Goal: Information Seeking & Learning: Learn about a topic

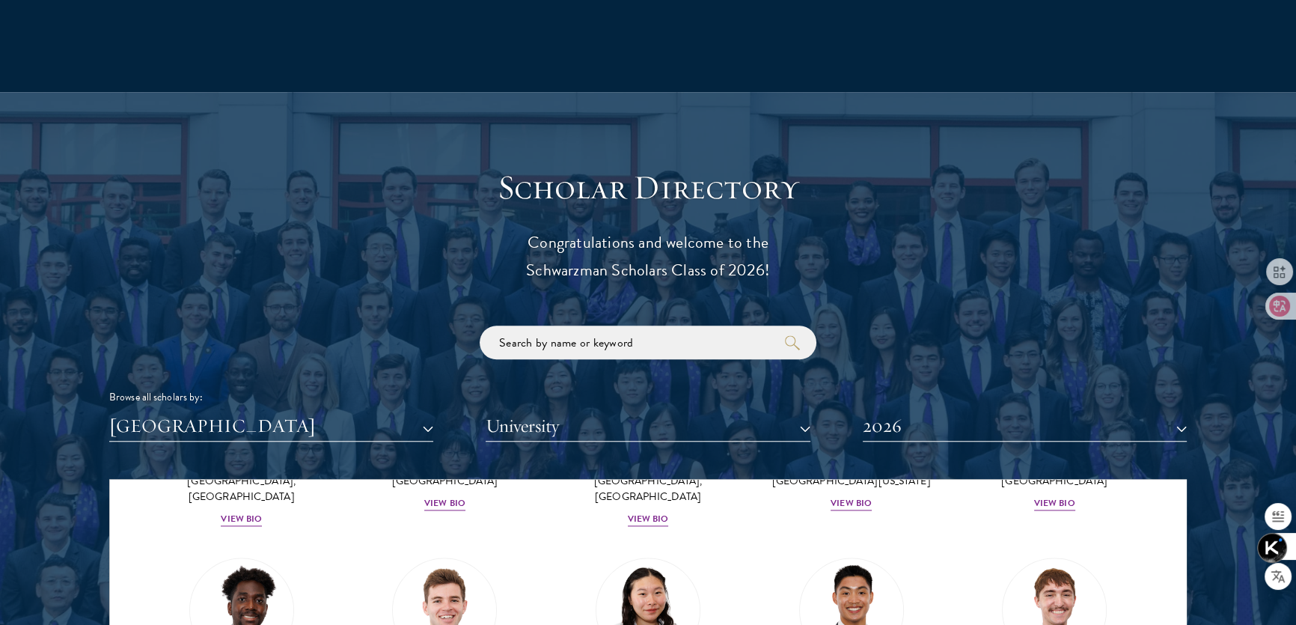
scroll to position [1673, 0]
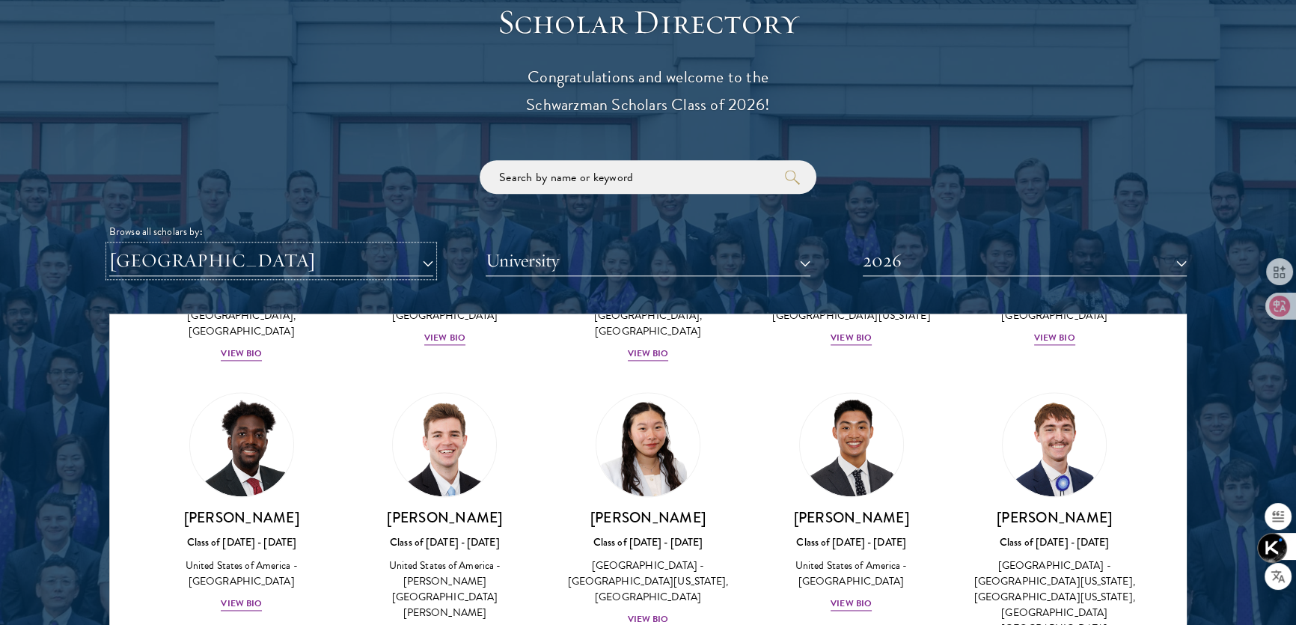
click at [403, 262] on button "[GEOGRAPHIC_DATA]" at bounding box center [271, 260] width 324 height 31
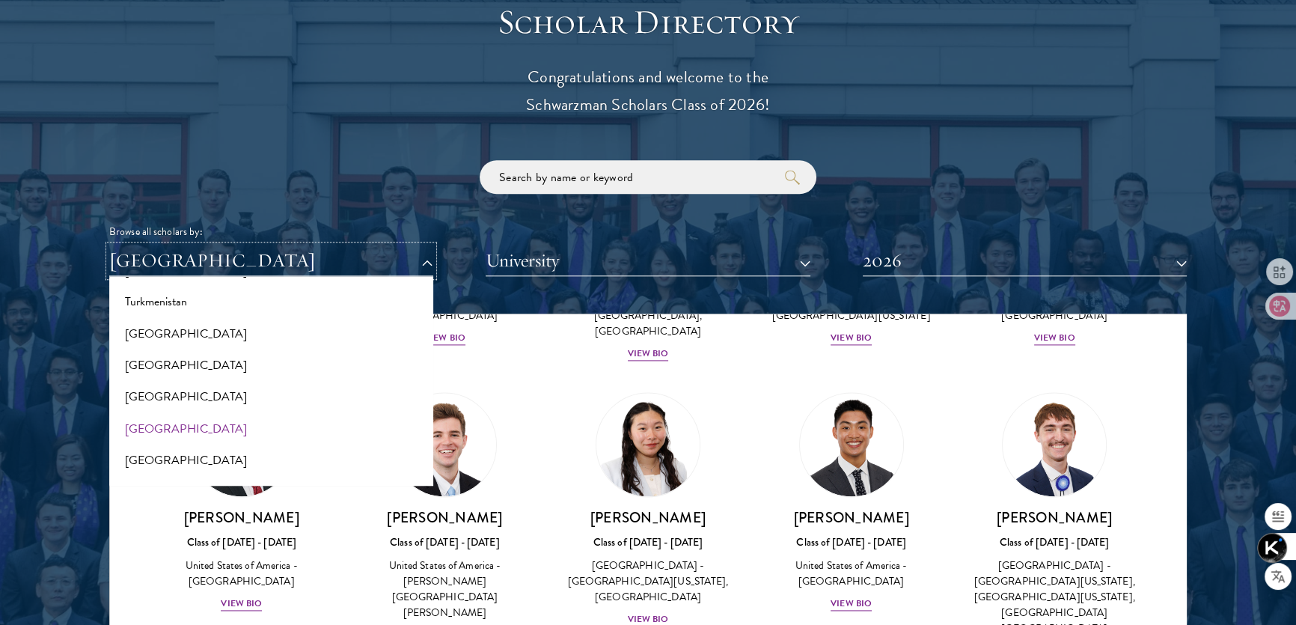
scroll to position [2998, 0]
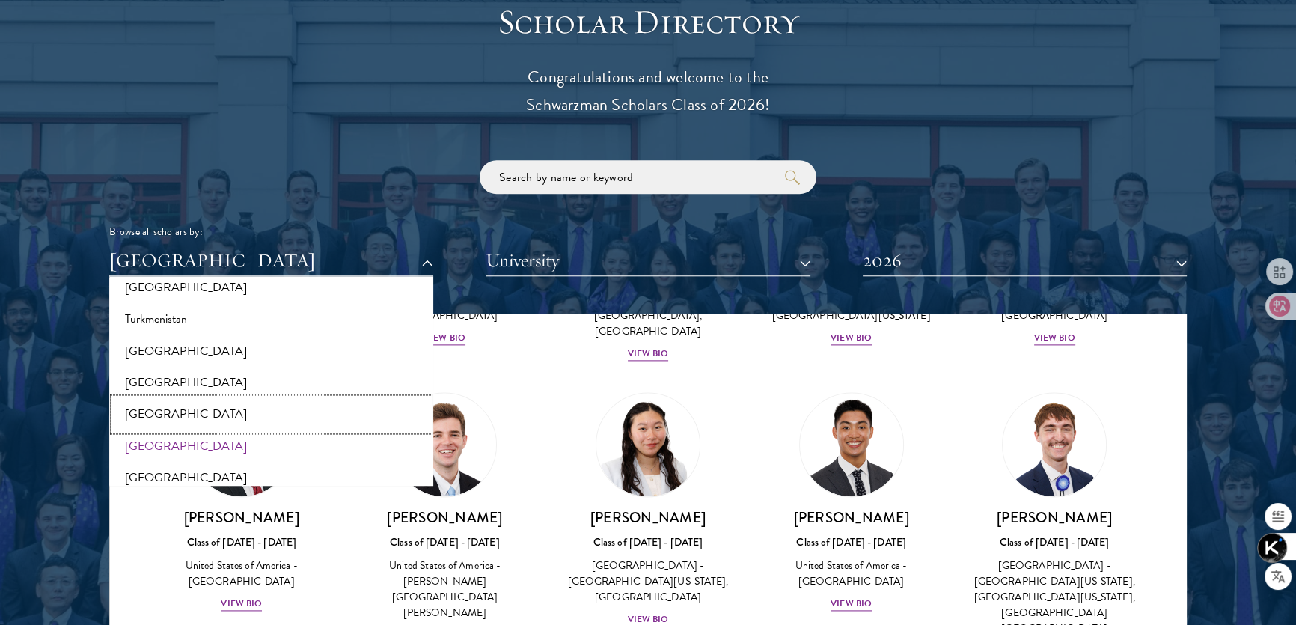
click at [201, 410] on button "[GEOGRAPHIC_DATA]" at bounding box center [271, 413] width 315 height 31
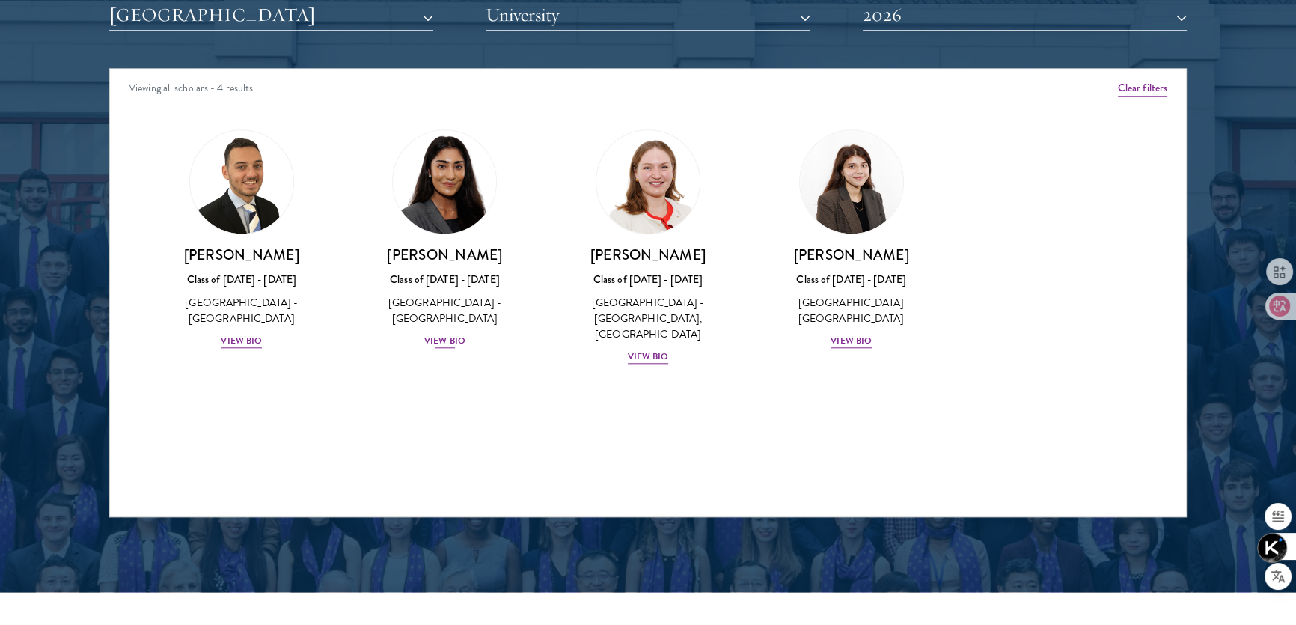
scroll to position [1945, 0]
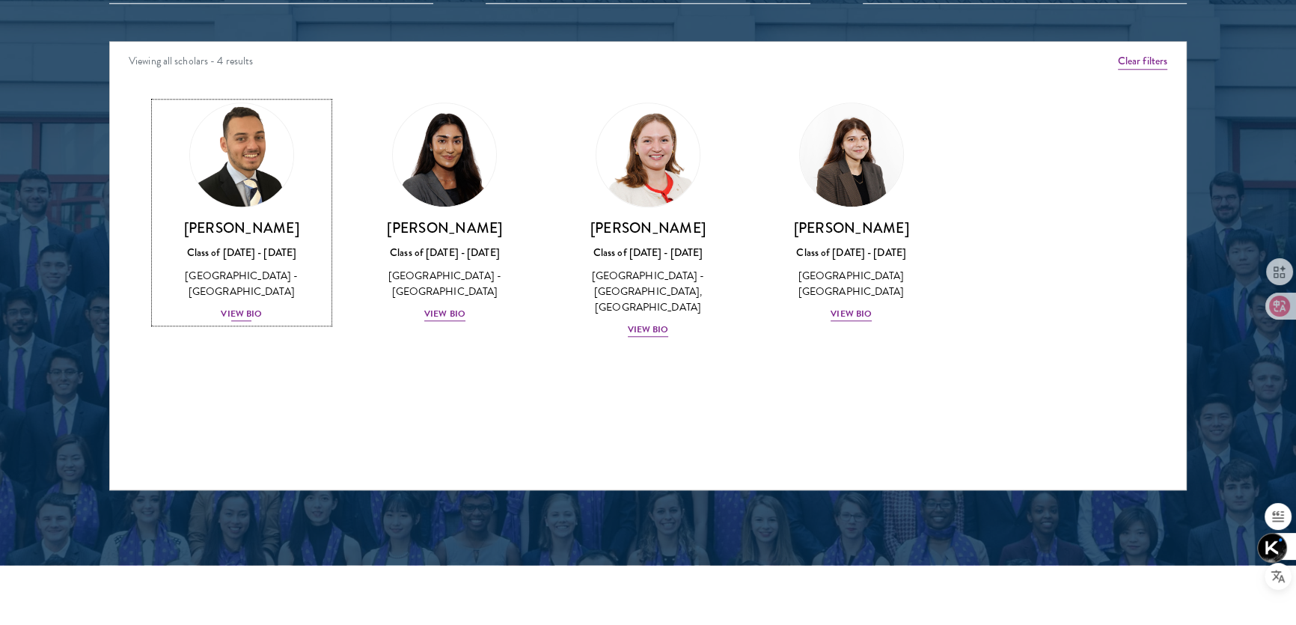
click at [250, 313] on div "View Bio" at bounding box center [241, 314] width 41 height 14
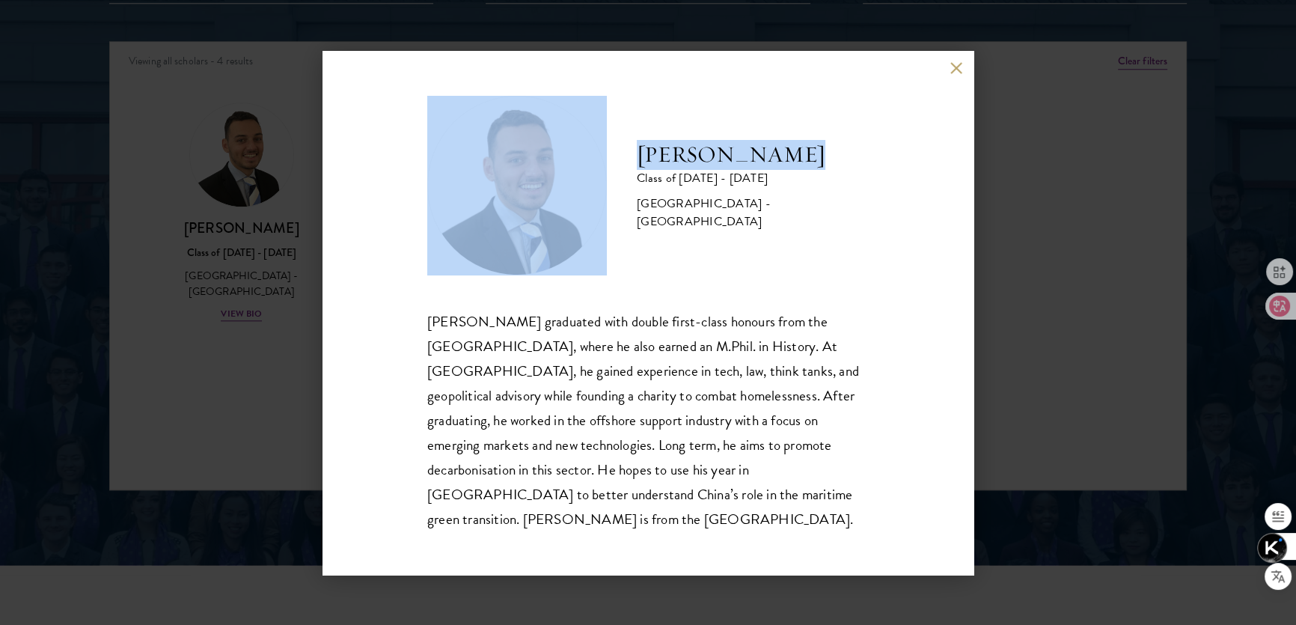
drag, startPoint x: 616, startPoint y: 165, endPoint x: 790, endPoint y: 188, distance: 175.9
click at [790, 188] on div "[PERSON_NAME] Class of [DATE] - [DATE] [GEOGRAPHIC_DATA] - [GEOGRAPHIC_DATA]" at bounding box center [647, 186] width 441 height 180
copy div "[PERSON_NAME]"
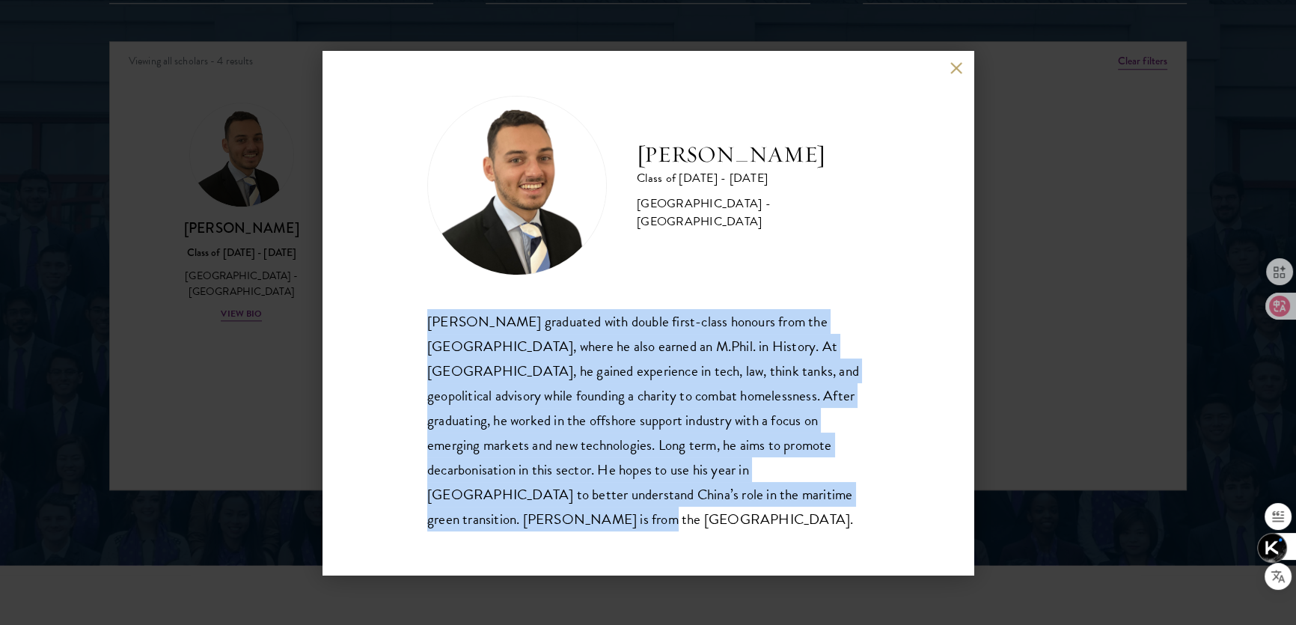
drag, startPoint x: 427, startPoint y: 337, endPoint x: 796, endPoint y: 518, distance: 411.6
click at [796, 518] on div "[PERSON_NAME] Class of [DATE] - [DATE] [GEOGRAPHIC_DATA] - [GEOGRAPHIC_DATA] [P…" at bounding box center [647, 313] width 651 height 524
copy div "[PERSON_NAME] graduated with double first-class honours from the [GEOGRAPHIC_DA…"
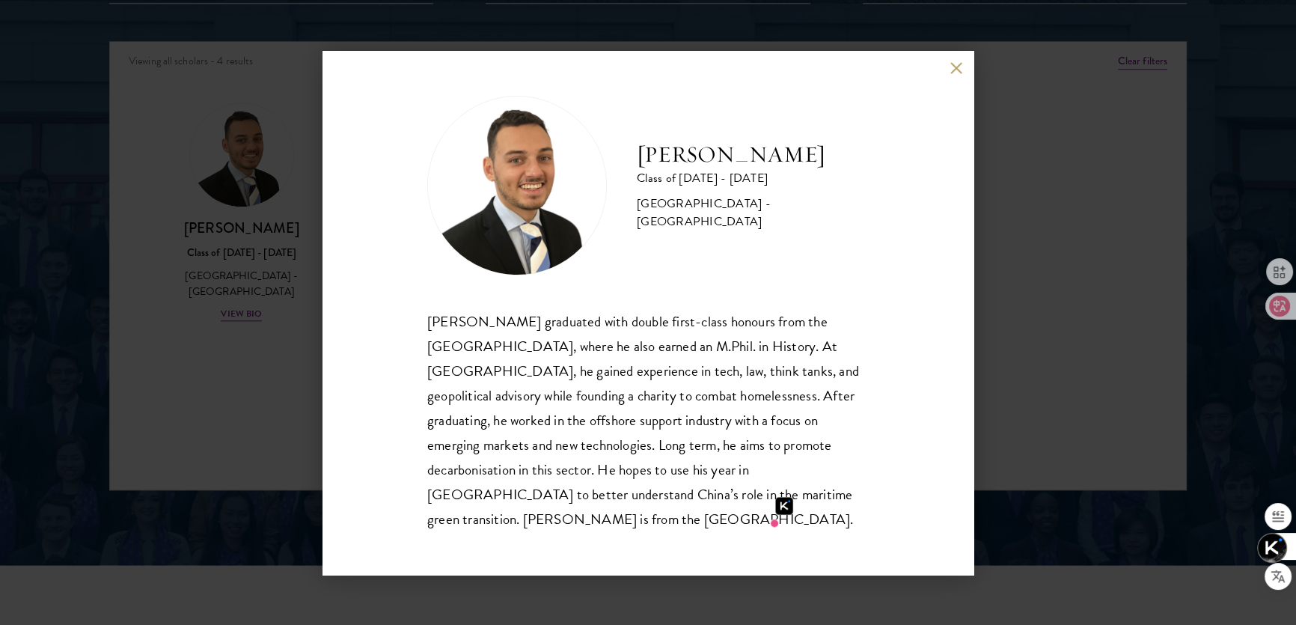
click at [749, 269] on div "[PERSON_NAME] Class of [DATE] - [DATE] [GEOGRAPHIC_DATA] - [GEOGRAPHIC_DATA]" at bounding box center [647, 186] width 441 height 180
click at [958, 75] on button at bounding box center [956, 68] width 13 height 13
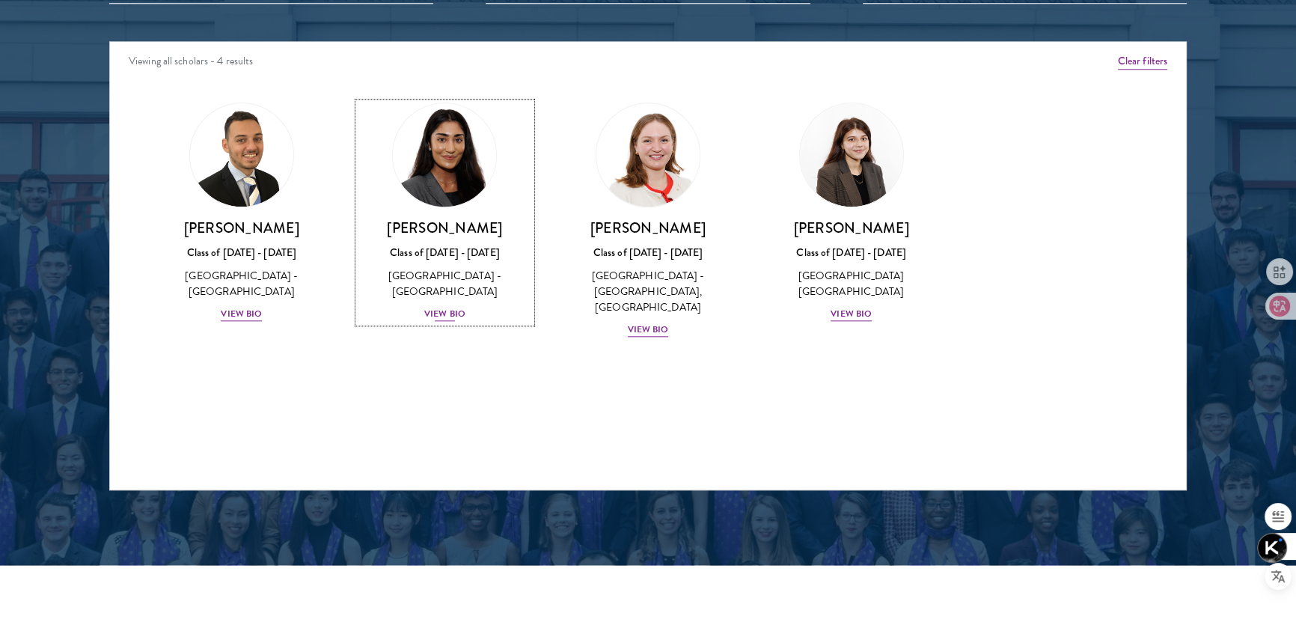
click at [456, 307] on div "View Bio" at bounding box center [444, 314] width 41 height 14
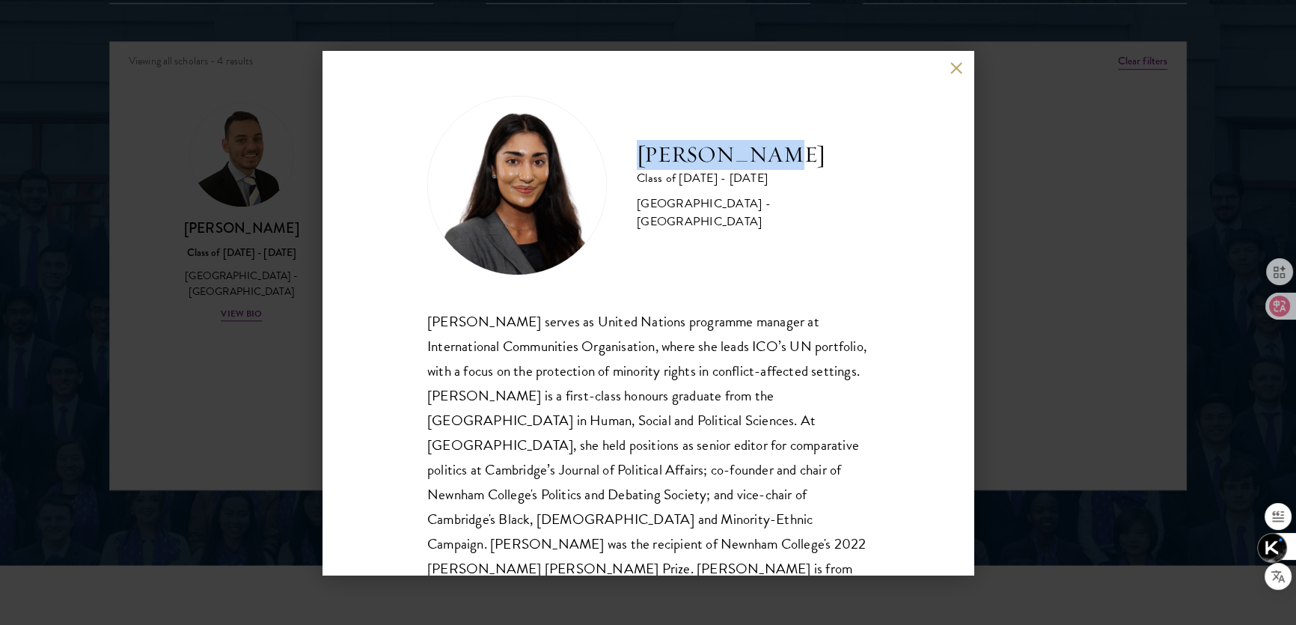
drag, startPoint x: 645, startPoint y: 163, endPoint x: 770, endPoint y: 164, distance: 125.0
click at [770, 164] on h2 "[PERSON_NAME]" at bounding box center [753, 155] width 232 height 30
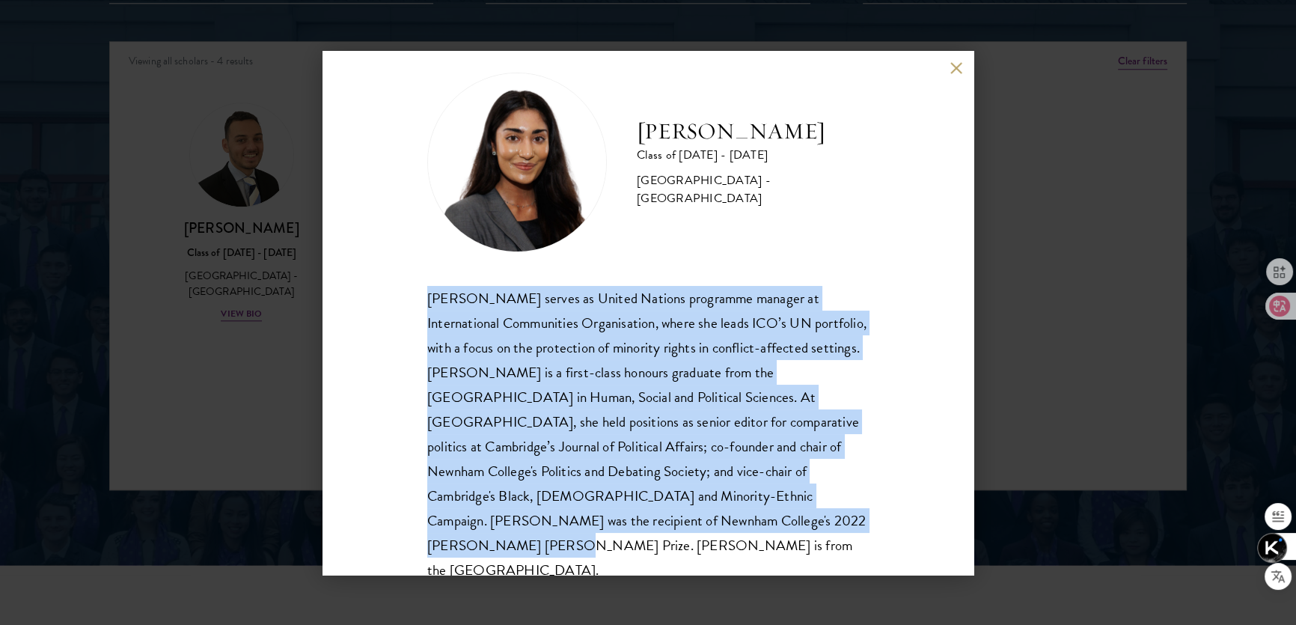
drag, startPoint x: 421, startPoint y: 322, endPoint x: 774, endPoint y: 563, distance: 428.0
click at [774, 563] on div "[PERSON_NAME] Class of [DATE] - [DATE] [GEOGRAPHIC_DATA] - [GEOGRAPHIC_DATA] [P…" at bounding box center [647, 313] width 651 height 524
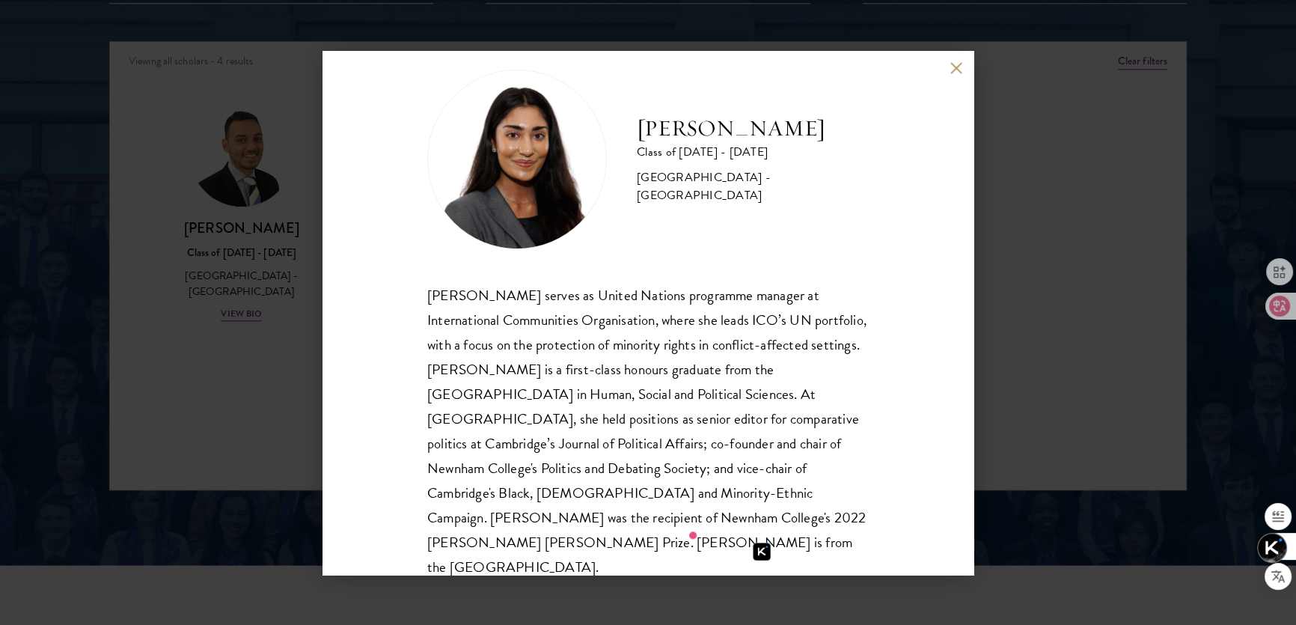
drag, startPoint x: 715, startPoint y: 239, endPoint x: 655, endPoint y: 217, distance: 63.7
click at [715, 239] on div "[PERSON_NAME] Class of [DATE] - [DATE] [GEOGRAPHIC_DATA] - [GEOGRAPHIC_DATA]" at bounding box center [647, 160] width 441 height 180
click at [959, 73] on button at bounding box center [956, 68] width 13 height 13
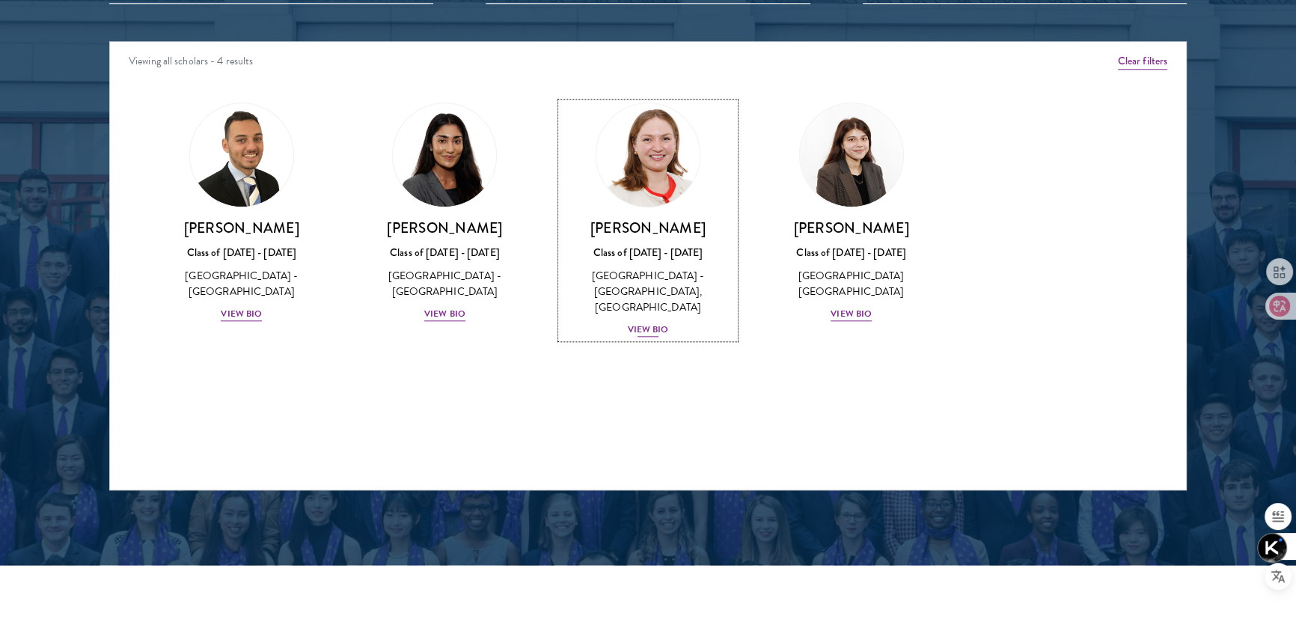
click at [649, 322] on div "View Bio" at bounding box center [648, 329] width 41 height 14
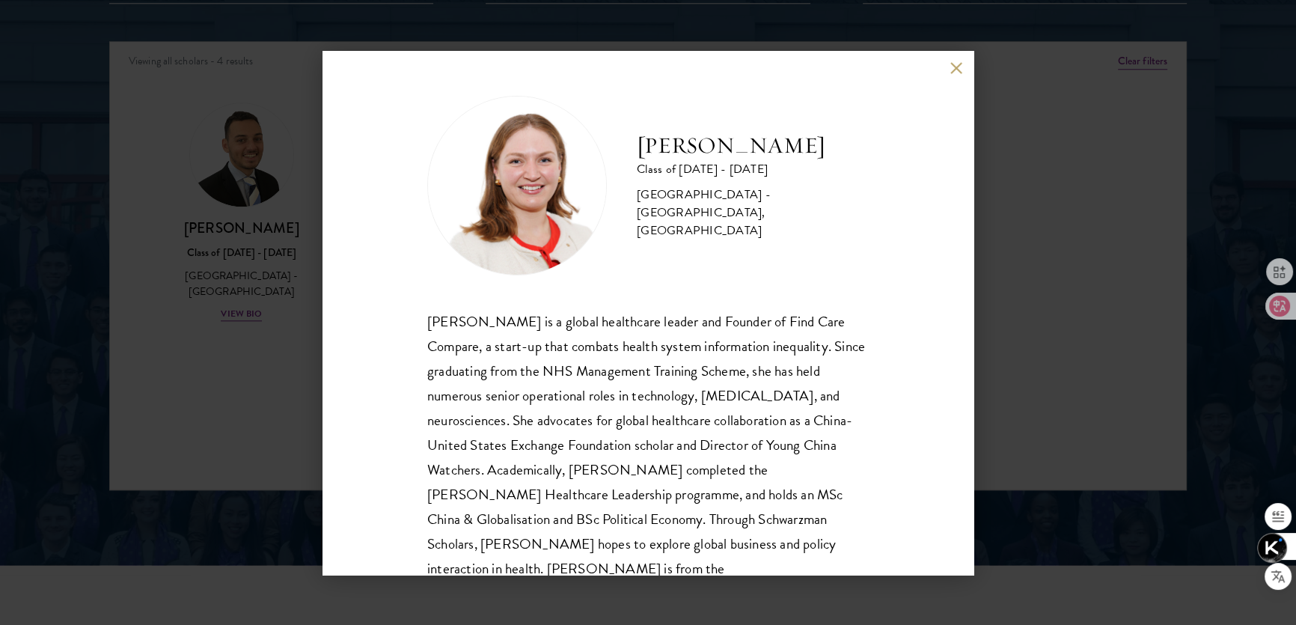
drag, startPoint x: 639, startPoint y: 134, endPoint x: 733, endPoint y: 170, distance: 100.2
click at [733, 161] on h2 "[PERSON_NAME]" at bounding box center [753, 146] width 232 height 30
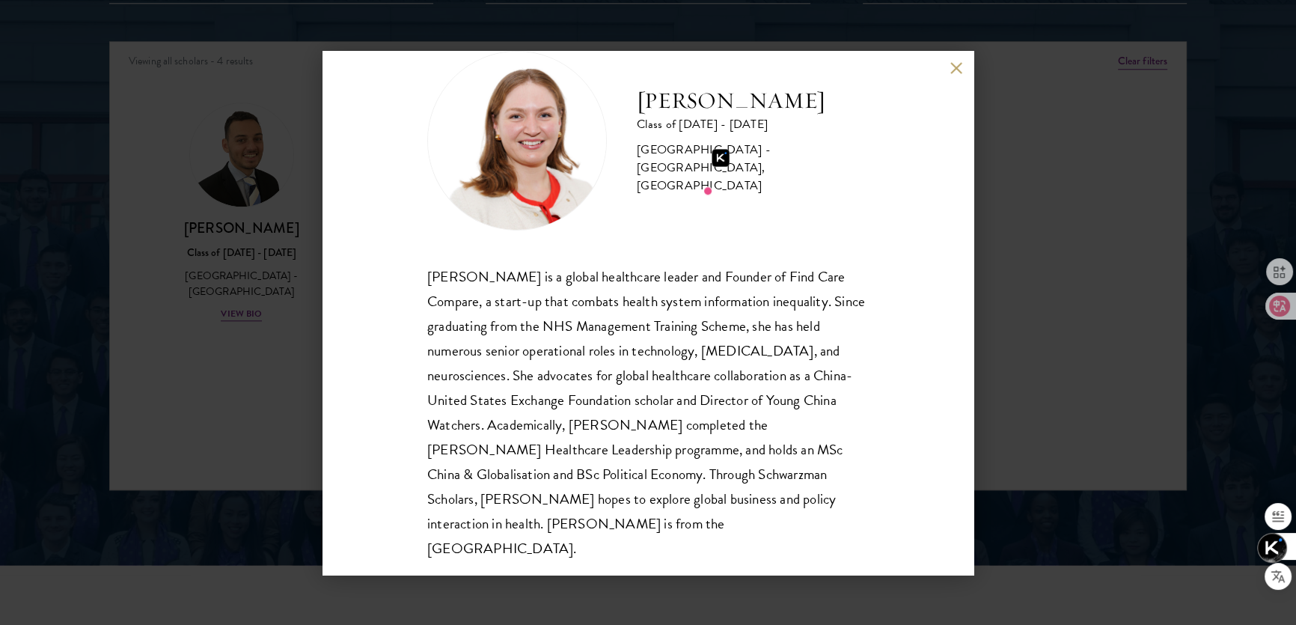
scroll to position [51, 0]
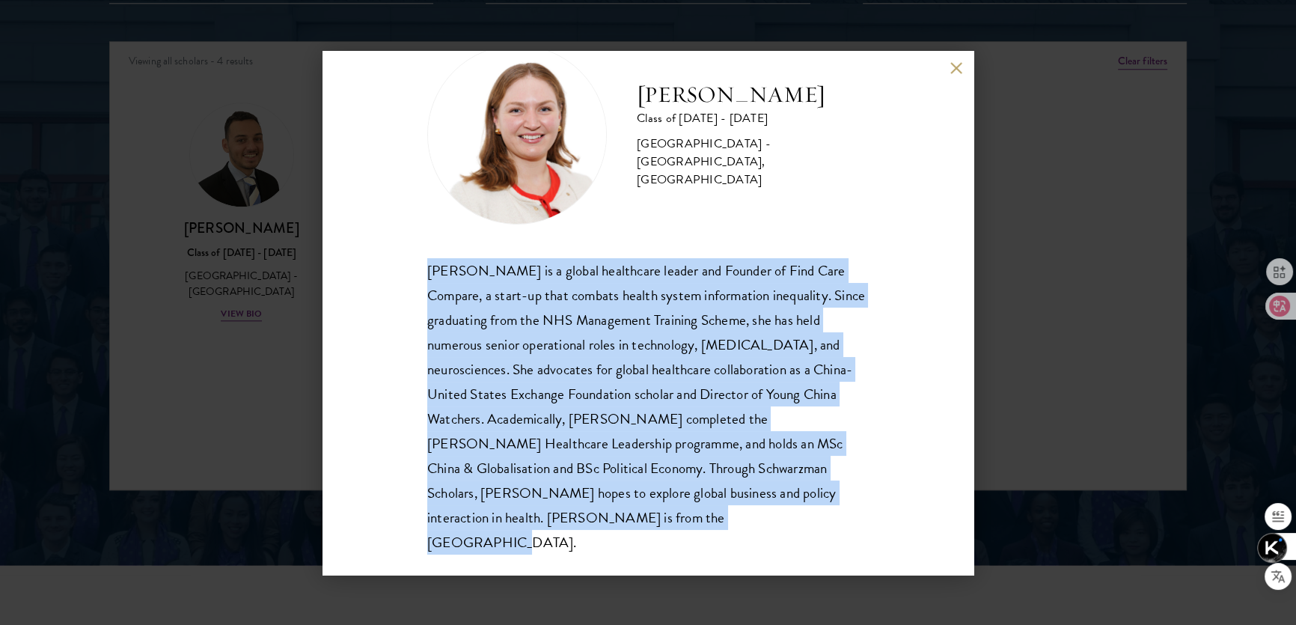
drag, startPoint x: 428, startPoint y: 272, endPoint x: 682, endPoint y: 501, distance: 341.7
click at [682, 509] on div "[PERSON_NAME] is a global healthcare leader and Founder of Find Care Compare, a…" at bounding box center [647, 406] width 441 height 297
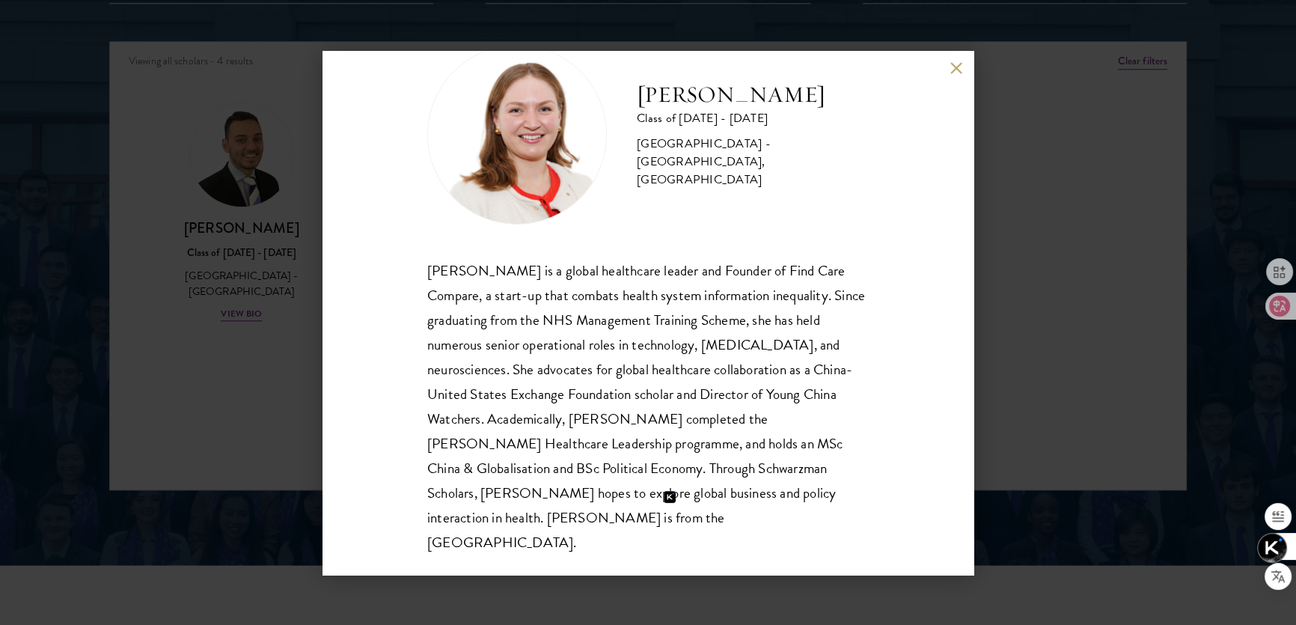
click at [651, 189] on div "[GEOGRAPHIC_DATA] - [GEOGRAPHIC_DATA], [GEOGRAPHIC_DATA]" at bounding box center [753, 162] width 232 height 54
click at [952, 68] on button at bounding box center [956, 68] width 13 height 13
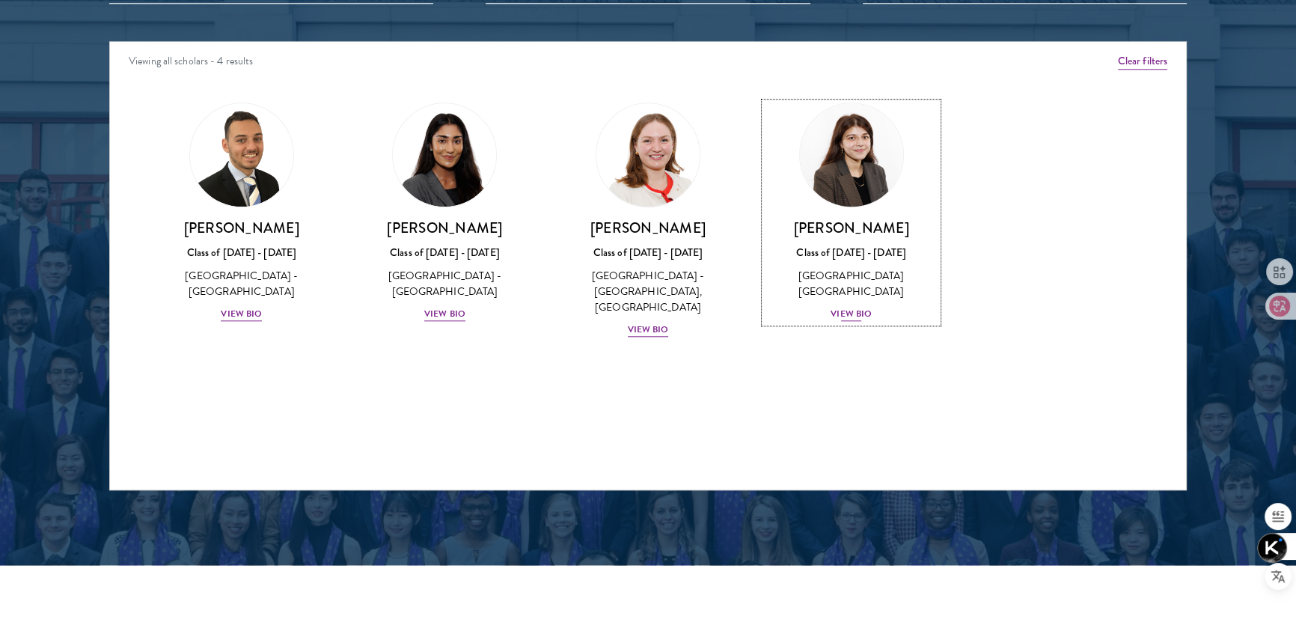
click at [848, 307] on div "View Bio" at bounding box center [851, 314] width 41 height 14
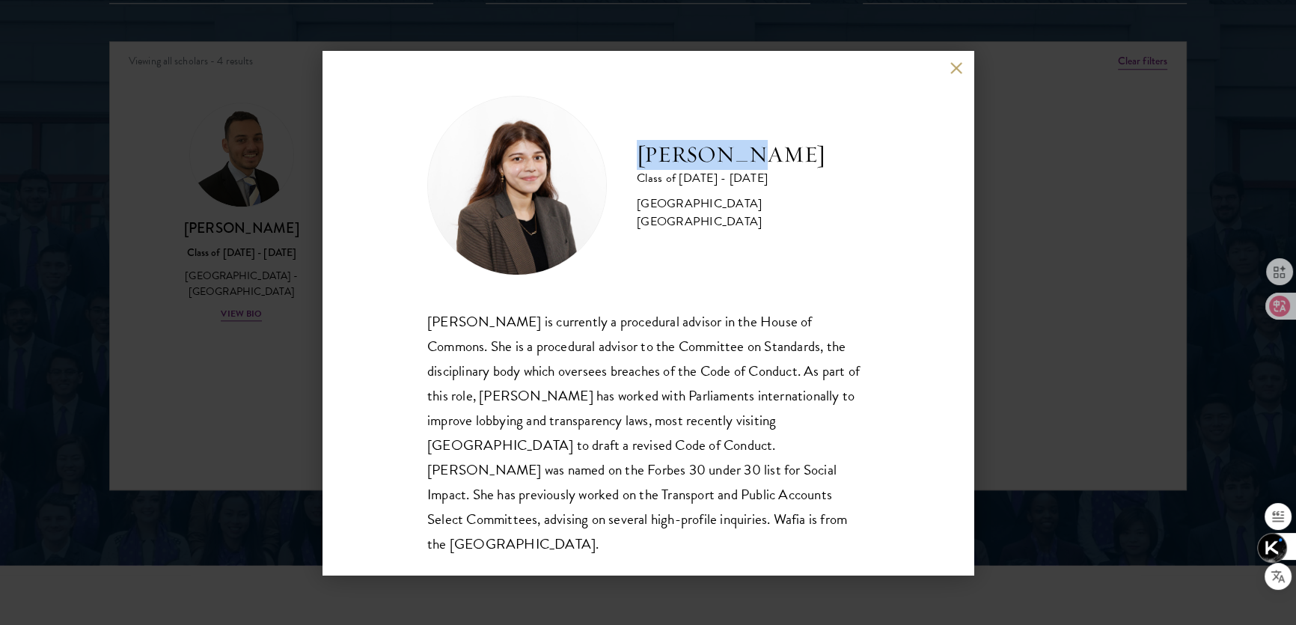
drag, startPoint x: 635, startPoint y: 162, endPoint x: 750, endPoint y: 164, distance: 116.0
click at [750, 164] on div "[PERSON_NAME] Class of [DATE] - [DATE] [GEOGRAPHIC_DATA] - [GEOGRAPHIC_DATA] [G…" at bounding box center [647, 186] width 441 height 180
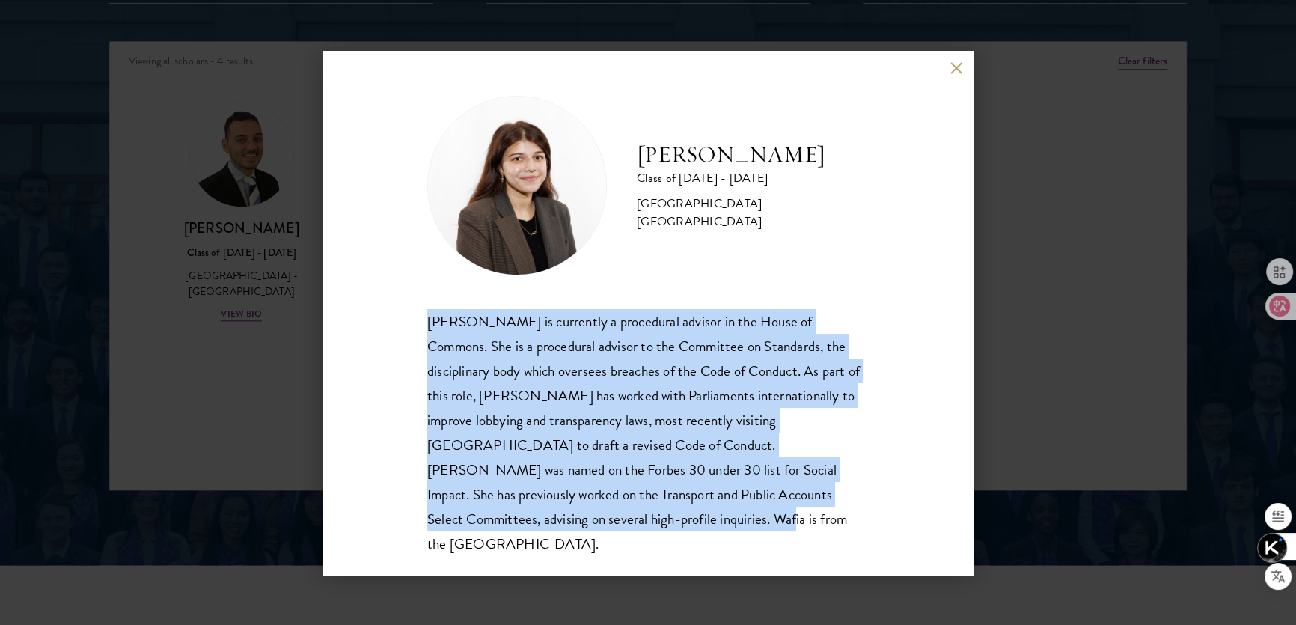
drag, startPoint x: 421, startPoint y: 326, endPoint x: 649, endPoint y: 538, distance: 311.3
click at [649, 538] on div "[PERSON_NAME] Class of [DATE] - [DATE] [GEOGRAPHIC_DATA] - [GEOGRAPHIC_DATA] [G…" at bounding box center [647, 313] width 651 height 524
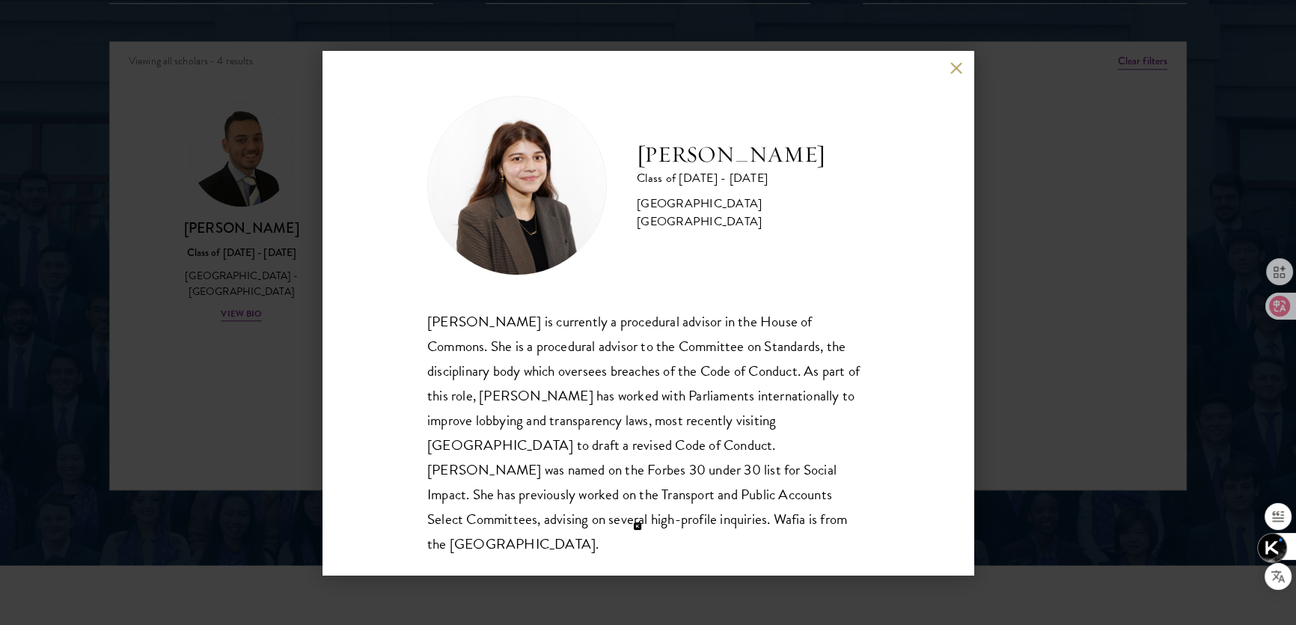
click at [778, 170] on h2 "[PERSON_NAME]" at bounding box center [753, 155] width 232 height 30
click at [951, 67] on button at bounding box center [956, 68] width 13 height 13
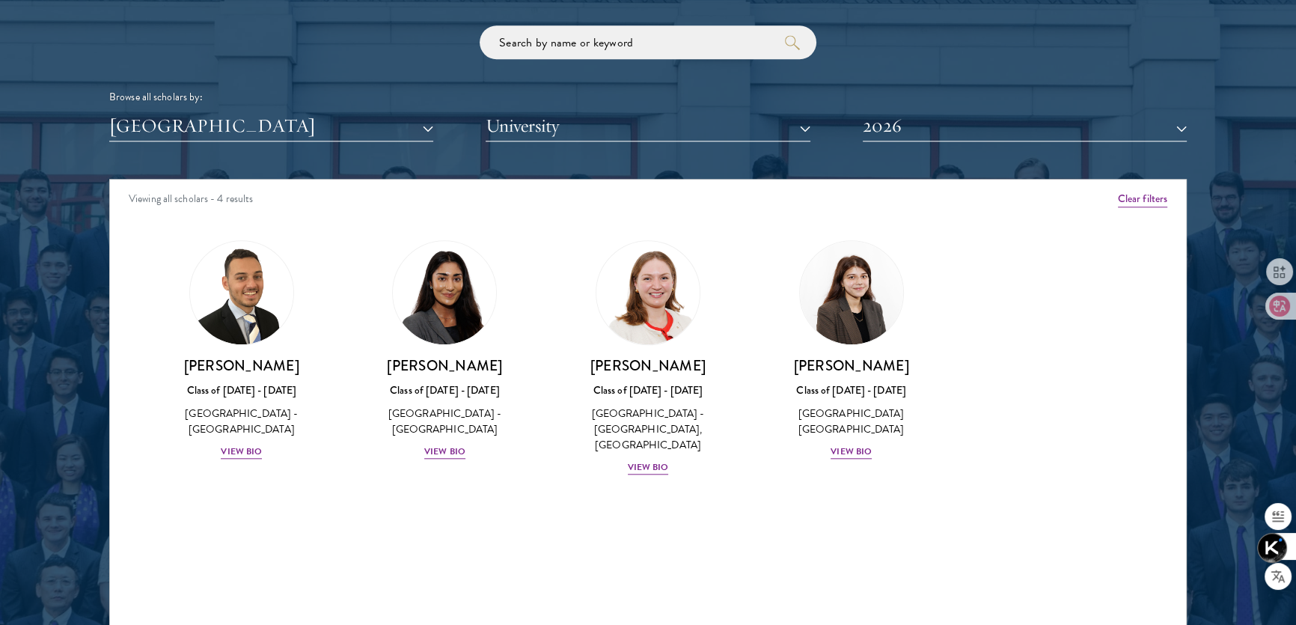
scroll to position [1809, 0]
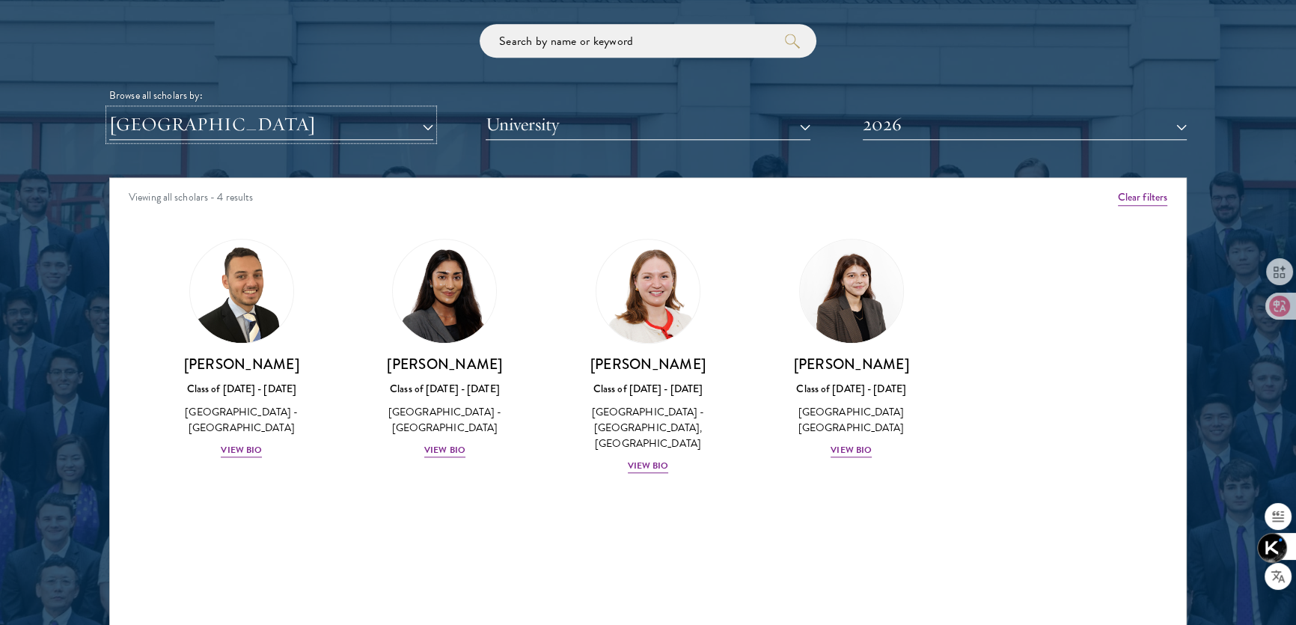
click at [418, 117] on button "[GEOGRAPHIC_DATA]" at bounding box center [271, 124] width 324 height 31
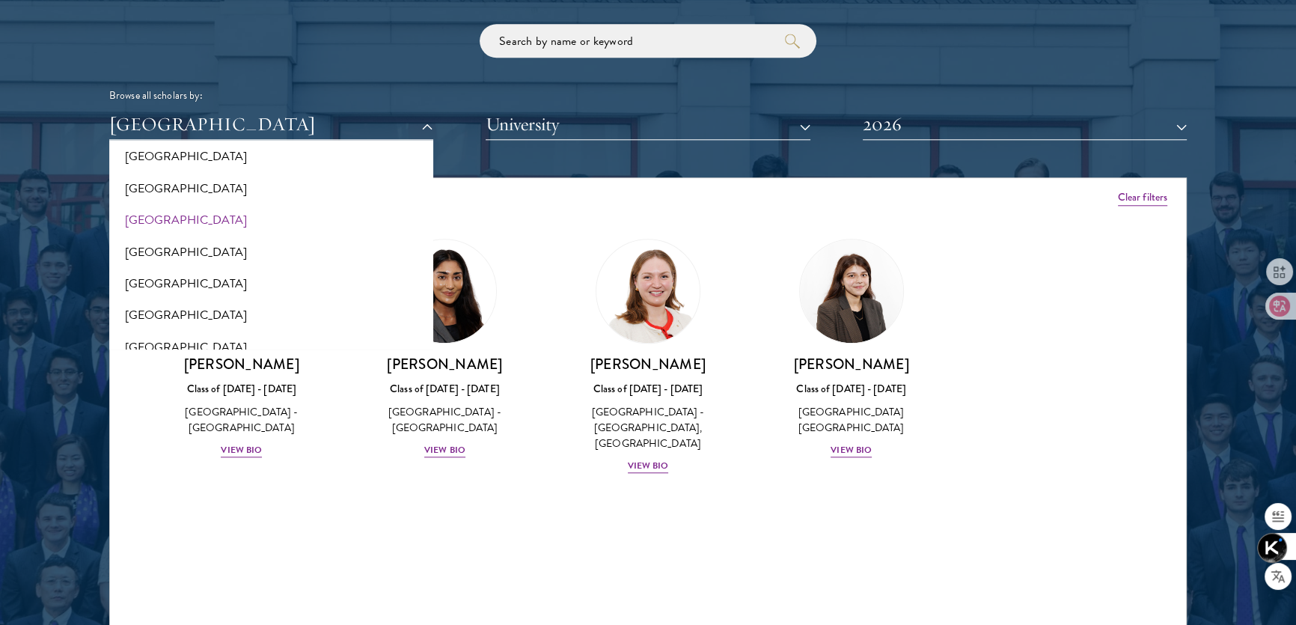
scroll to position [73, 0]
click at [209, 248] on button "[GEOGRAPHIC_DATA]" at bounding box center [271, 252] width 315 height 31
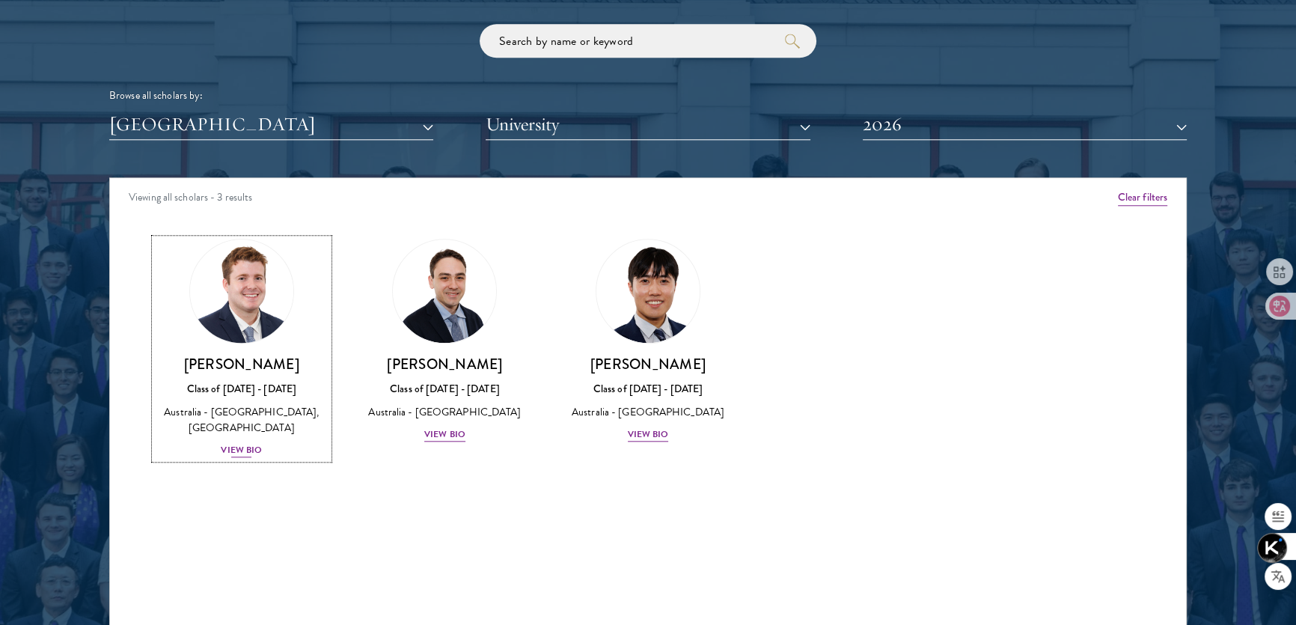
click at [250, 448] on div "View Bio" at bounding box center [241, 450] width 41 height 14
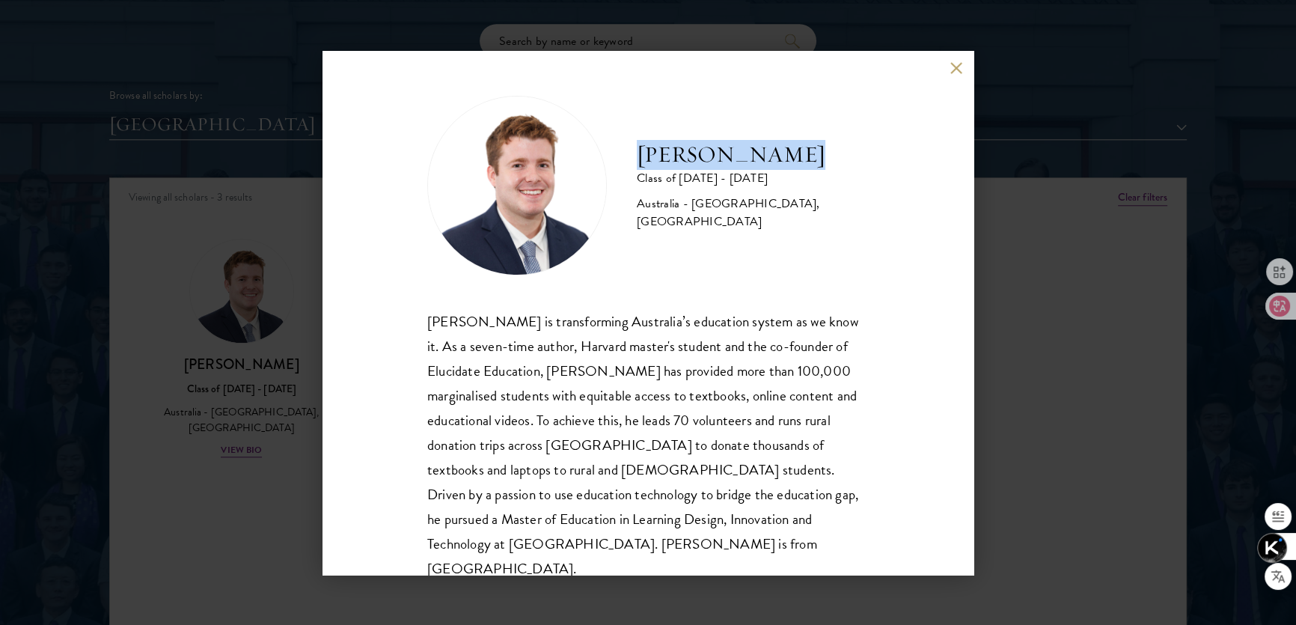
drag, startPoint x: 636, startPoint y: 153, endPoint x: 804, endPoint y: 147, distance: 168.5
click at [804, 147] on h2 "[PERSON_NAME]" at bounding box center [753, 155] width 232 height 30
copy h2 "[PERSON_NAME]"
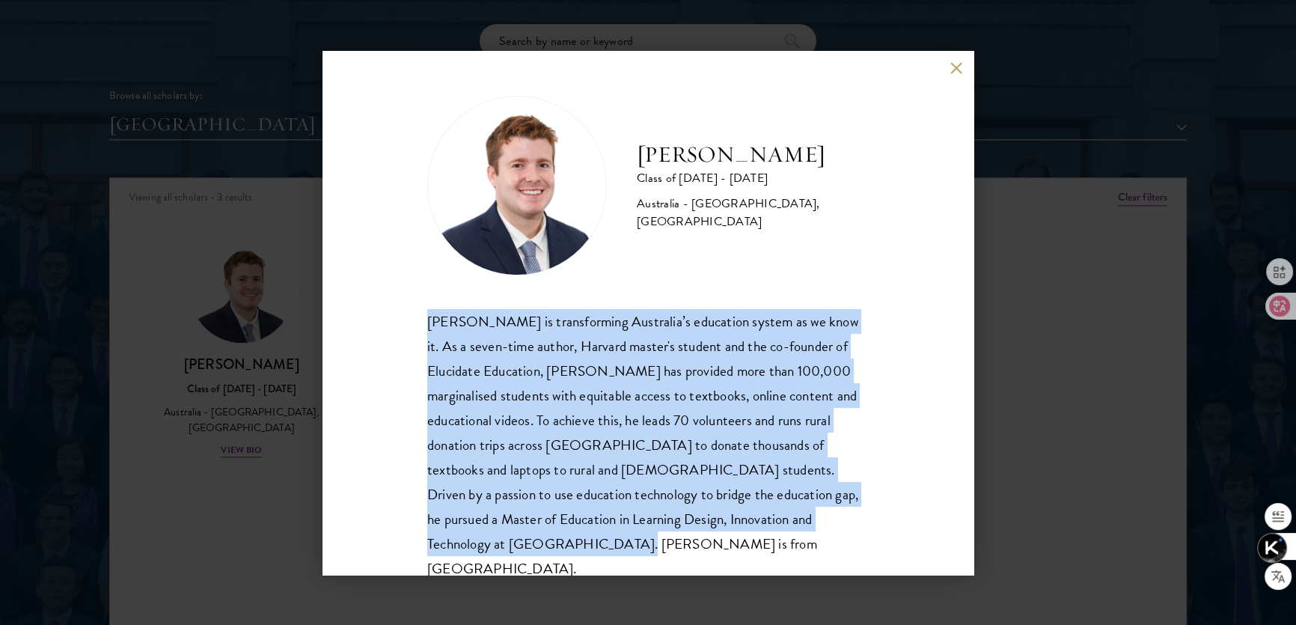
drag, startPoint x: 426, startPoint y: 319, endPoint x: 535, endPoint y: 536, distance: 242.9
click at [535, 536] on div "[PERSON_NAME] Class of [DATE] - [DATE] [GEOGRAPHIC_DATA] - [GEOGRAPHIC_DATA], […" at bounding box center [647, 313] width 651 height 524
copy div "[PERSON_NAME] is transforming Australia’s education system as we know it. As a …"
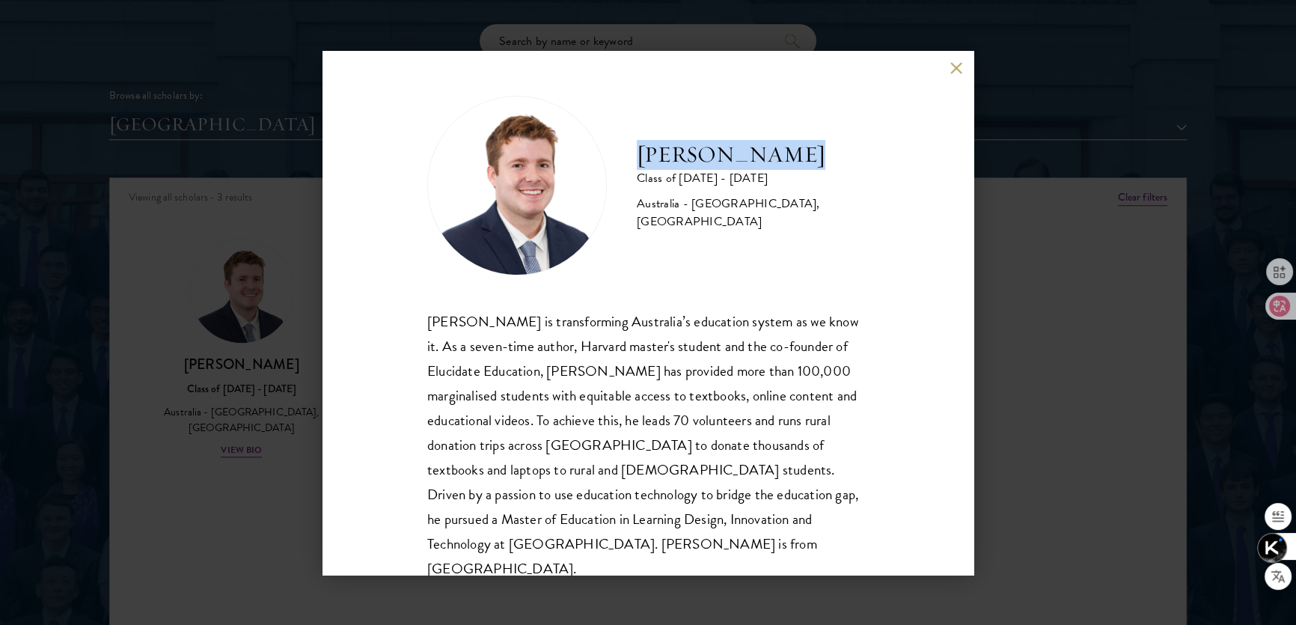
drag, startPoint x: 673, startPoint y: 152, endPoint x: 807, endPoint y: 153, distance: 133.9
click at [807, 153] on h2 "[PERSON_NAME]" at bounding box center [753, 155] width 232 height 30
copy h2 "[PERSON_NAME]"
click at [594, 111] on div "[PERSON_NAME] Class of [DATE] - [DATE] [GEOGRAPHIC_DATA] - [GEOGRAPHIC_DATA], […" at bounding box center [647, 186] width 441 height 180
drag, startPoint x: 554, startPoint y: 154, endPoint x: 688, endPoint y: 123, distance: 136.8
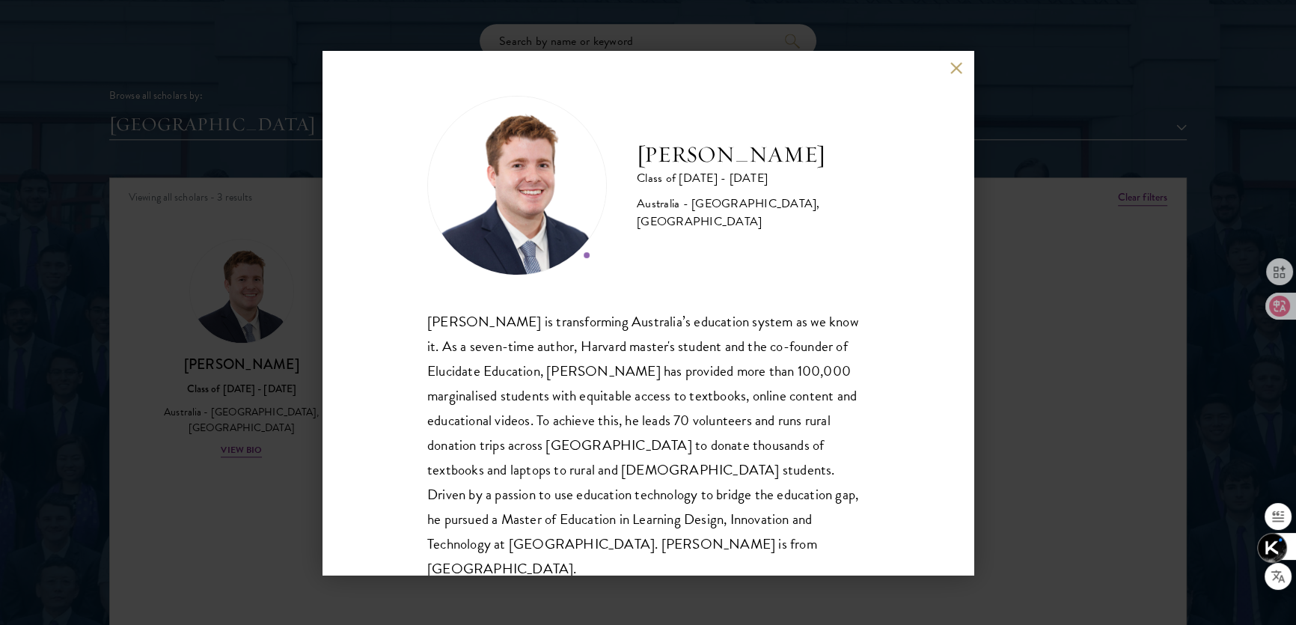
click at [688, 123] on div "[PERSON_NAME] Class of [DATE] - [DATE] [GEOGRAPHIC_DATA] - [GEOGRAPHIC_DATA], […" at bounding box center [647, 186] width 441 height 180
drag, startPoint x: 954, startPoint y: 70, endPoint x: 917, endPoint y: 88, distance: 41.2
click at [954, 70] on button at bounding box center [956, 68] width 13 height 13
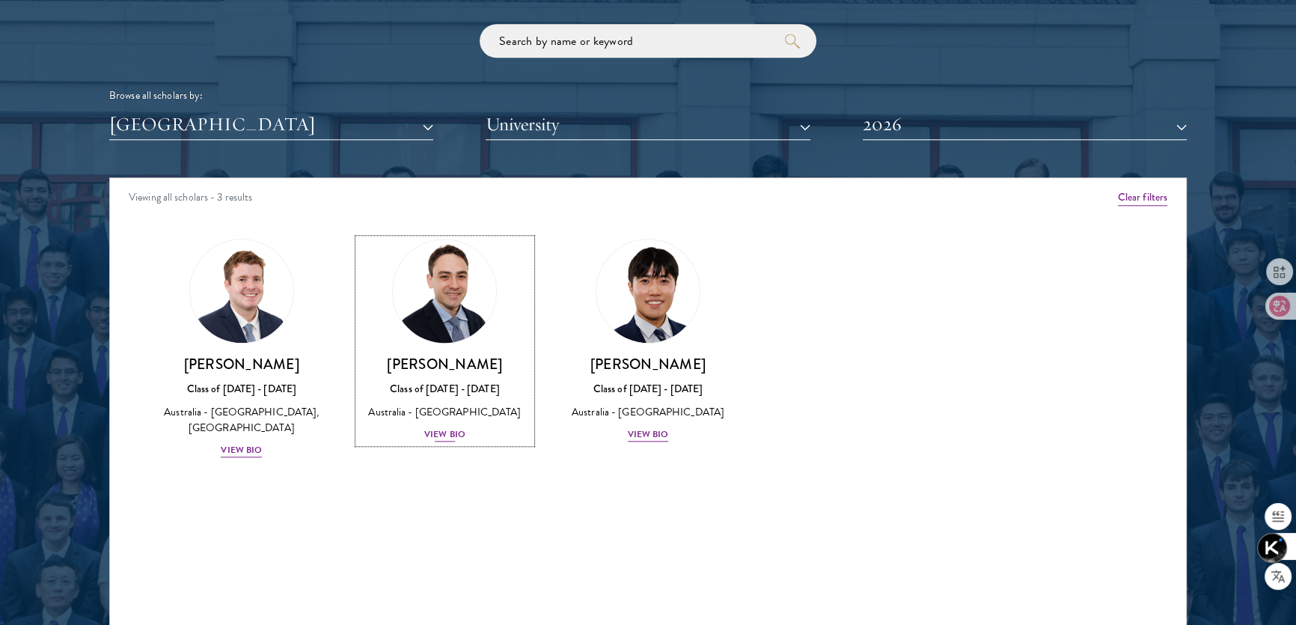
click at [445, 439] on div "View Bio" at bounding box center [444, 434] width 41 height 14
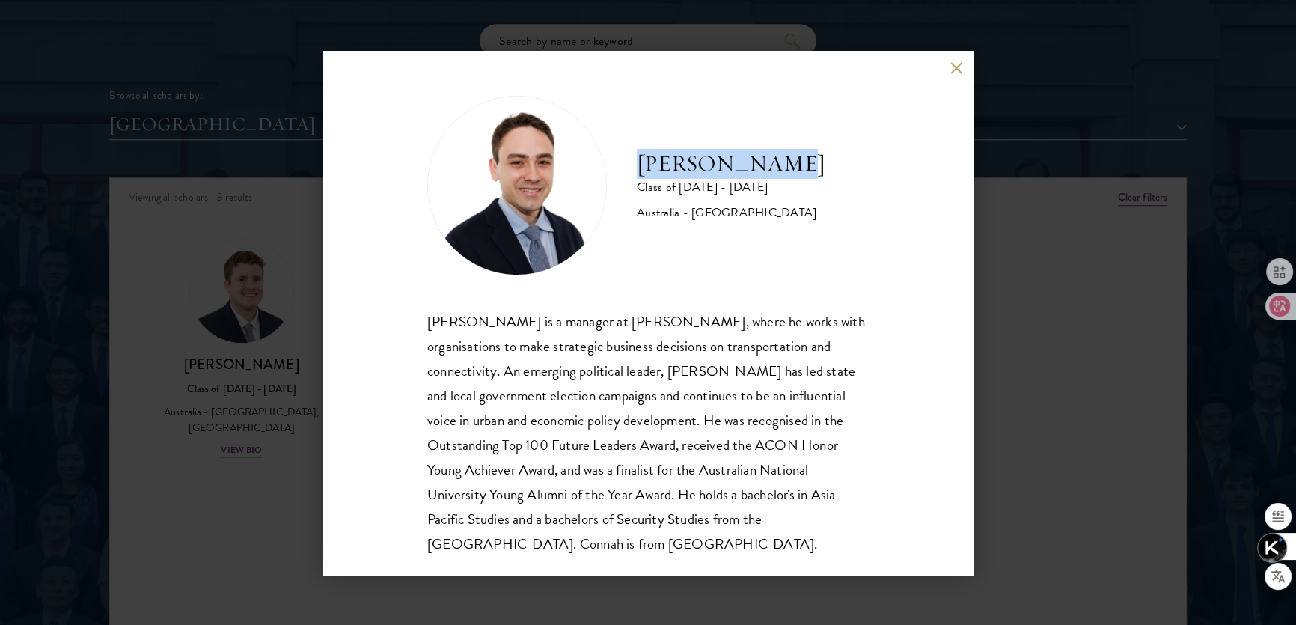
drag, startPoint x: 643, startPoint y: 160, endPoint x: 951, endPoint y: 138, distance: 309.1
click at [827, 143] on div "[PERSON_NAME] Class of [DATE] - [DATE] [GEOGRAPHIC_DATA] - [GEOGRAPHIC_DATA]" at bounding box center [647, 186] width 441 height 180
copy h2 "[PERSON_NAME]"
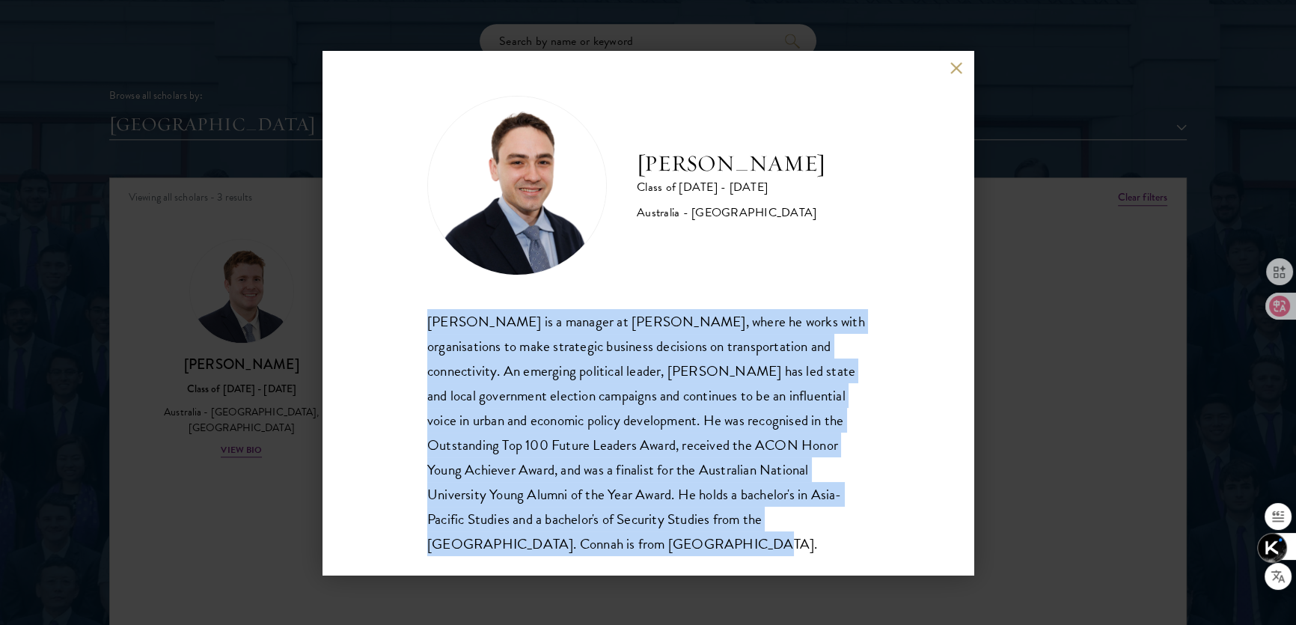
scroll to position [26, 0]
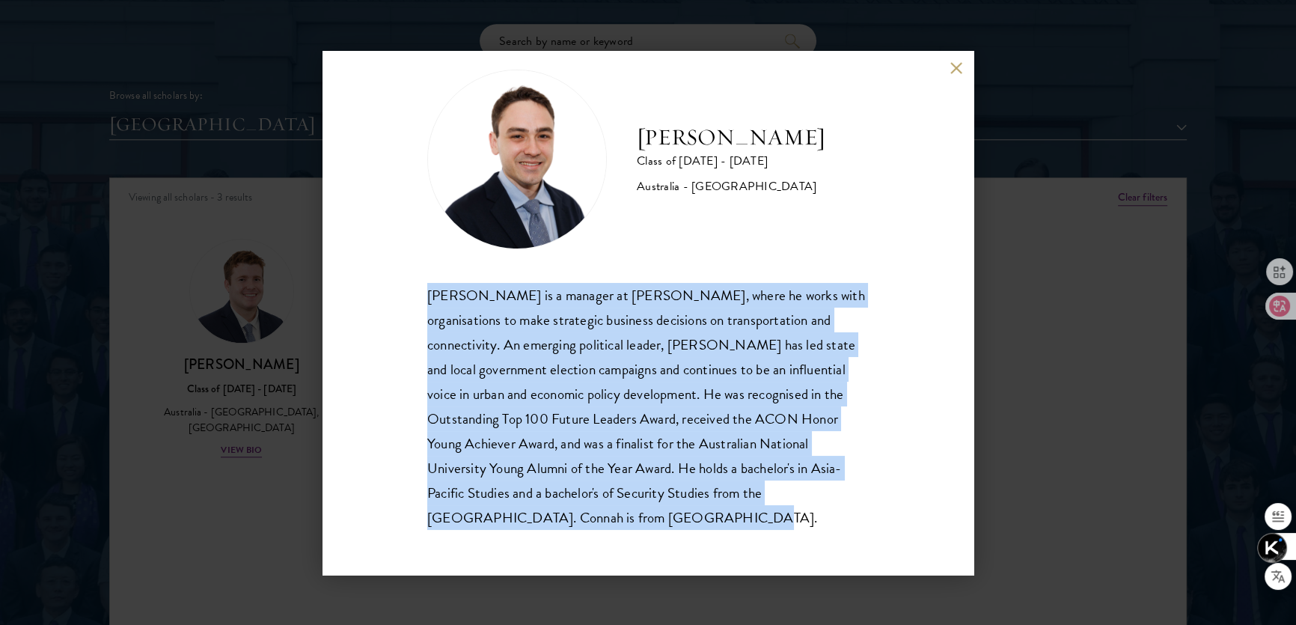
drag, startPoint x: 419, startPoint y: 322, endPoint x: 748, endPoint y: 516, distance: 381.4
click at [748, 516] on div "[PERSON_NAME] Class of [DATE] - [DATE] [GEOGRAPHIC_DATA] - [GEOGRAPHIC_DATA] [P…" at bounding box center [647, 313] width 651 height 524
copy div "[PERSON_NAME] is a manager at [PERSON_NAME], where he works with organisations …"
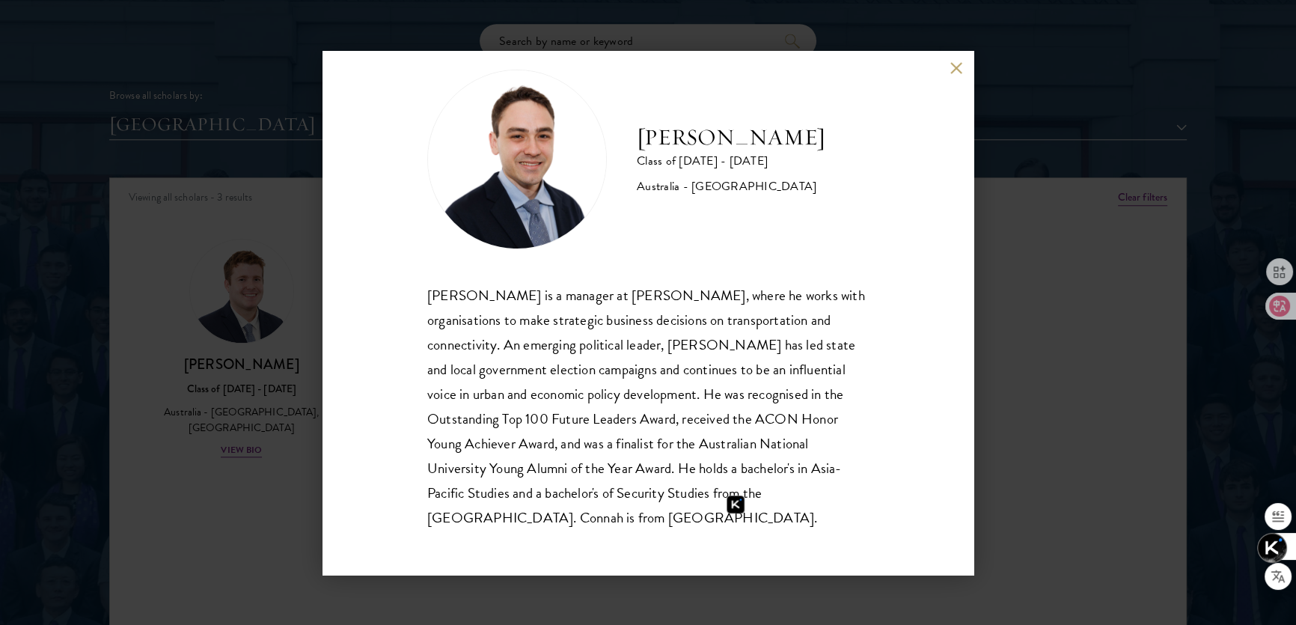
click at [631, 221] on div "[PERSON_NAME] Class of [DATE] - [DATE] [GEOGRAPHIC_DATA] - [GEOGRAPHIC_DATA]" at bounding box center [647, 160] width 441 height 180
click at [953, 70] on button at bounding box center [956, 68] width 13 height 13
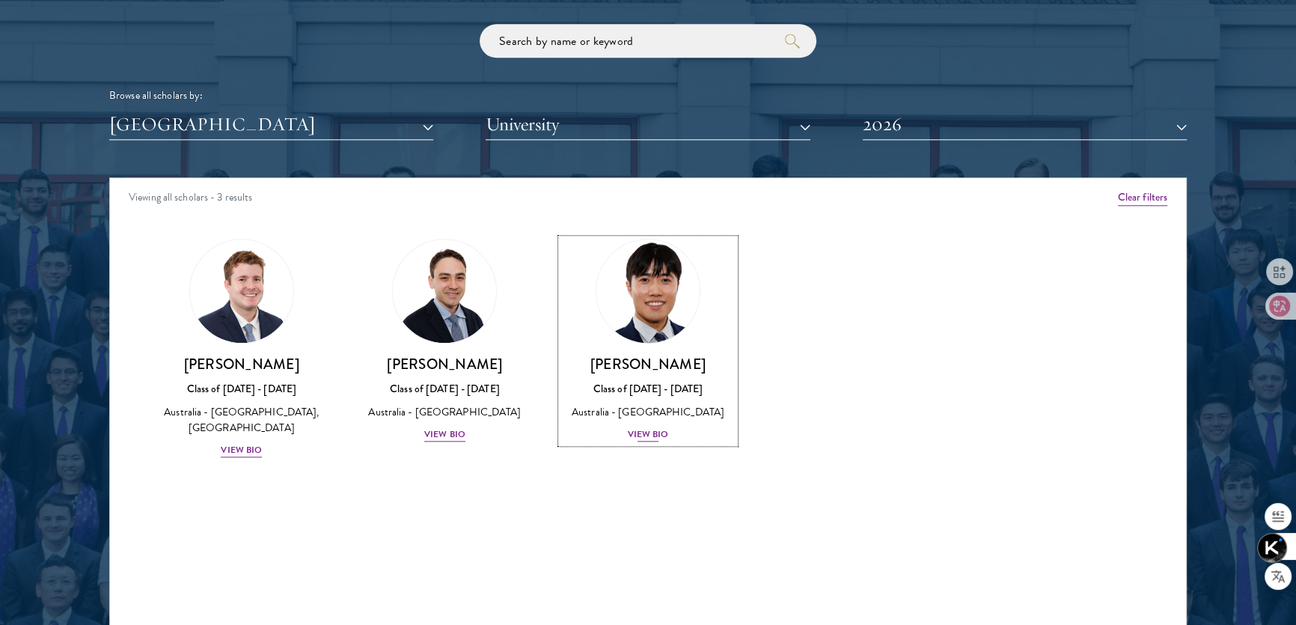
click at [643, 432] on div "View Bio" at bounding box center [648, 434] width 41 height 14
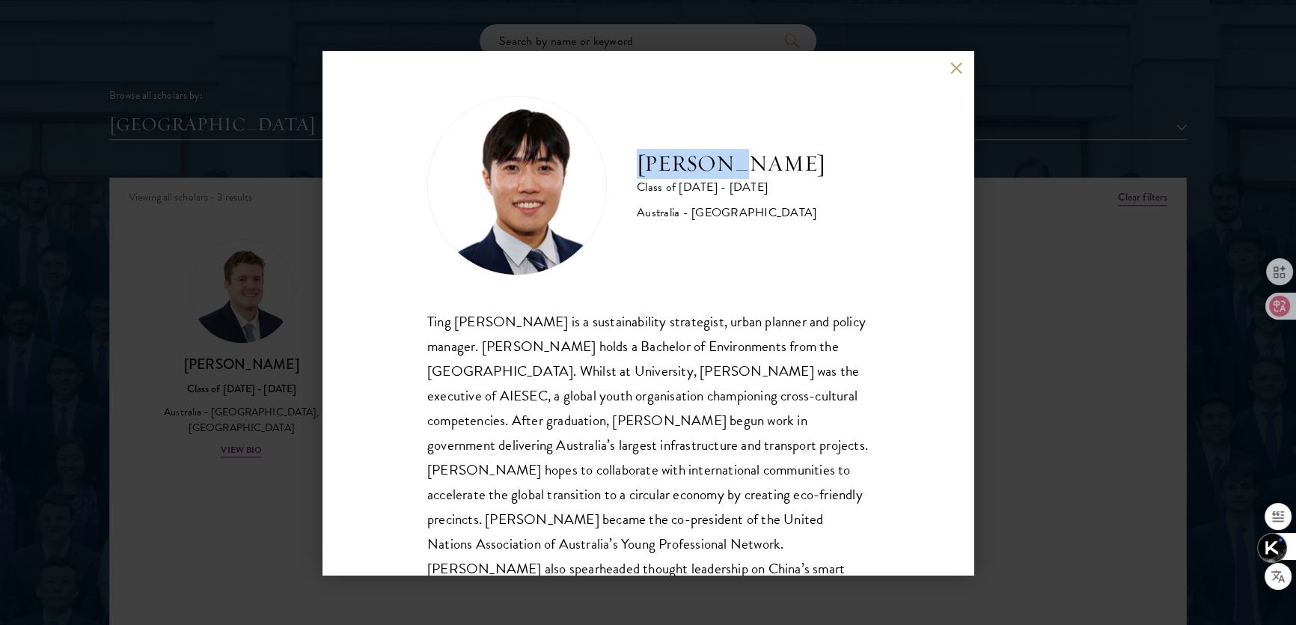
drag, startPoint x: 633, startPoint y: 156, endPoint x: 744, endPoint y: 162, distance: 110.9
click at [744, 162] on div "[PERSON_NAME] Class of [DATE] - [DATE] [GEOGRAPHIC_DATA] - [GEOGRAPHIC_DATA]" at bounding box center [647, 186] width 441 height 180
copy h2 "[PERSON_NAME]"
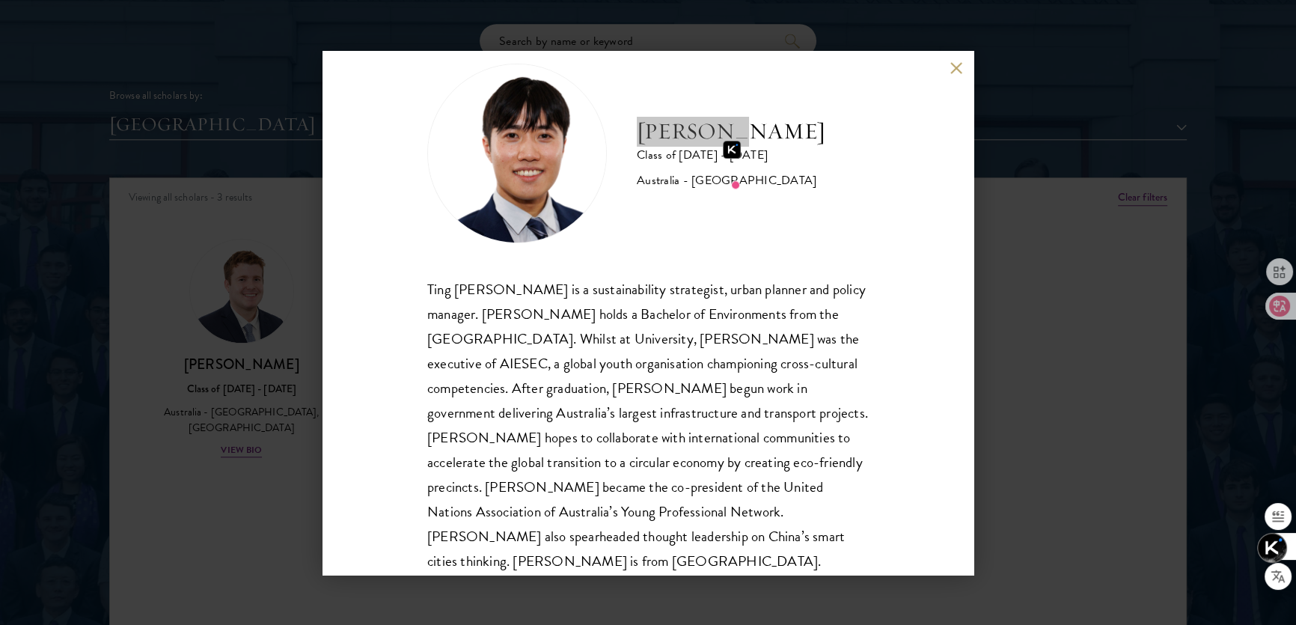
scroll to position [51, 0]
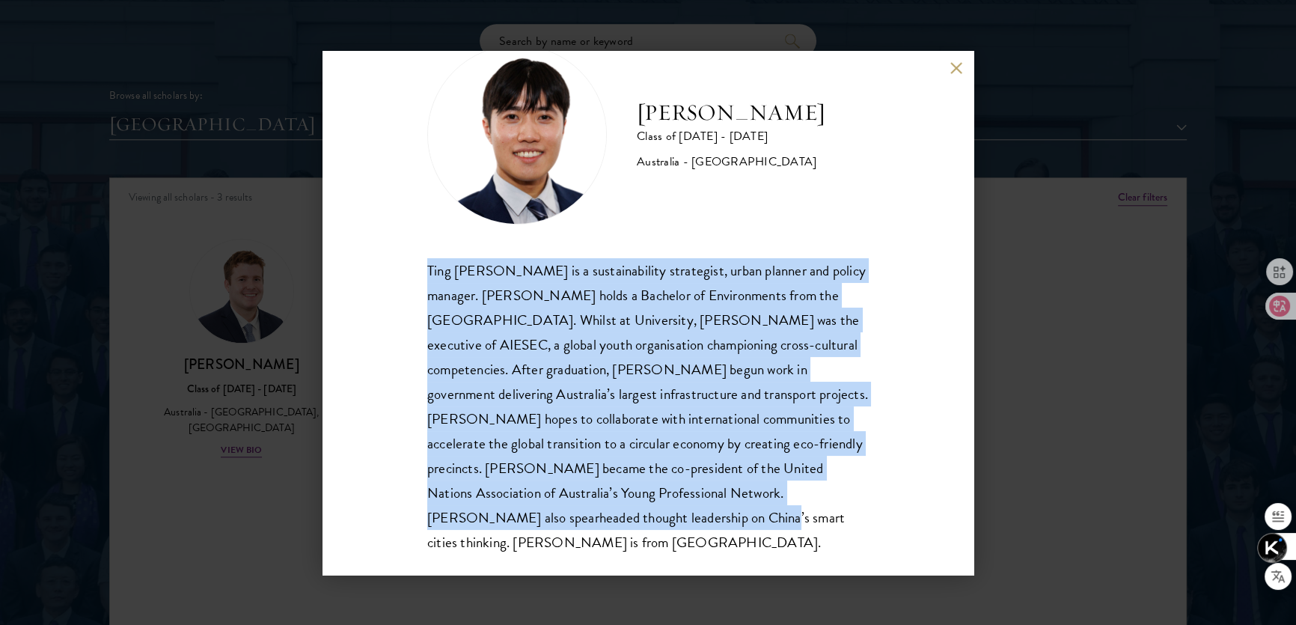
drag, startPoint x: 421, startPoint y: 269, endPoint x: 629, endPoint y: 529, distance: 332.7
click at [629, 529] on div "[PERSON_NAME] Class of [DATE] - [DATE] [GEOGRAPHIC_DATA] - [GEOGRAPHIC_DATA] Ti…" at bounding box center [647, 313] width 651 height 524
copy div "Ting [PERSON_NAME] is a sustainability strategist, urban planner and policy man…"
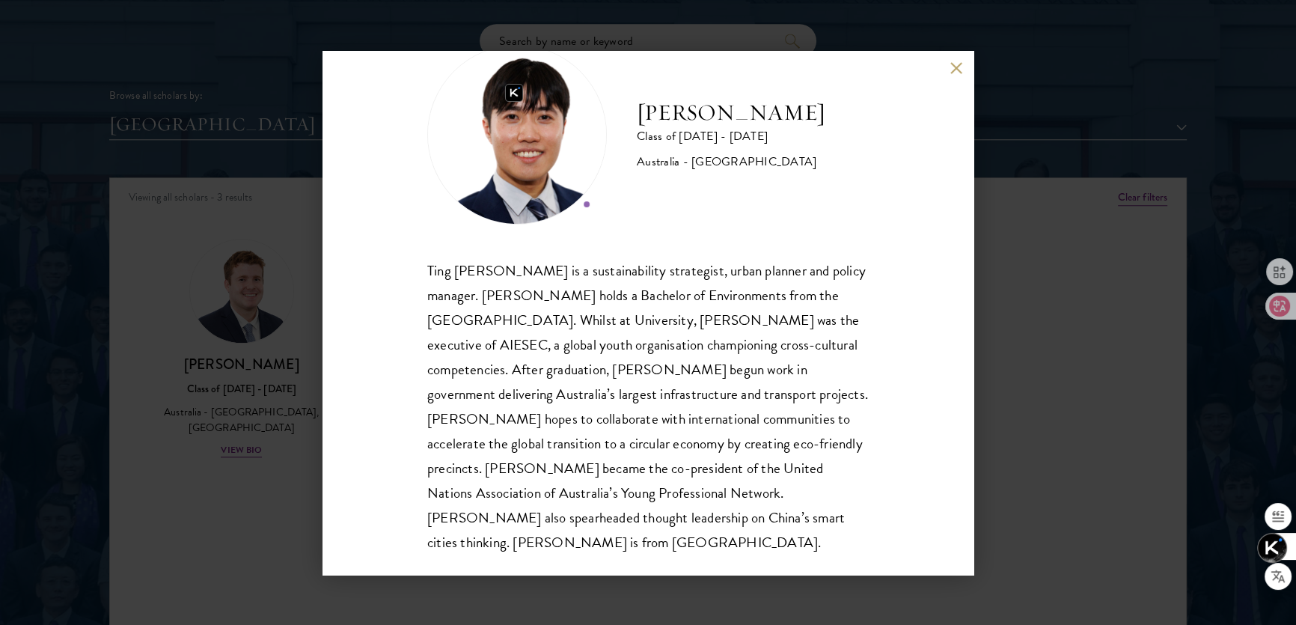
drag, startPoint x: 526, startPoint y: 105, endPoint x: 705, endPoint y: 186, distance: 196.6
click at [719, 187] on div "[PERSON_NAME] Class of [DATE] - [DATE] [GEOGRAPHIC_DATA] - [GEOGRAPHIC_DATA]" at bounding box center [647, 135] width 441 height 180
click at [956, 67] on button at bounding box center [956, 68] width 13 height 13
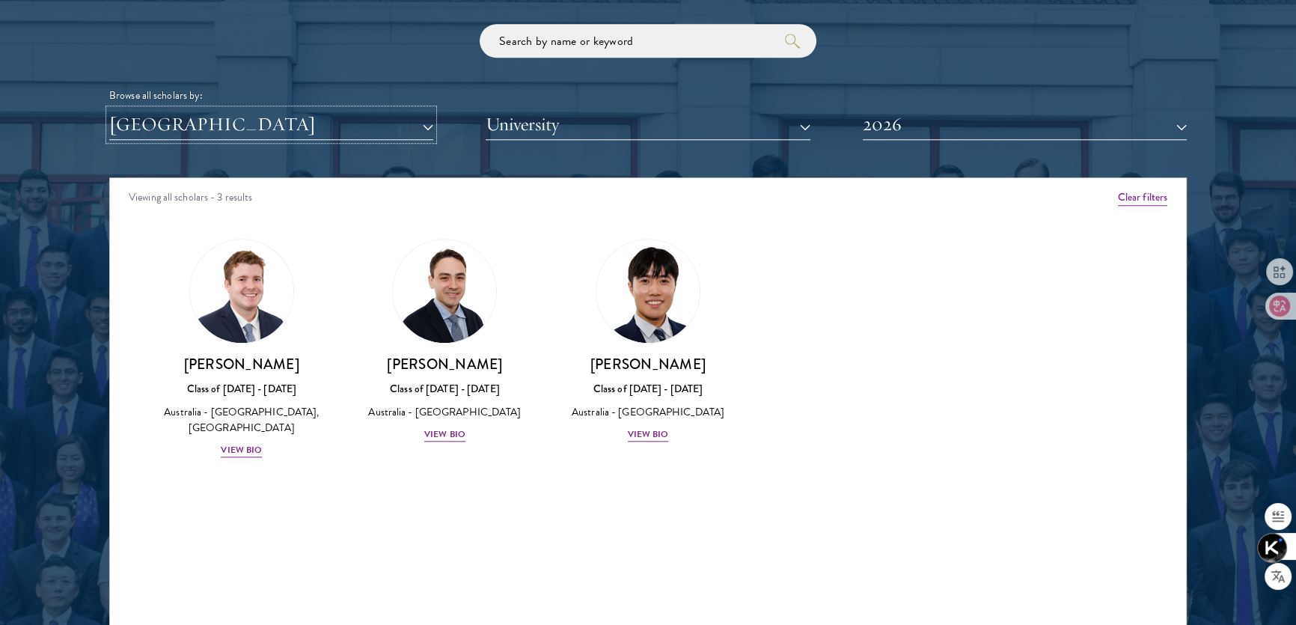
click at [382, 128] on button "[GEOGRAPHIC_DATA]" at bounding box center [271, 124] width 324 height 31
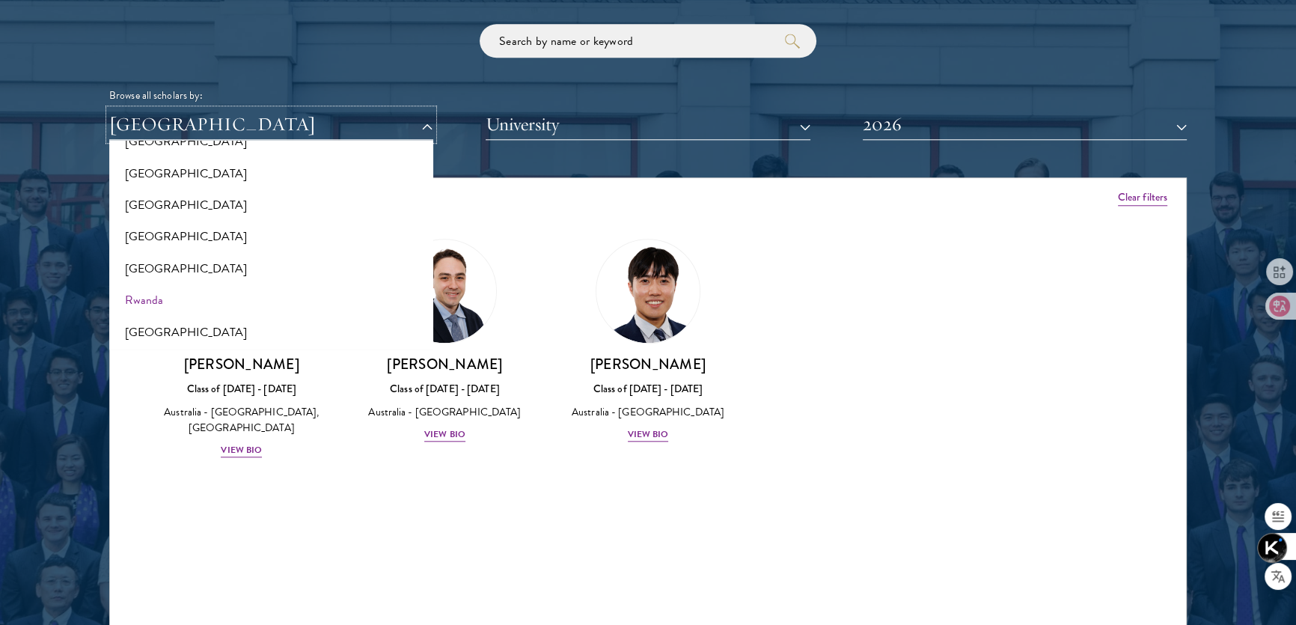
scroll to position [2318, 0]
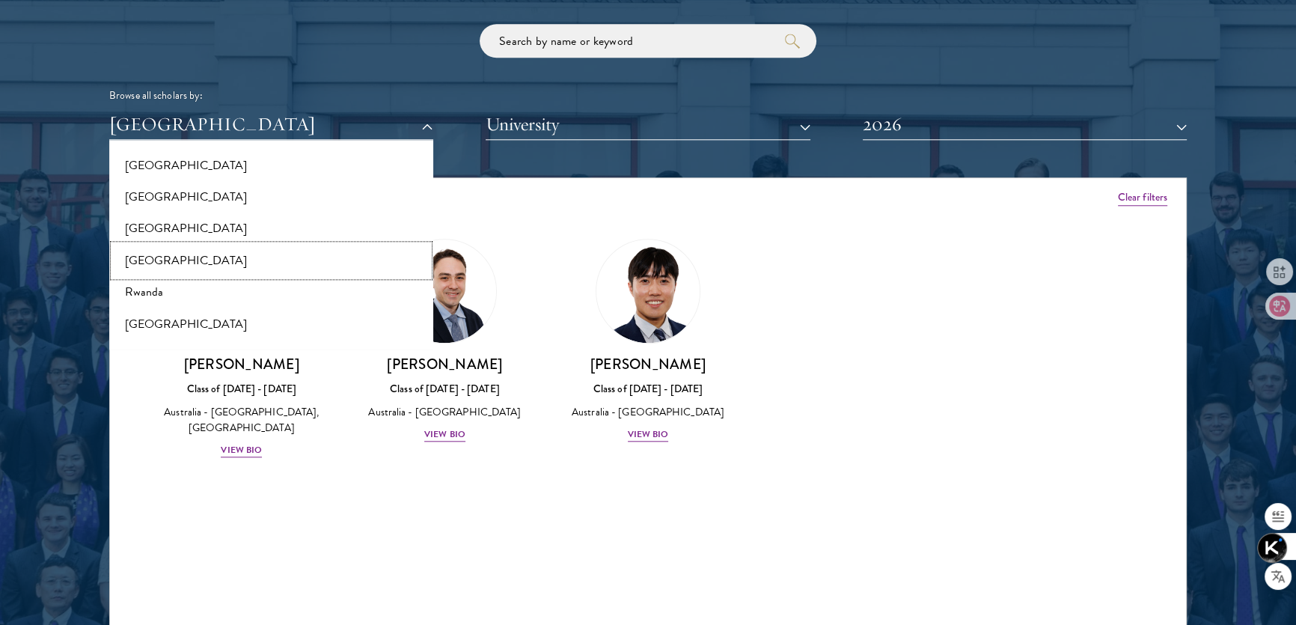
click at [184, 251] on button "[GEOGRAPHIC_DATA]" at bounding box center [271, 260] width 315 height 31
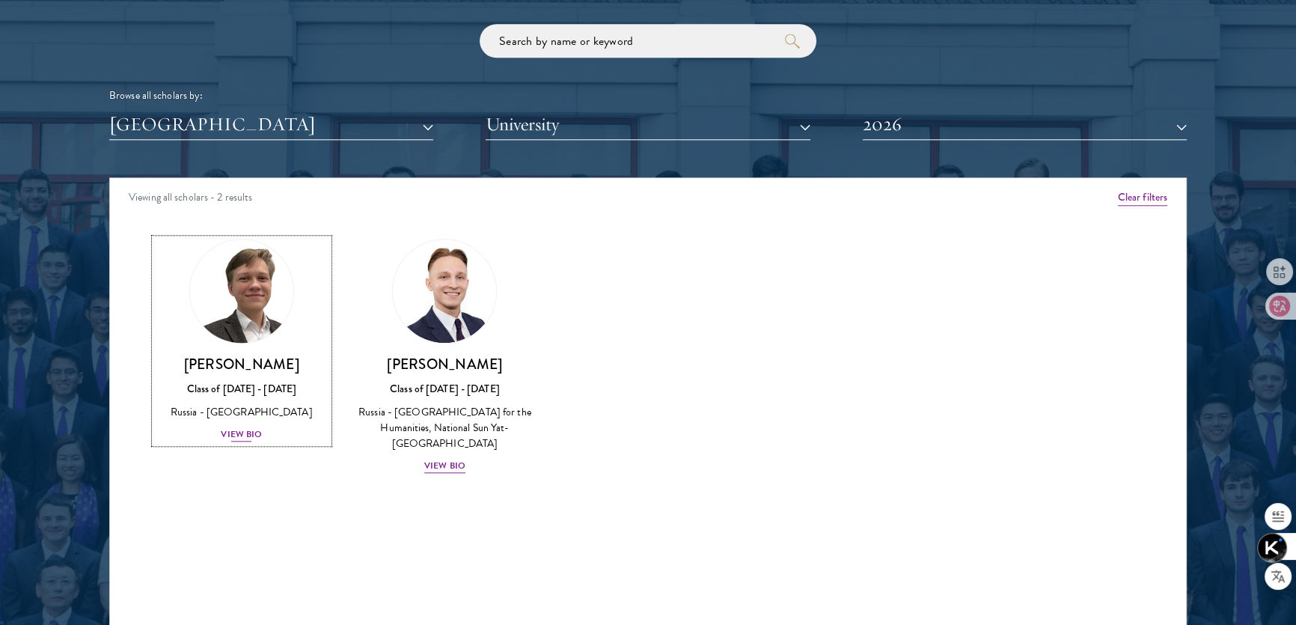
click at [252, 441] on div "View Bio" at bounding box center [241, 434] width 41 height 14
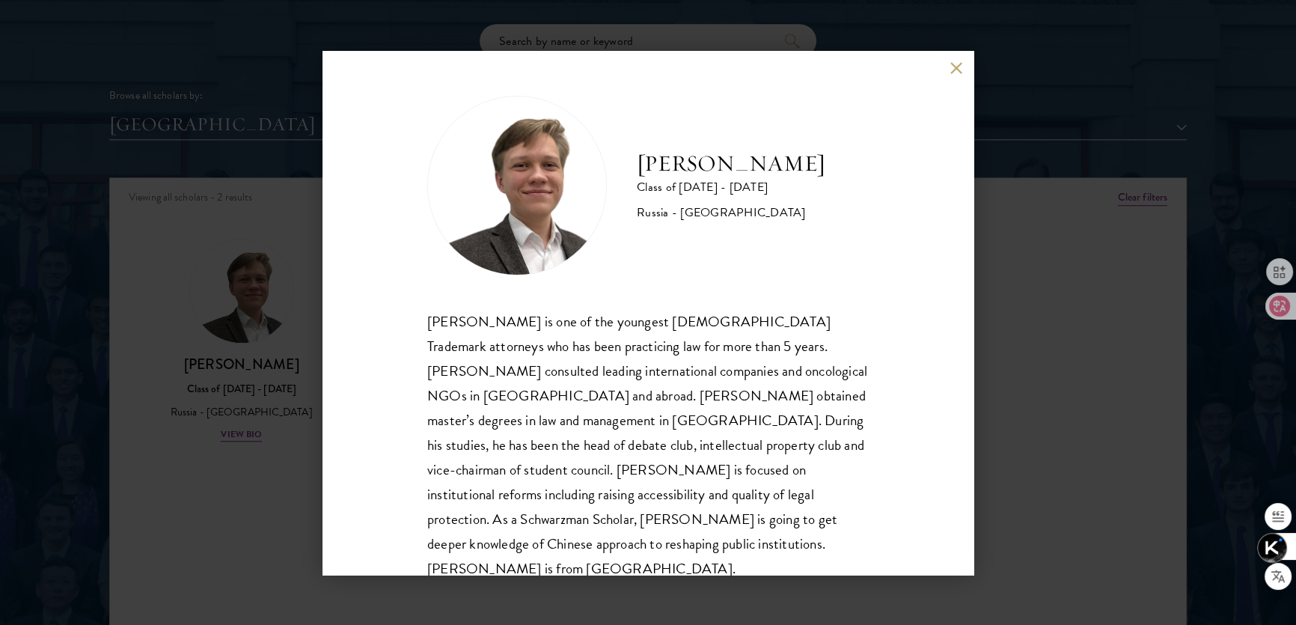
drag, startPoint x: 635, startPoint y: 161, endPoint x: 1053, endPoint y: 186, distance: 418.3
click at [813, 155] on div "[PERSON_NAME] Class of [DATE] - [DATE] [GEOGRAPHIC_DATA] - [GEOGRAPHIC_DATA]" at bounding box center [647, 186] width 441 height 180
copy h2 "[PERSON_NAME]"
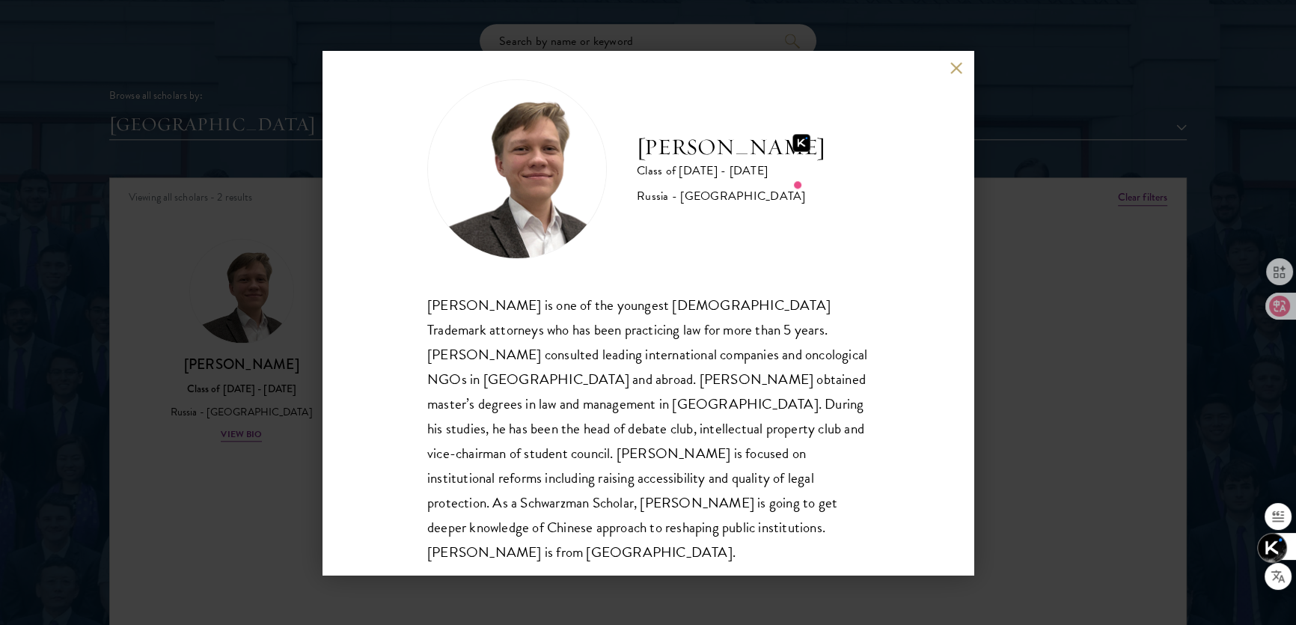
scroll to position [26, 0]
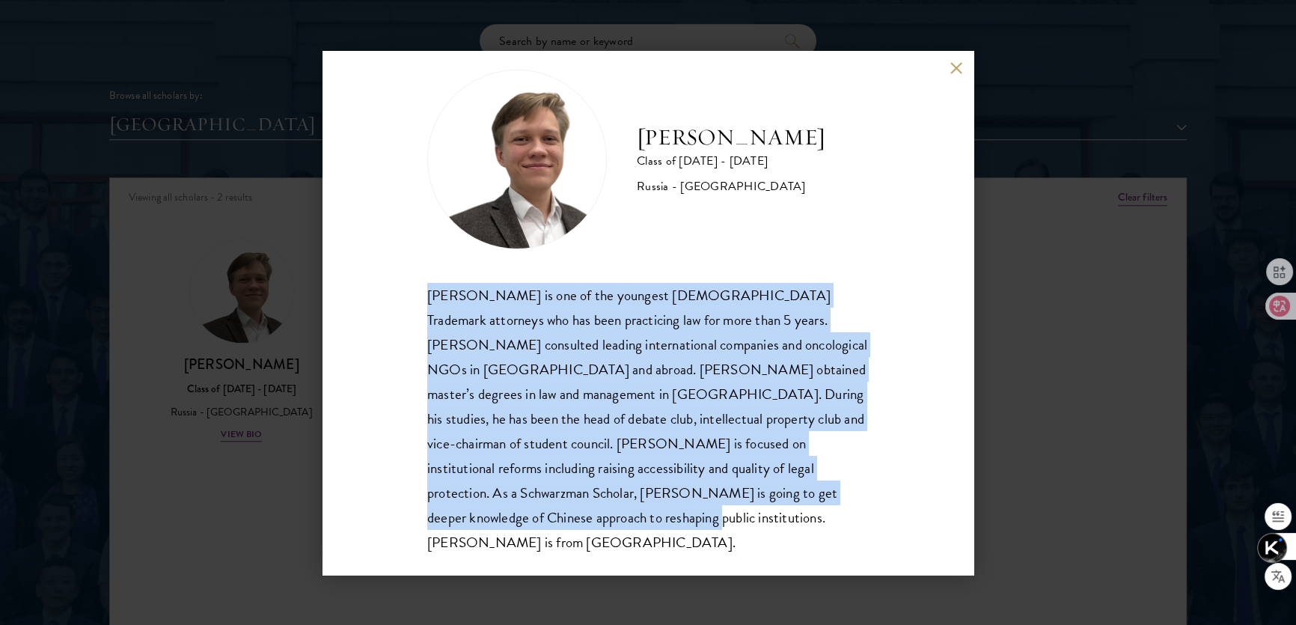
drag, startPoint x: 424, startPoint y: 293, endPoint x: 504, endPoint y: 532, distance: 251.8
click at [504, 532] on div "[PERSON_NAME] Class of [DATE] - [DATE] [GEOGRAPHIC_DATA] - [GEOGRAPHIC_DATA] [P…" at bounding box center [647, 313] width 651 height 524
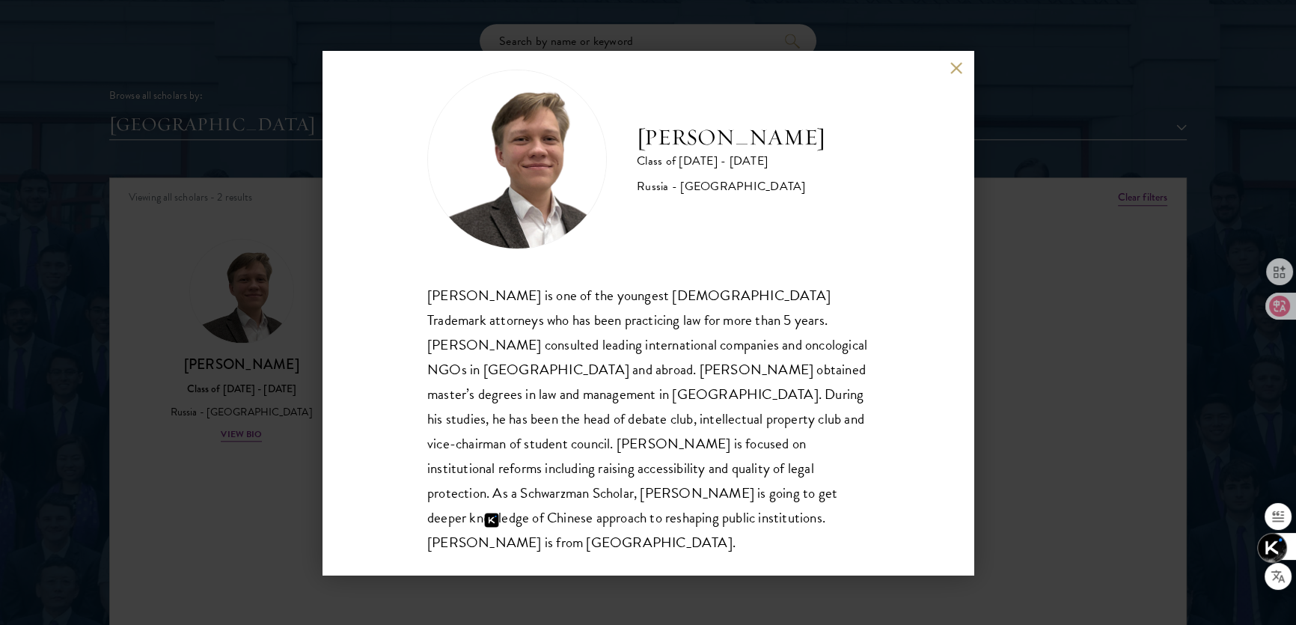
click at [750, 223] on div "[PERSON_NAME] Class of [DATE] - [DATE] [GEOGRAPHIC_DATA] - [GEOGRAPHIC_DATA]" at bounding box center [647, 160] width 441 height 180
click at [759, 217] on div "[PERSON_NAME] Class of [DATE] - [DATE] [GEOGRAPHIC_DATA] - [GEOGRAPHIC_DATA]" at bounding box center [647, 160] width 441 height 180
click at [956, 72] on button at bounding box center [956, 68] width 13 height 13
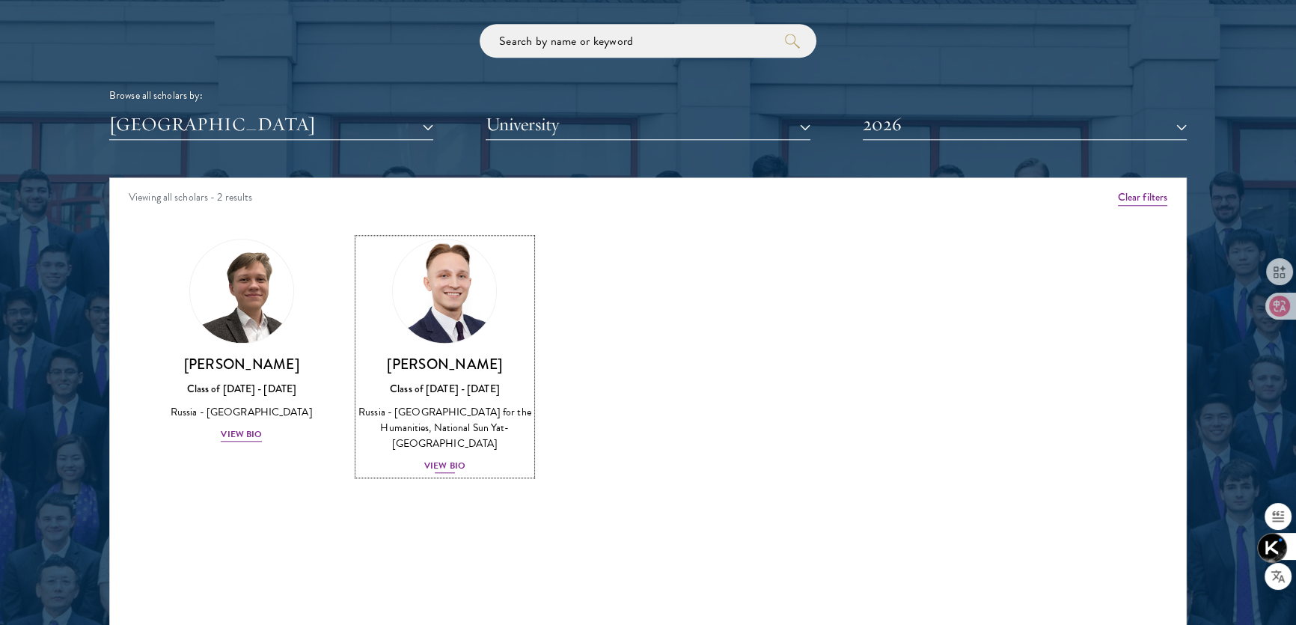
click at [454, 462] on div "View Bio" at bounding box center [444, 466] width 41 height 14
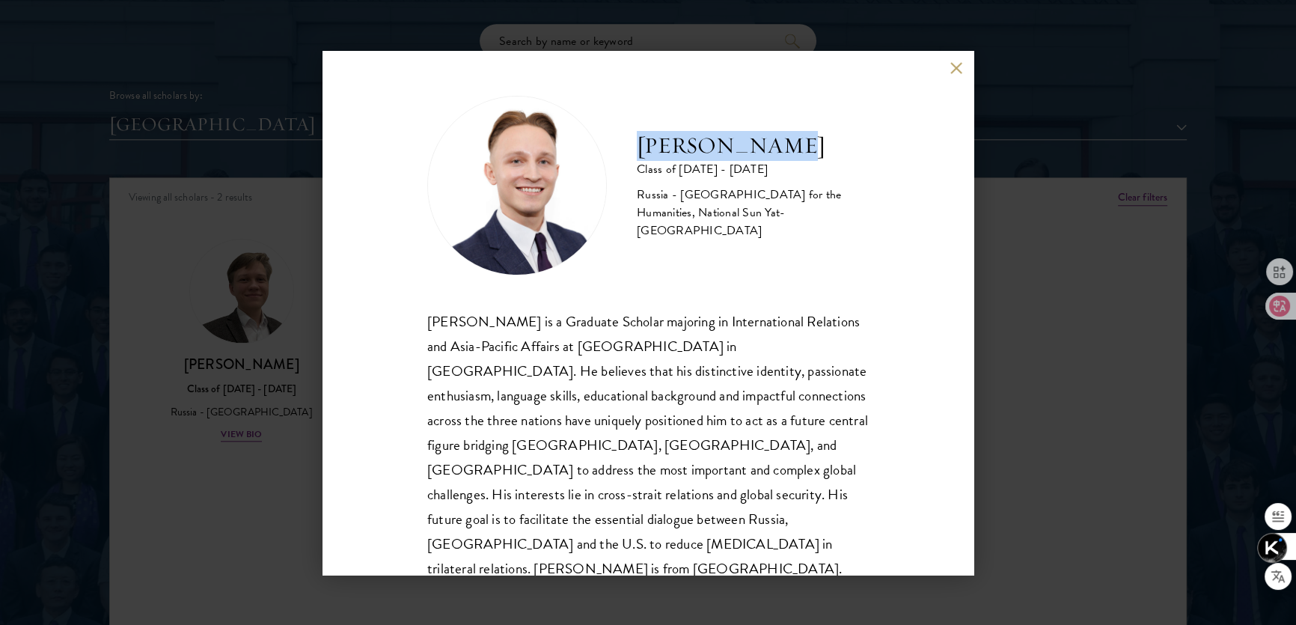
drag, startPoint x: 635, startPoint y: 147, endPoint x: 873, endPoint y: 142, distance: 238.7
click at [780, 143] on div "[PERSON_NAME] Class of [DATE] - [DATE] [GEOGRAPHIC_DATA] - [GEOGRAPHIC_DATA] fo…" at bounding box center [647, 186] width 441 height 180
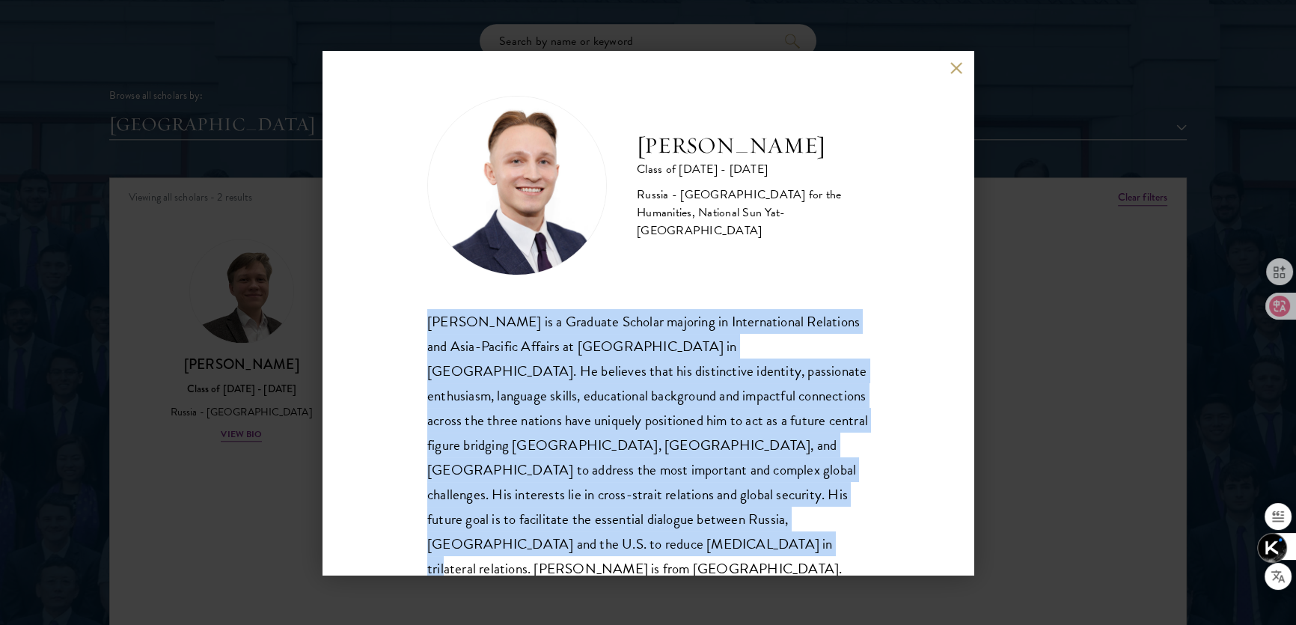
drag, startPoint x: 427, startPoint y: 314, endPoint x: 526, endPoint y: 552, distance: 257.9
click at [526, 552] on div "[PERSON_NAME] is a Graduate Scholar majoring in International Relations and Asi…" at bounding box center [647, 445] width 441 height 272
click at [681, 278] on div "[PERSON_NAME] Class of [DATE] - [DATE] [GEOGRAPHIC_DATA] - [GEOGRAPHIC_DATA] fo…" at bounding box center [647, 339] width 441 height 486
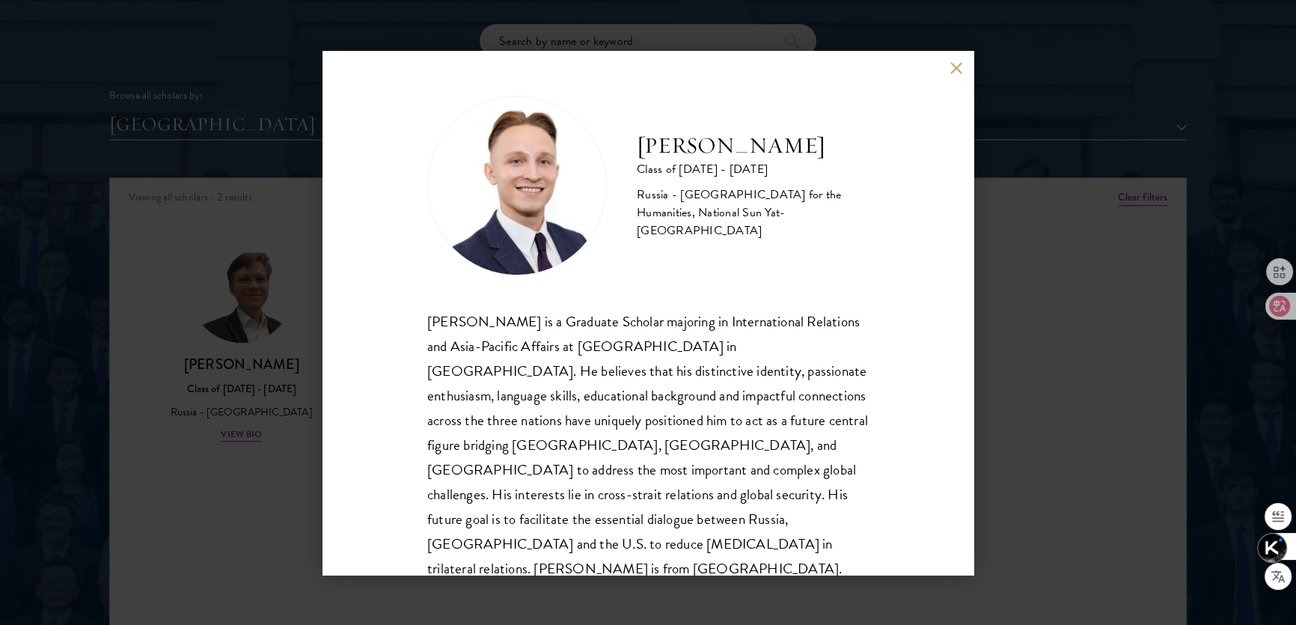
click at [655, 114] on div "[PERSON_NAME] Class of [DATE] - [DATE] [GEOGRAPHIC_DATA] - [GEOGRAPHIC_DATA] fo…" at bounding box center [647, 186] width 441 height 180
click at [959, 68] on button at bounding box center [956, 68] width 13 height 13
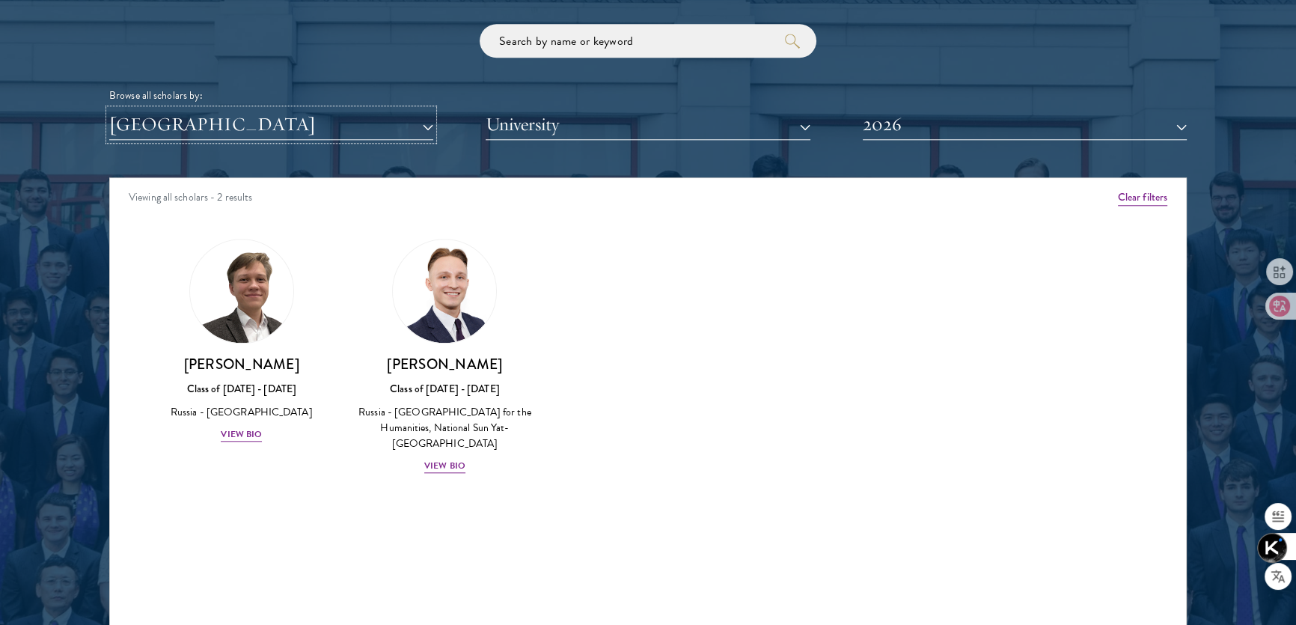
click at [302, 117] on button "[GEOGRAPHIC_DATA]" at bounding box center [271, 124] width 324 height 31
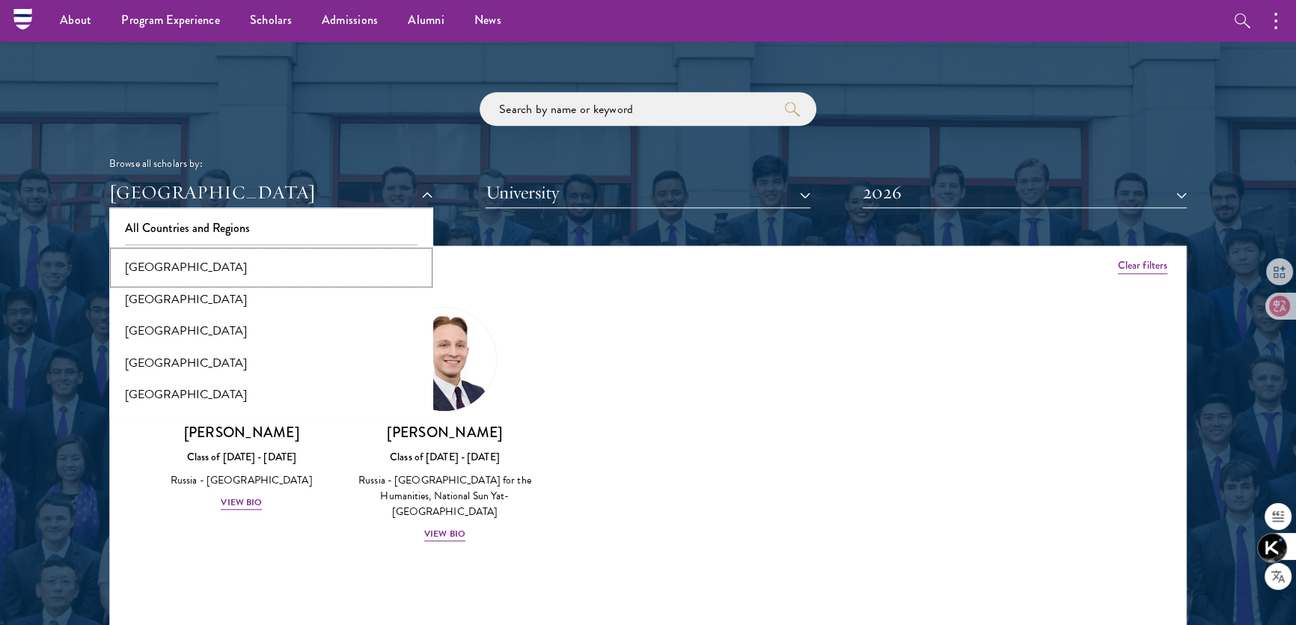
click at [238, 269] on button "[GEOGRAPHIC_DATA]" at bounding box center [271, 266] width 315 height 31
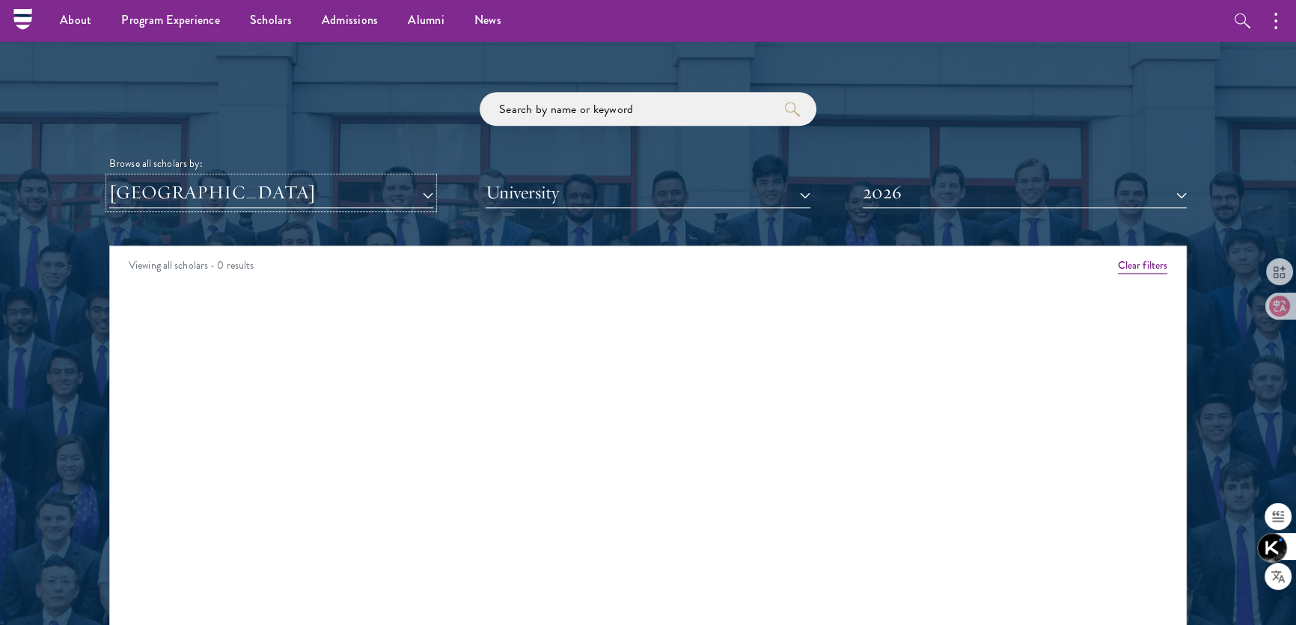
click at [430, 199] on button "[GEOGRAPHIC_DATA]" at bounding box center [271, 192] width 324 height 31
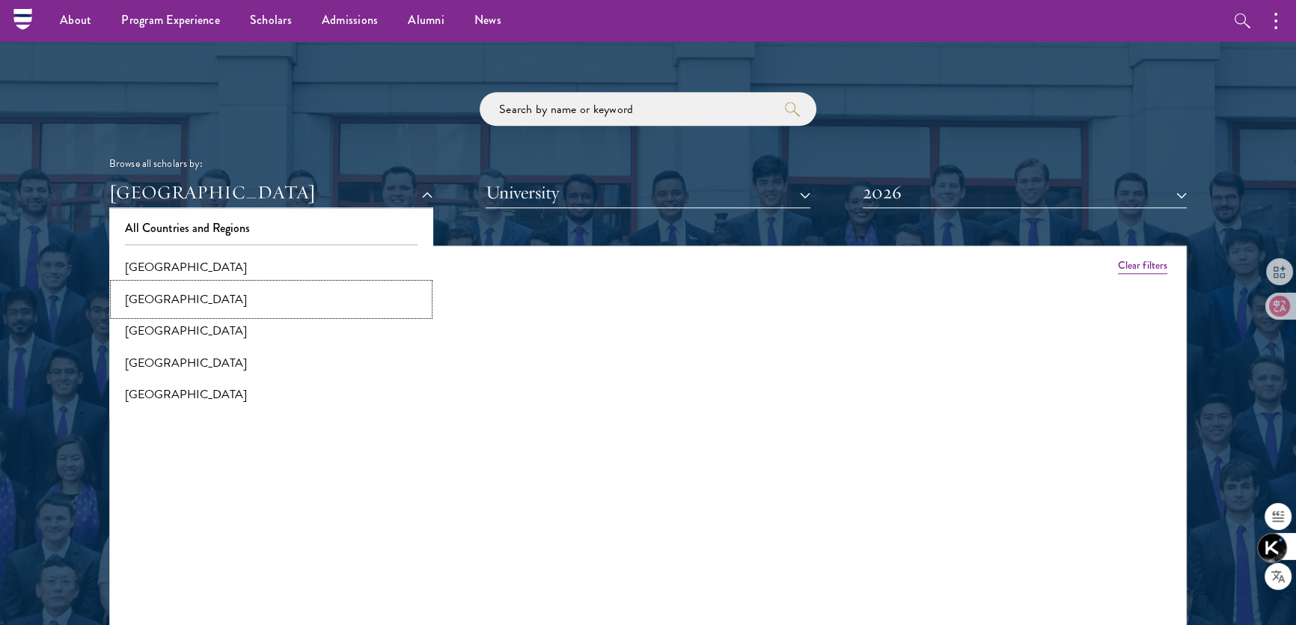
click at [234, 293] on button "[GEOGRAPHIC_DATA]" at bounding box center [271, 299] width 315 height 31
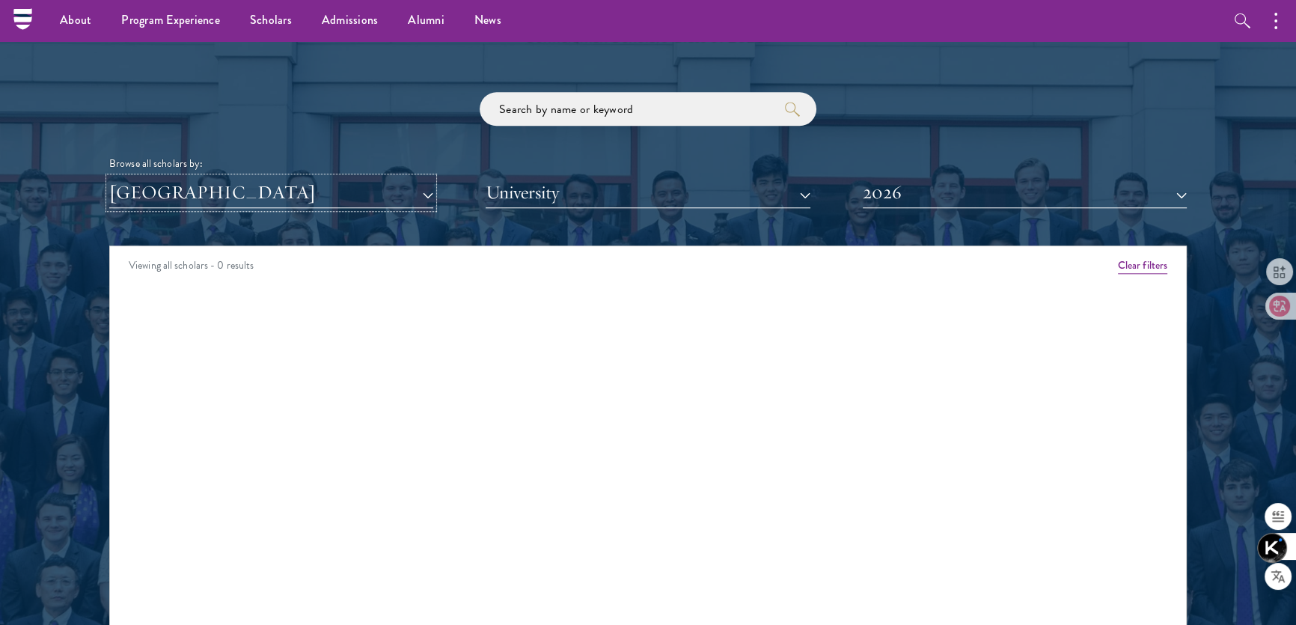
click at [292, 195] on button "[GEOGRAPHIC_DATA]" at bounding box center [271, 192] width 324 height 31
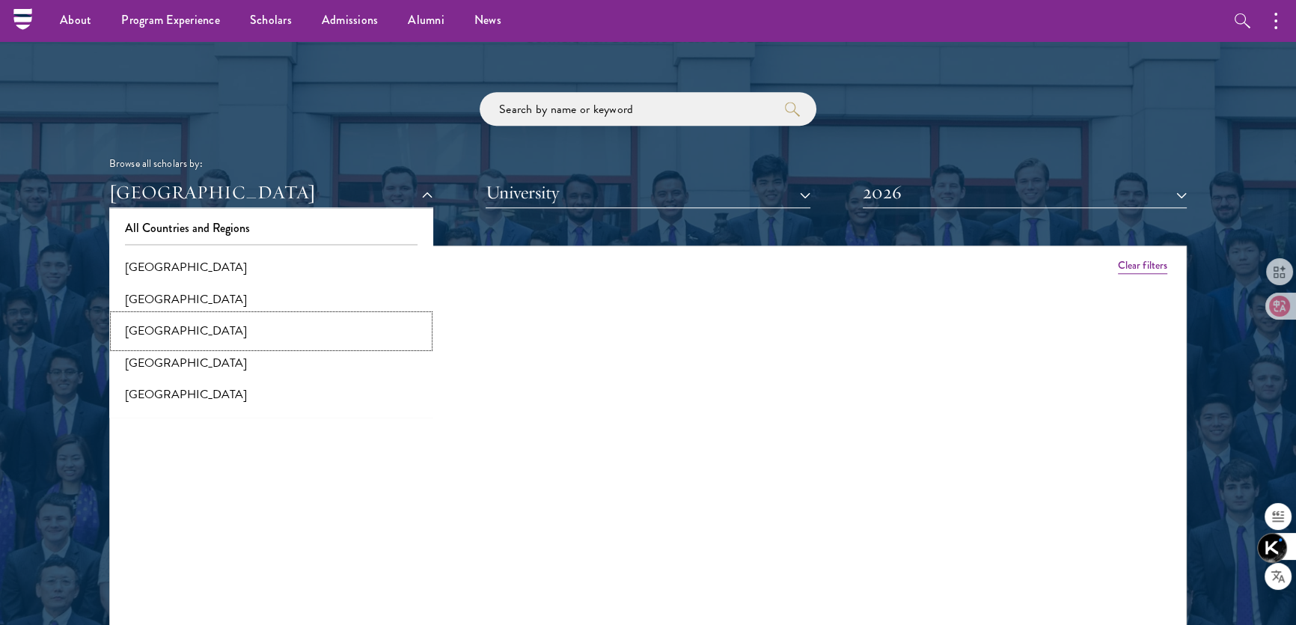
click at [195, 337] on button "[GEOGRAPHIC_DATA]" at bounding box center [271, 330] width 315 height 31
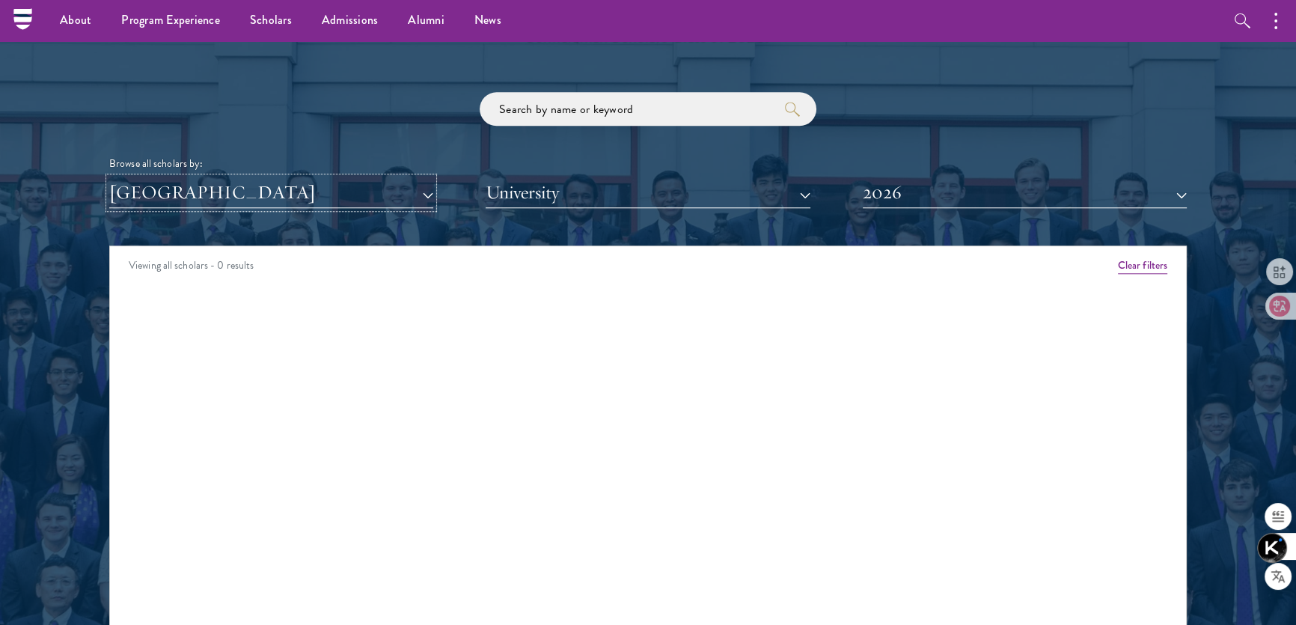
click at [286, 198] on button "[GEOGRAPHIC_DATA]" at bounding box center [271, 192] width 324 height 31
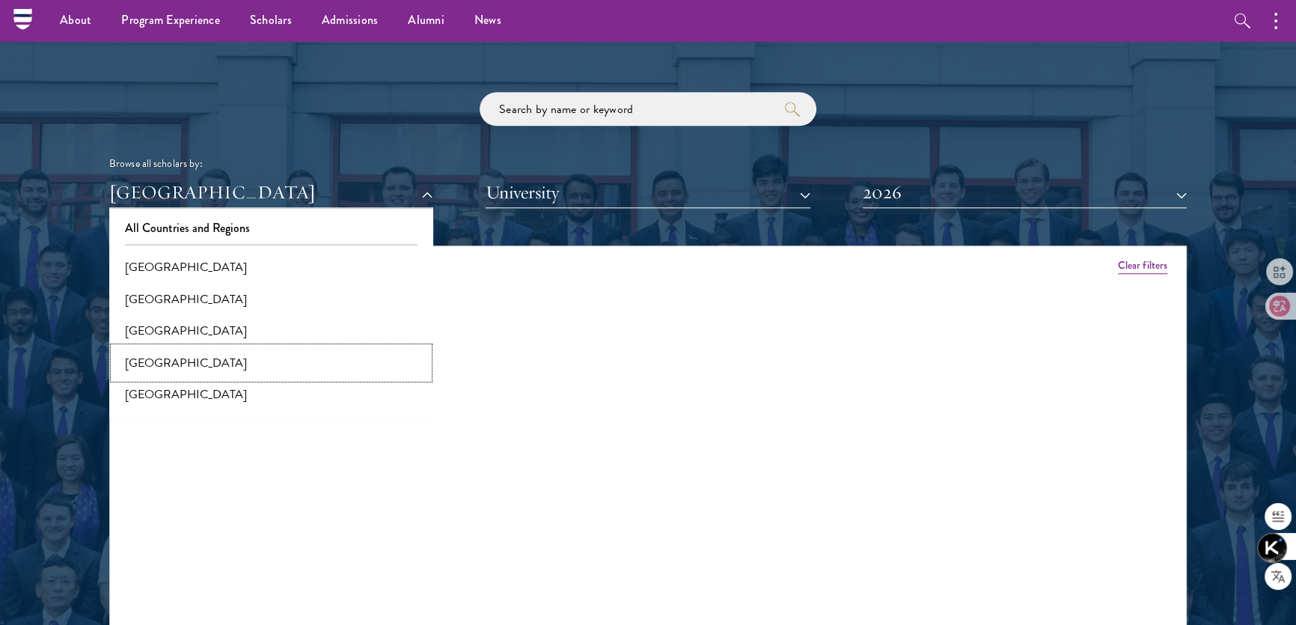
click at [169, 362] on button "[GEOGRAPHIC_DATA]" at bounding box center [271, 362] width 315 height 31
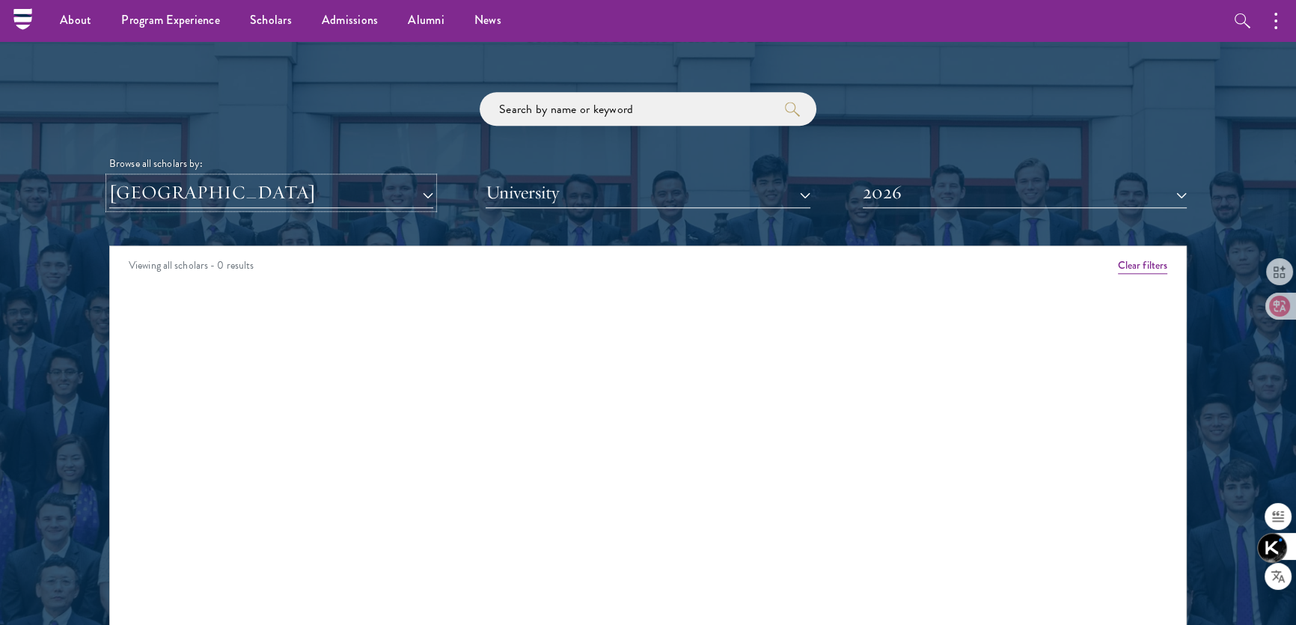
click at [254, 195] on button "[GEOGRAPHIC_DATA]" at bounding box center [271, 192] width 324 height 31
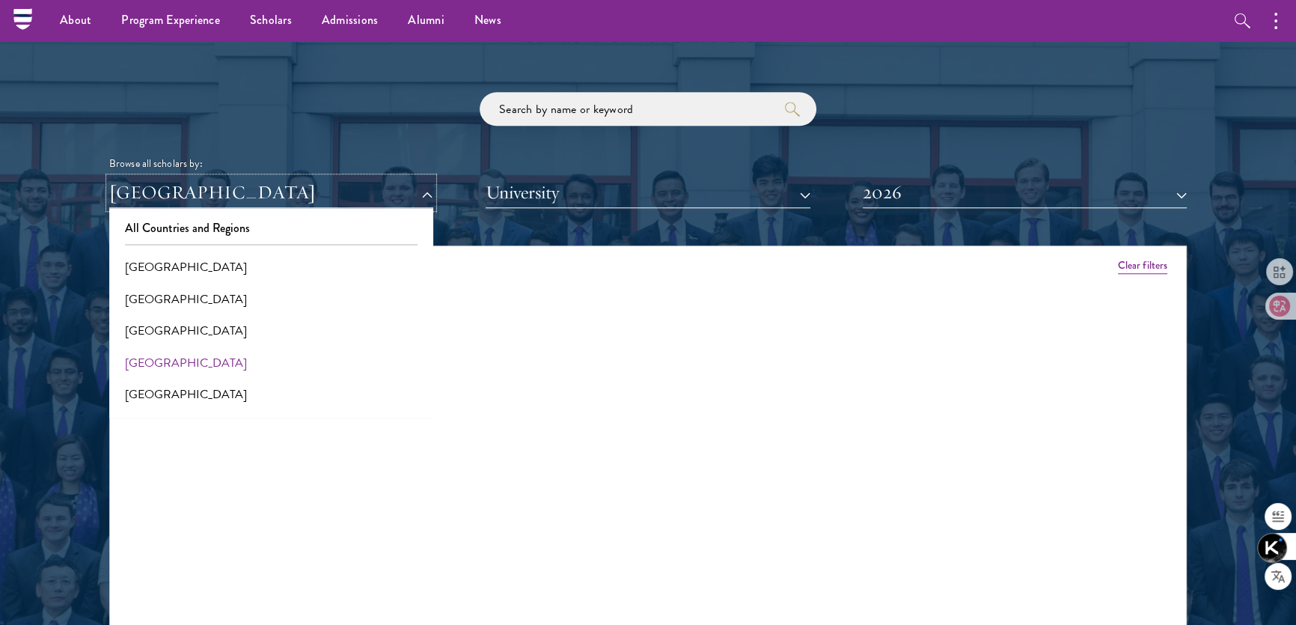
scroll to position [67, 0]
click at [162, 325] on button "[GEOGRAPHIC_DATA]" at bounding box center [271, 326] width 315 height 31
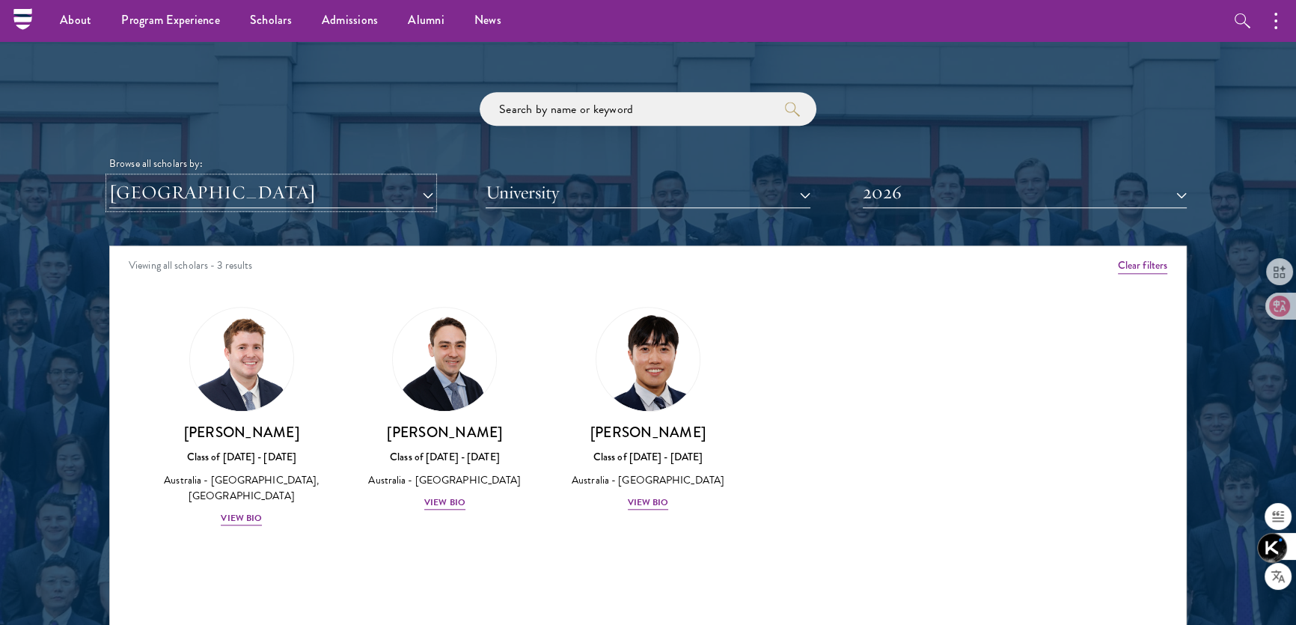
click at [418, 194] on button "[GEOGRAPHIC_DATA]" at bounding box center [271, 192] width 324 height 31
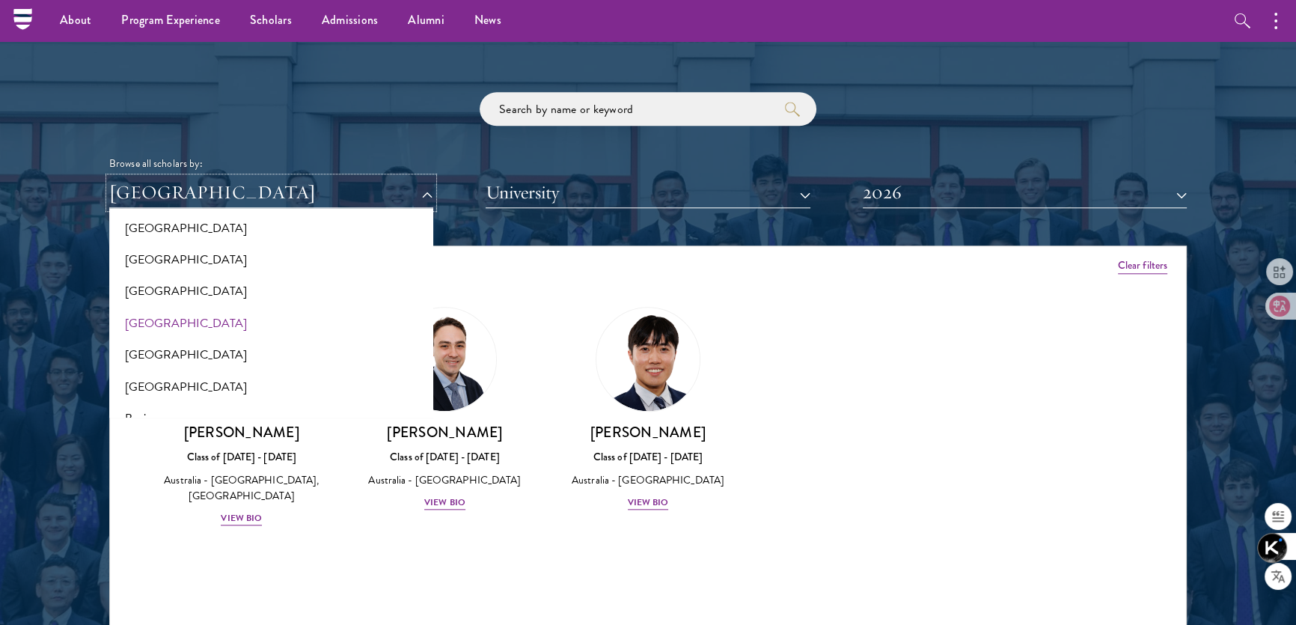
scroll to position [135, 0]
click at [142, 287] on button "[GEOGRAPHIC_DATA]" at bounding box center [271, 290] width 315 height 31
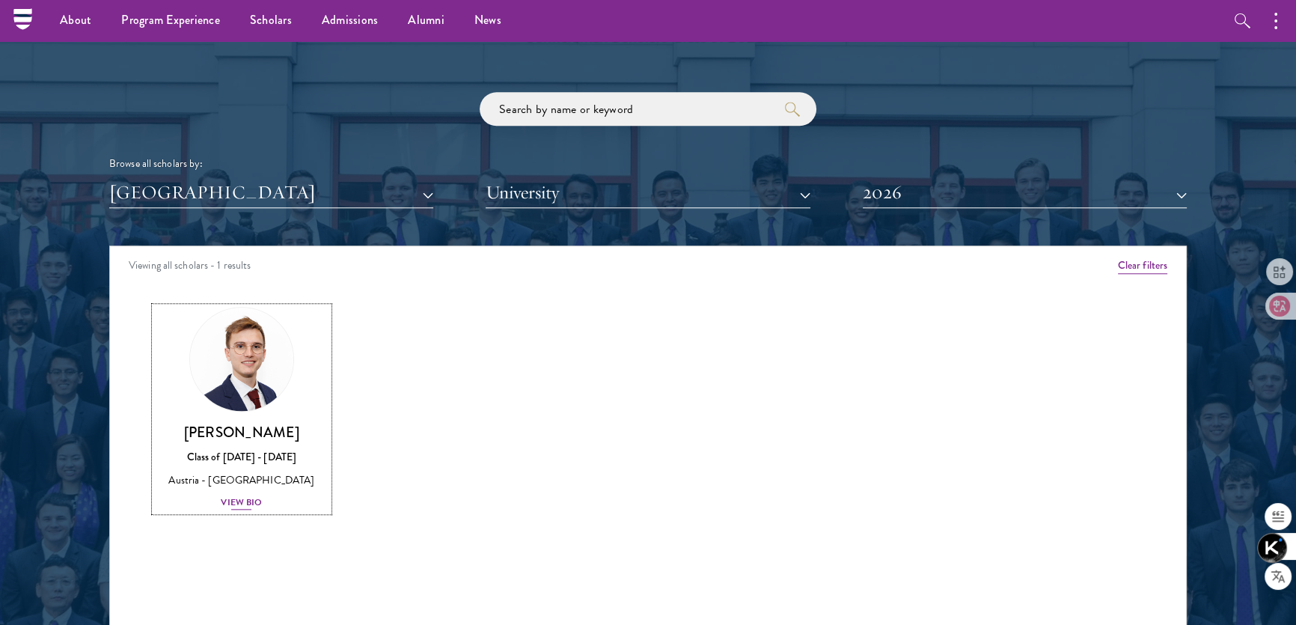
click at [246, 497] on div "View Bio" at bounding box center [241, 502] width 41 height 14
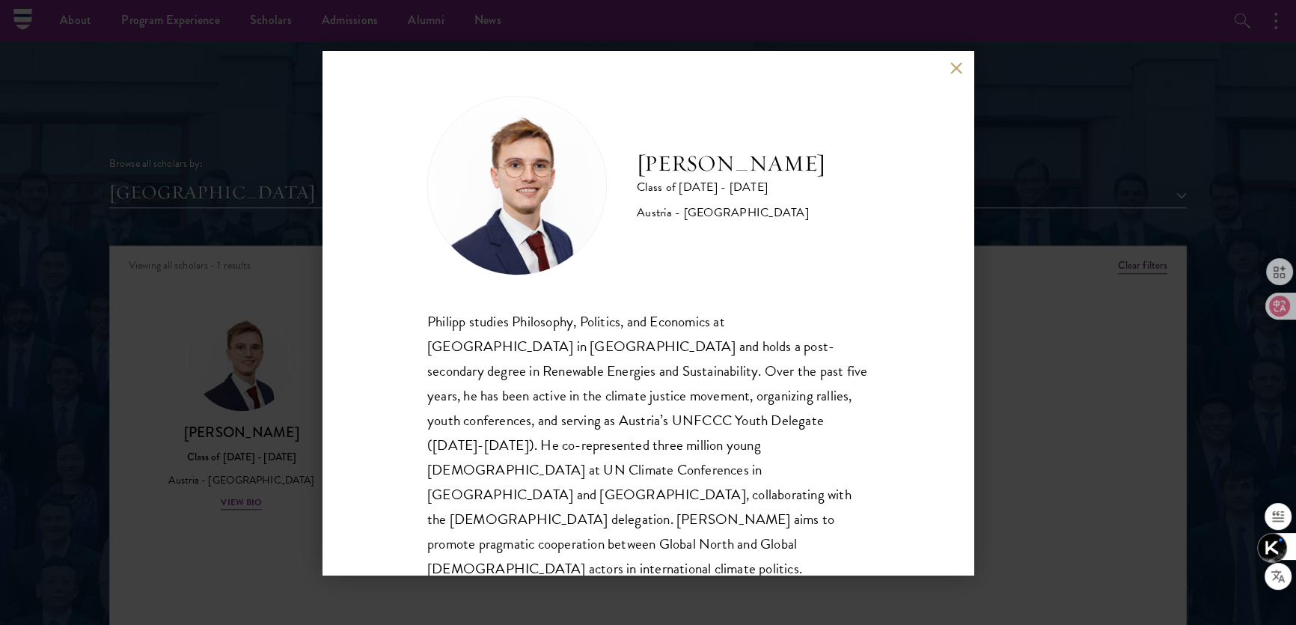
drag, startPoint x: 676, startPoint y: 143, endPoint x: 787, endPoint y: 172, distance: 115.2
click at [781, 172] on div "[PERSON_NAME] Class of [DATE] - [DATE] [GEOGRAPHIC_DATA] - [GEOGRAPHIC_DATA]" at bounding box center [647, 186] width 441 height 180
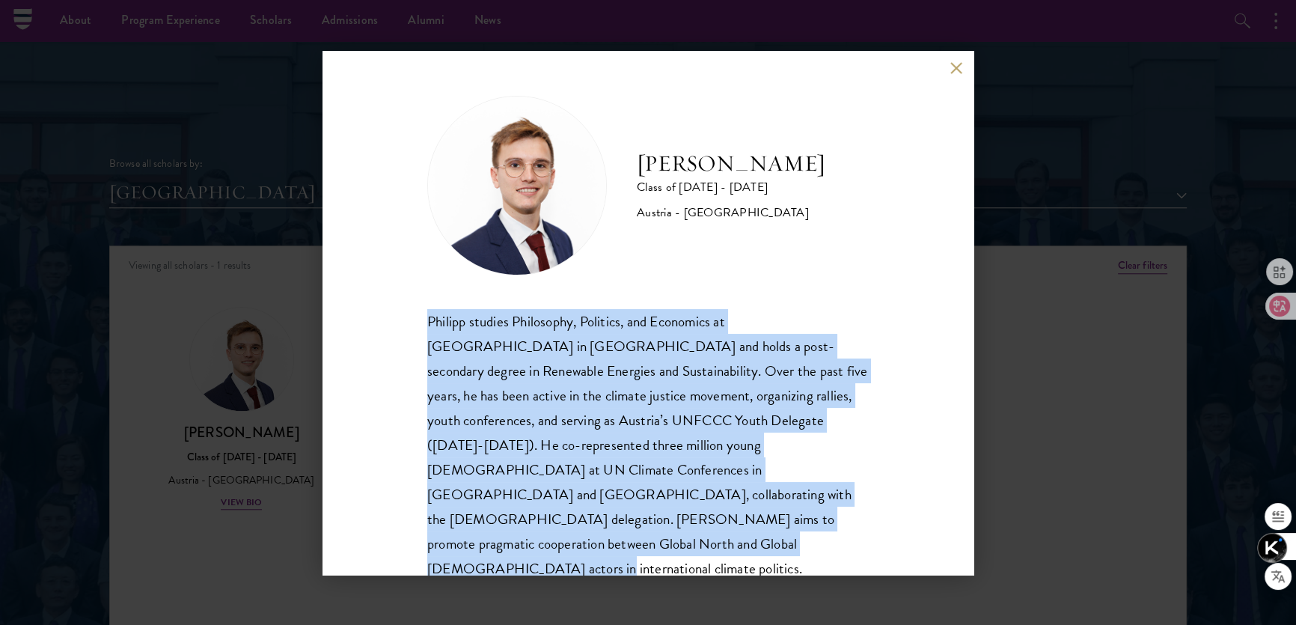
drag, startPoint x: 427, startPoint y: 314, endPoint x: 926, endPoint y: 522, distance: 540.7
click at [926, 522] on div "[PERSON_NAME] Class of [DATE] - [DATE] [GEOGRAPHIC_DATA] - [GEOGRAPHIC_DATA] [P…" at bounding box center [647, 313] width 651 height 524
click at [952, 71] on button at bounding box center [956, 68] width 13 height 13
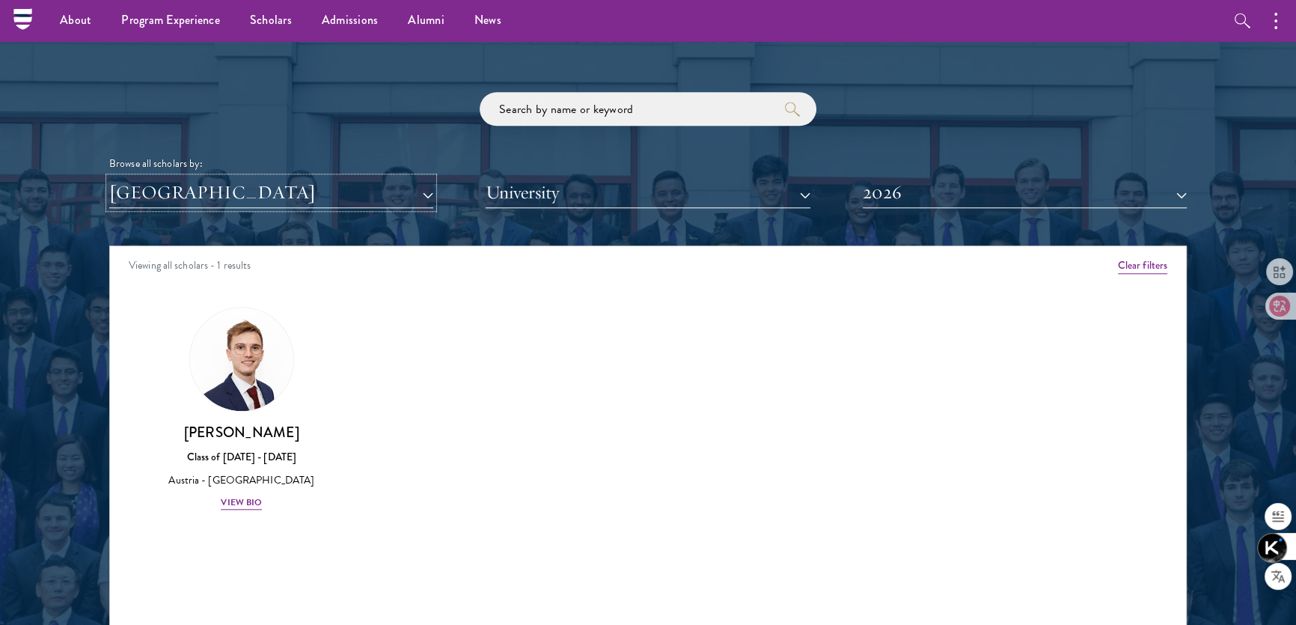
click at [290, 195] on button "[GEOGRAPHIC_DATA]" at bounding box center [271, 192] width 324 height 31
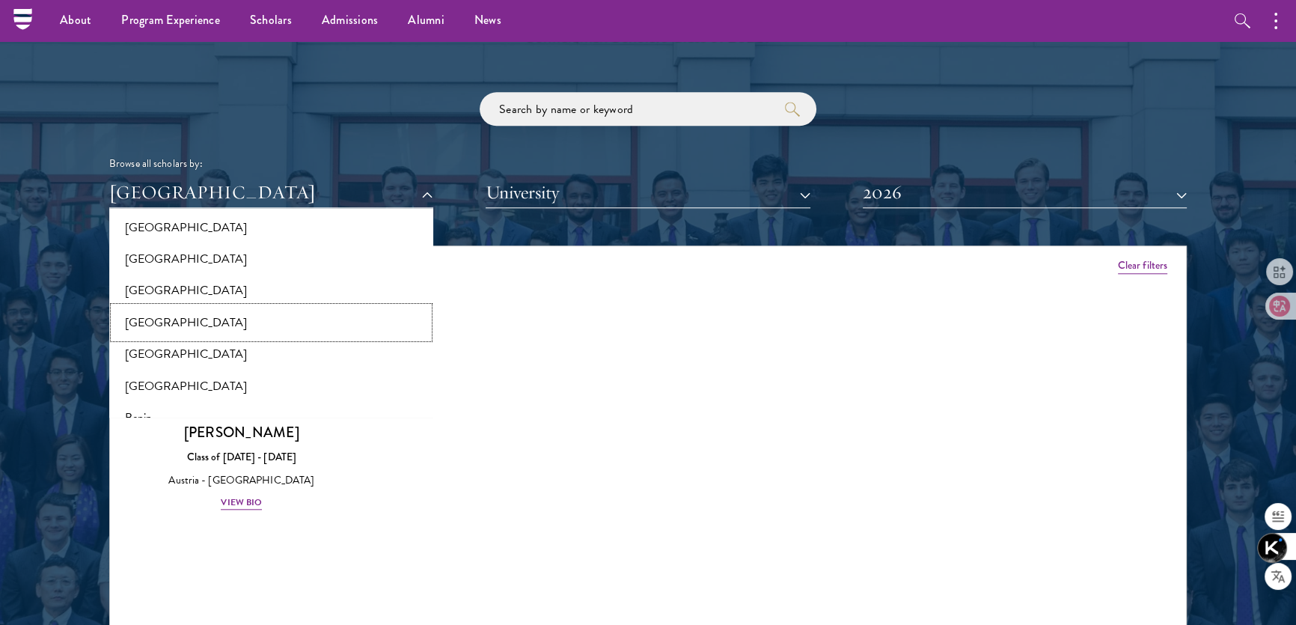
click at [201, 317] on button "[GEOGRAPHIC_DATA]" at bounding box center [271, 322] width 315 height 31
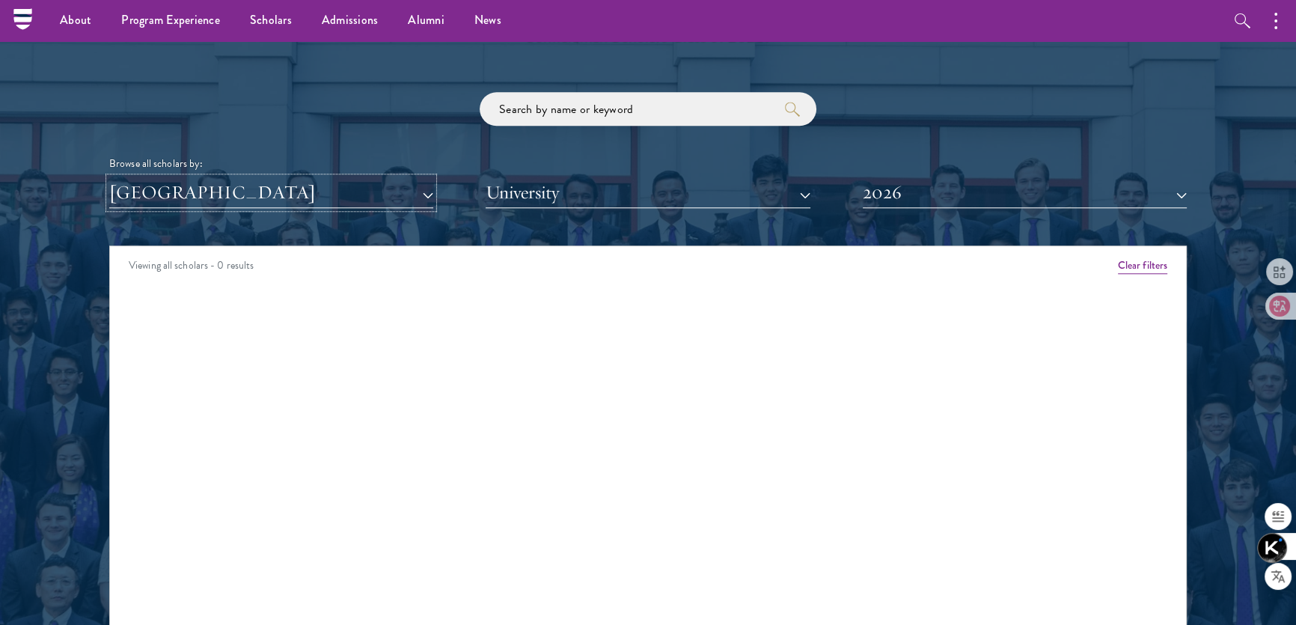
click at [268, 186] on button "[GEOGRAPHIC_DATA]" at bounding box center [271, 192] width 324 height 31
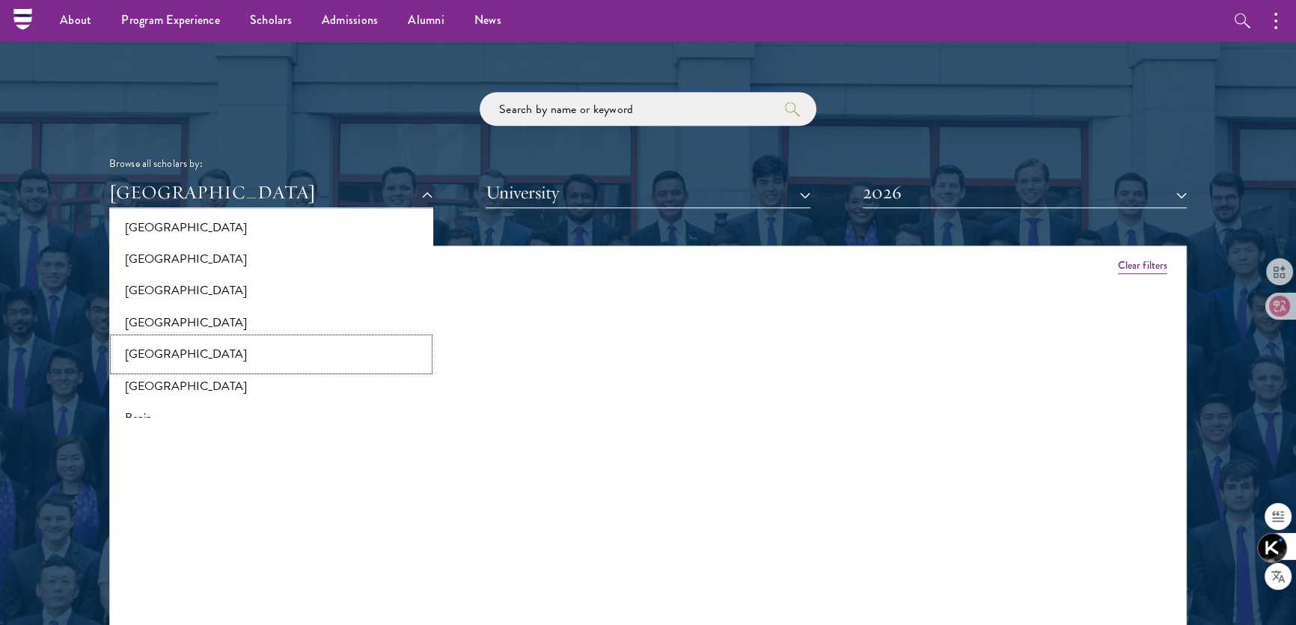
click at [202, 353] on button "[GEOGRAPHIC_DATA]" at bounding box center [271, 353] width 315 height 31
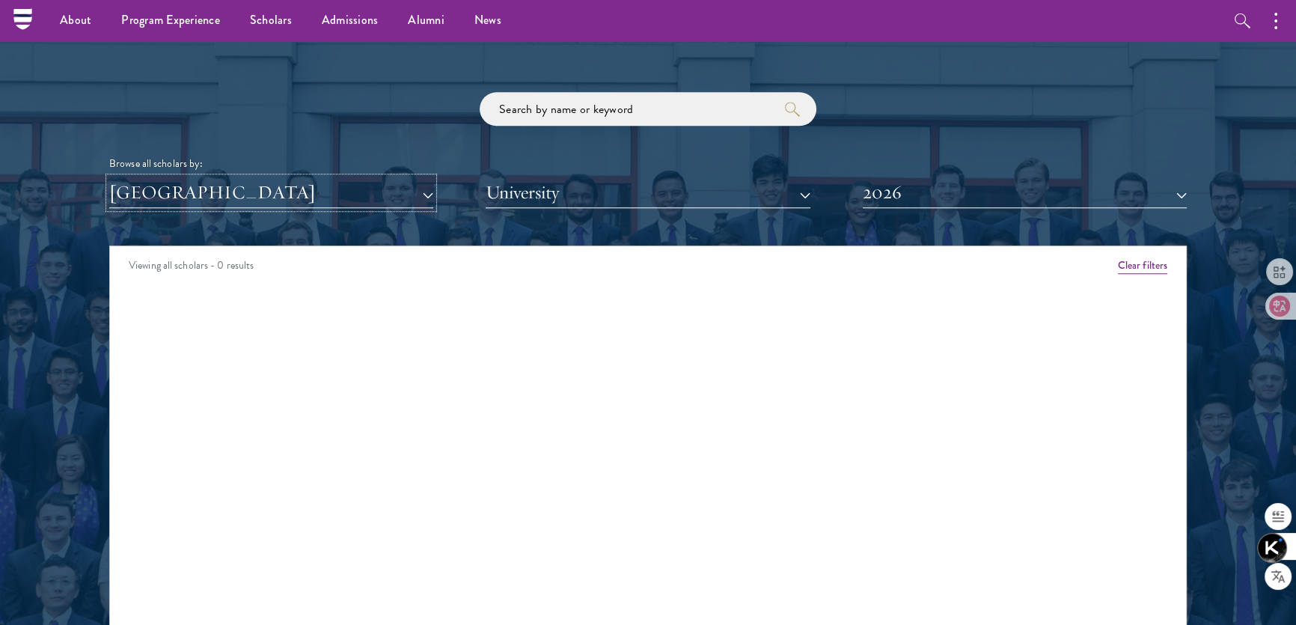
click at [231, 198] on button "[GEOGRAPHIC_DATA]" at bounding box center [271, 192] width 324 height 31
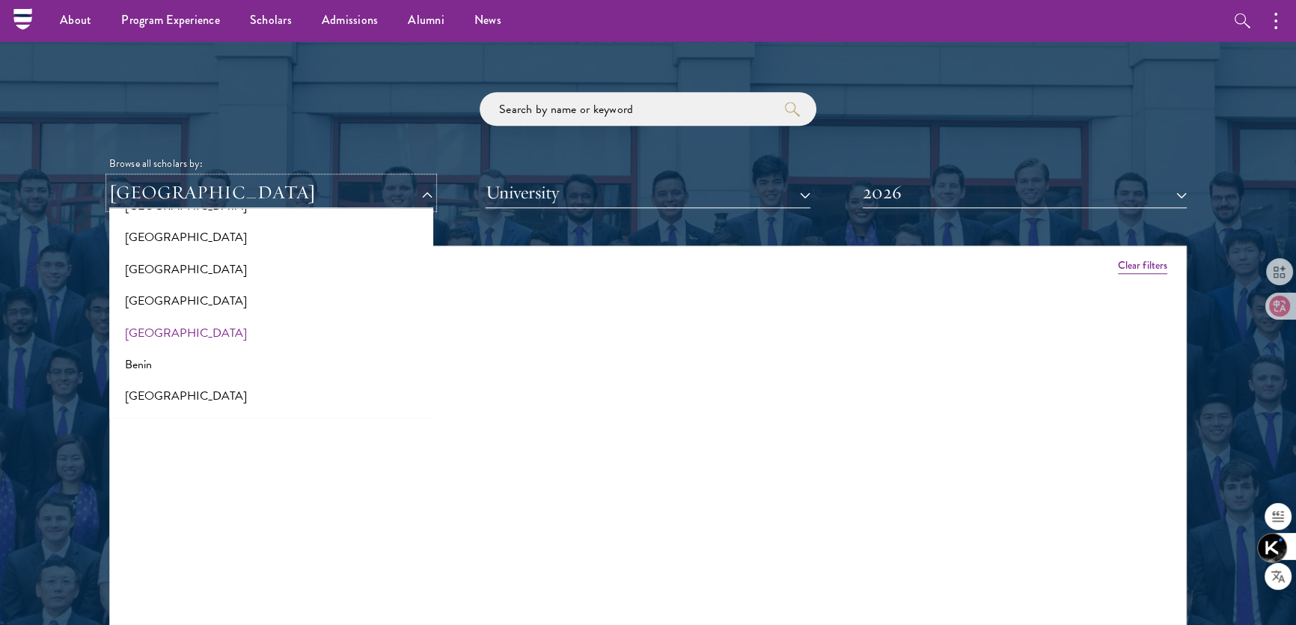
scroll to position [204, 0]
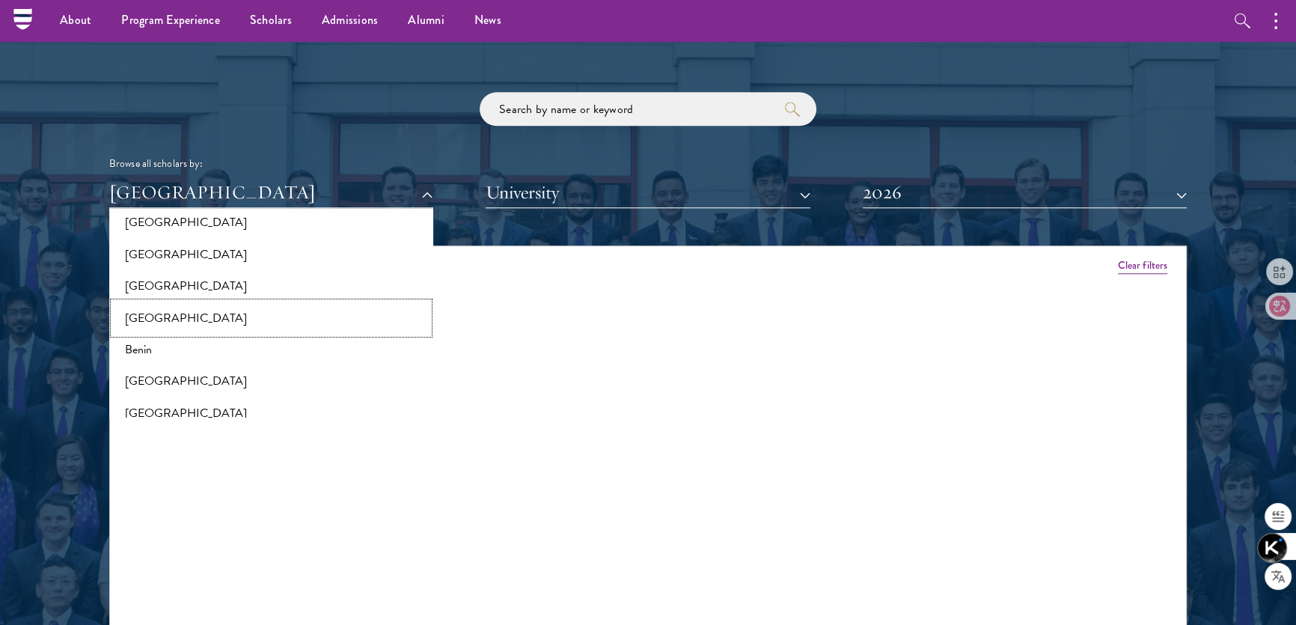
click at [186, 317] on button "[GEOGRAPHIC_DATA]" at bounding box center [271, 317] width 315 height 31
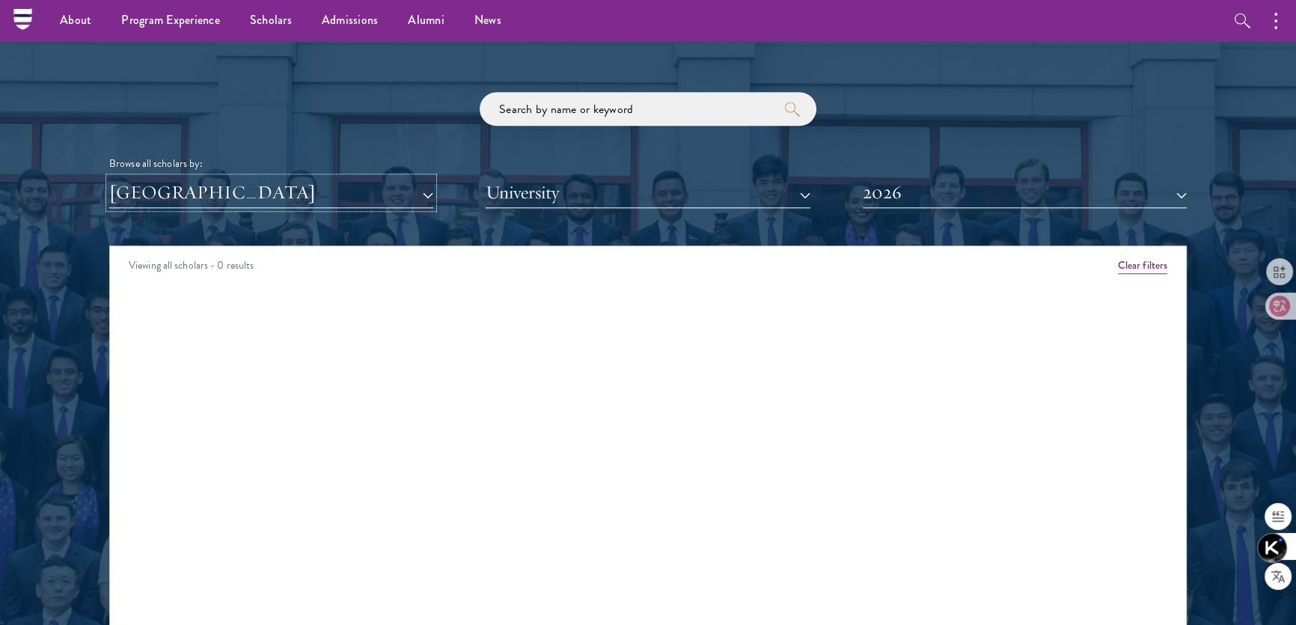
click at [239, 192] on button "[GEOGRAPHIC_DATA]" at bounding box center [271, 192] width 324 height 31
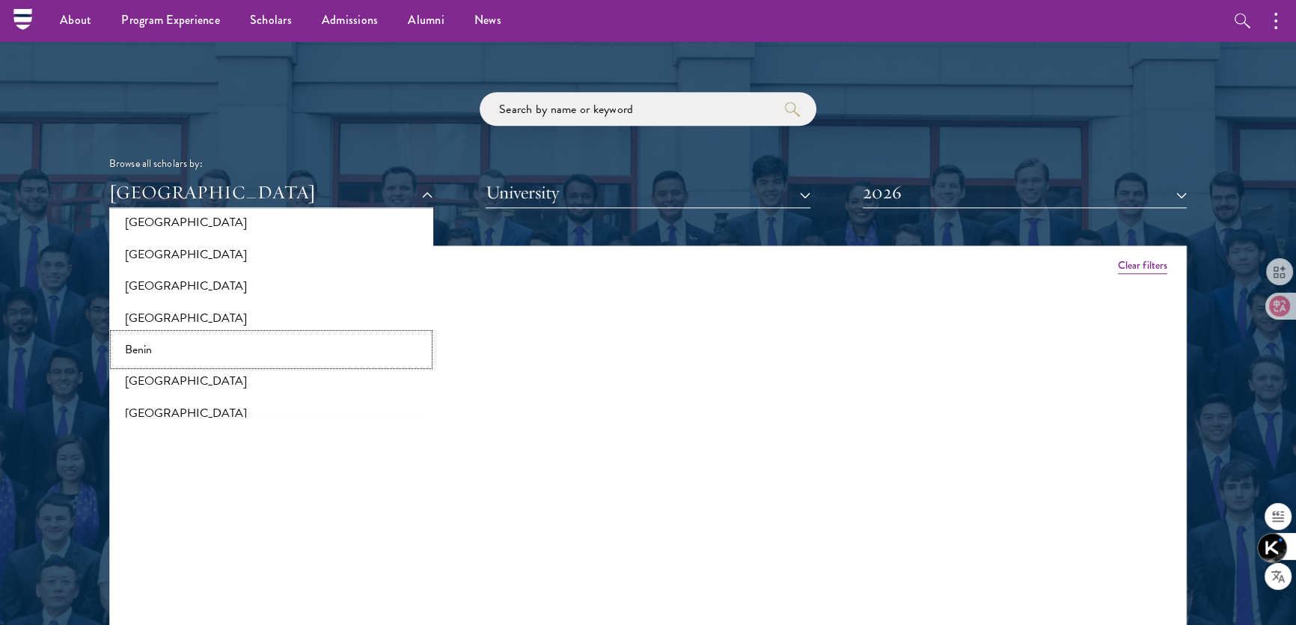
click at [206, 343] on button "Benin" at bounding box center [271, 349] width 315 height 31
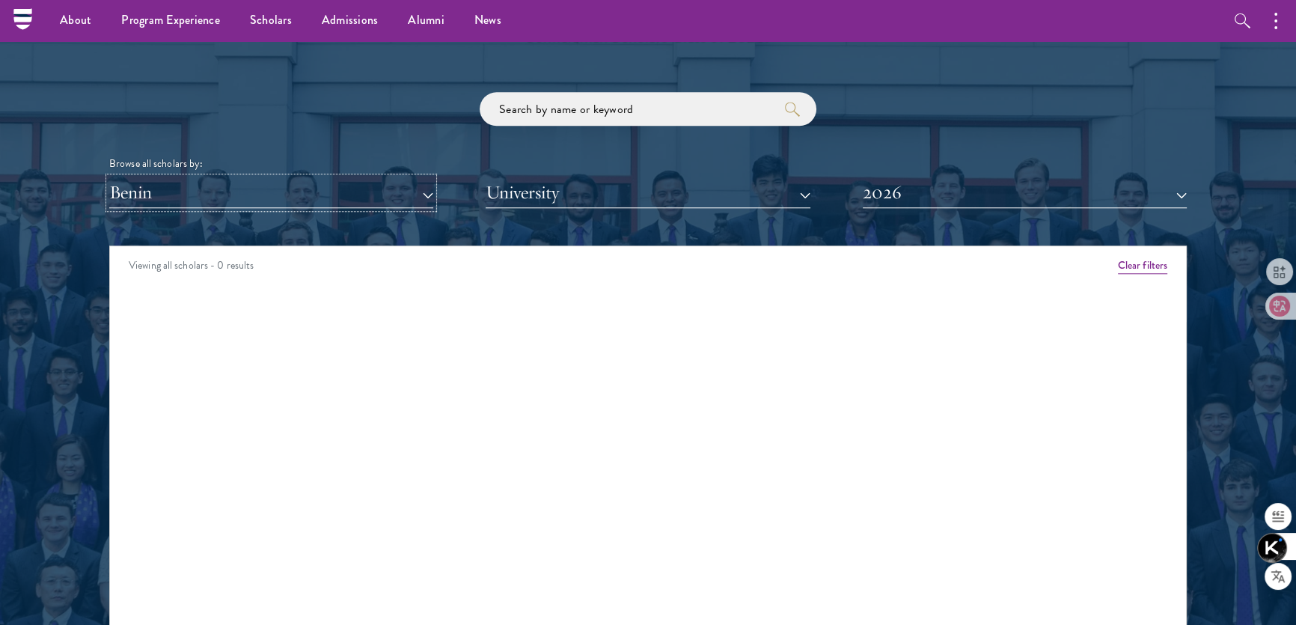
click at [255, 180] on button "Benin" at bounding box center [271, 192] width 324 height 31
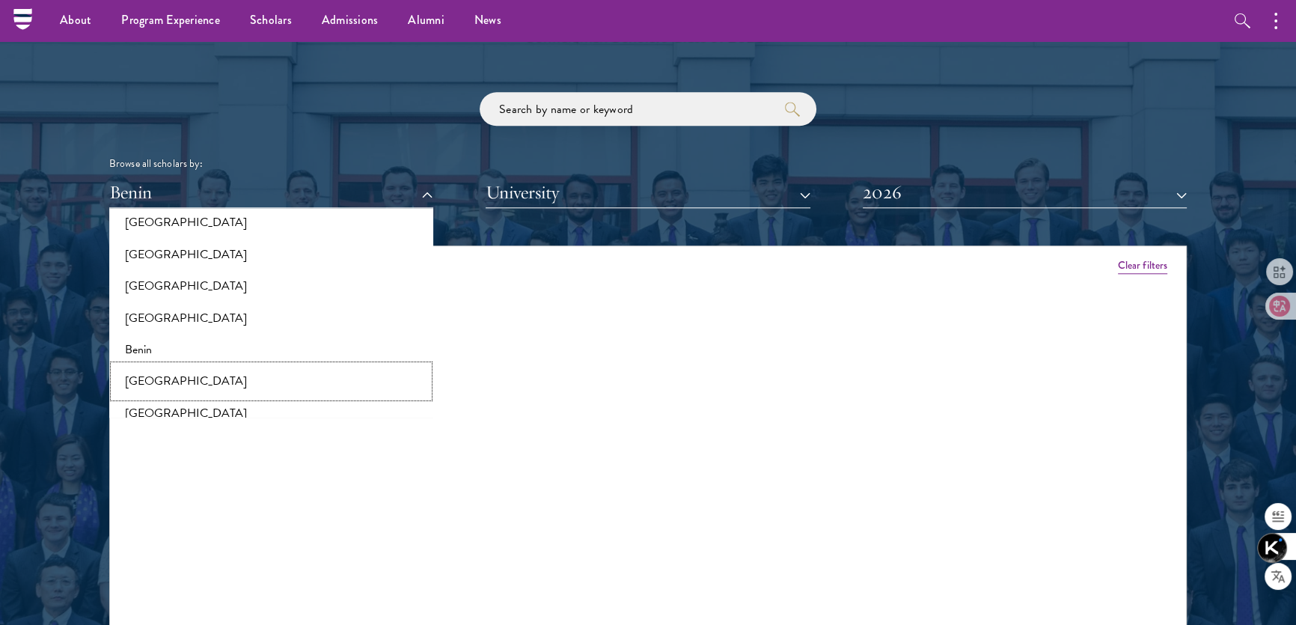
click at [227, 382] on button "[GEOGRAPHIC_DATA]" at bounding box center [271, 380] width 315 height 31
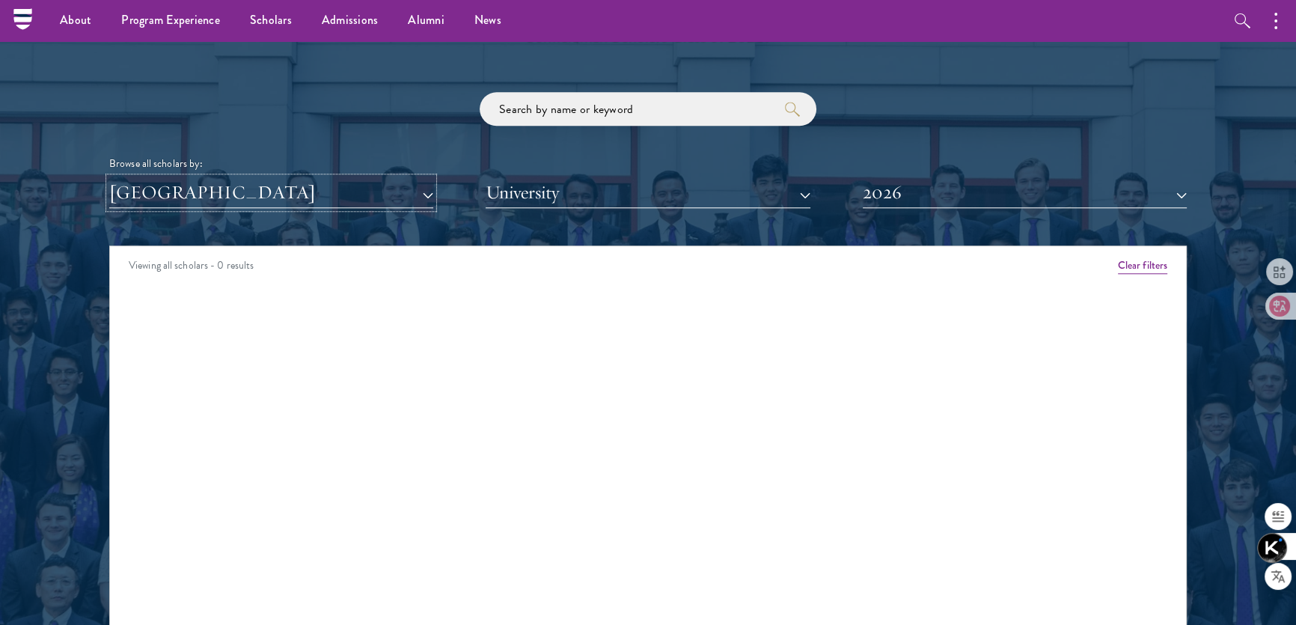
click at [281, 193] on button "[GEOGRAPHIC_DATA]" at bounding box center [271, 192] width 324 height 31
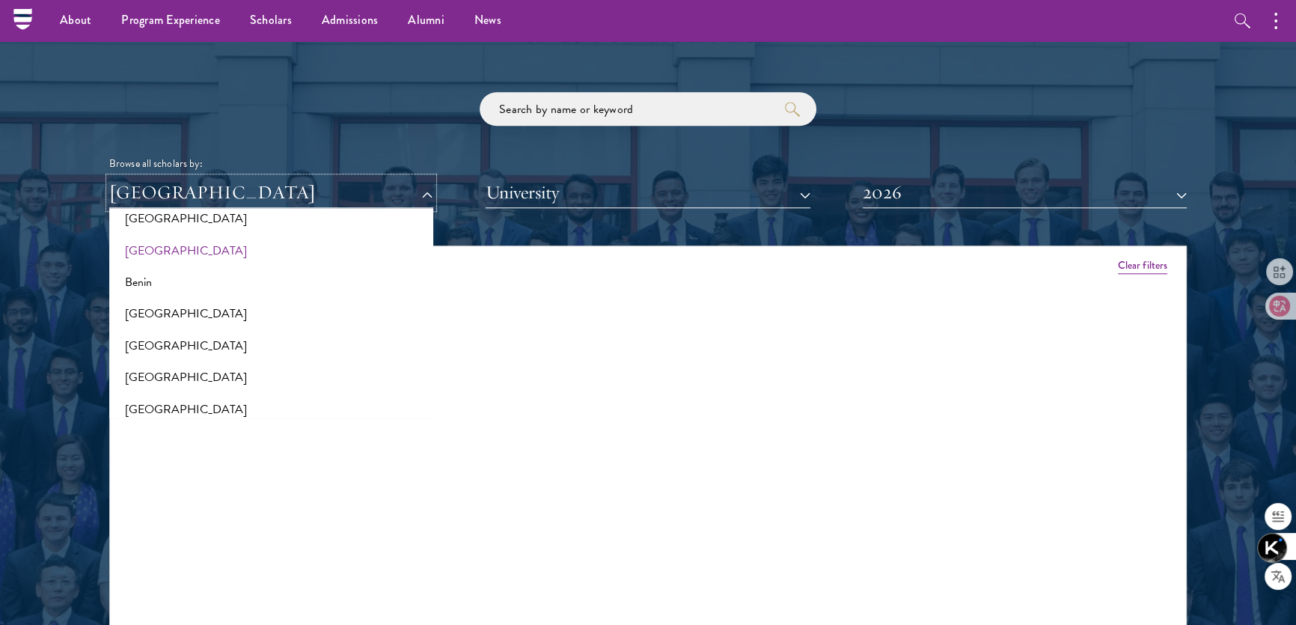
scroll to position [272, 0]
click at [177, 345] on button "[GEOGRAPHIC_DATA]" at bounding box center [271, 344] width 315 height 31
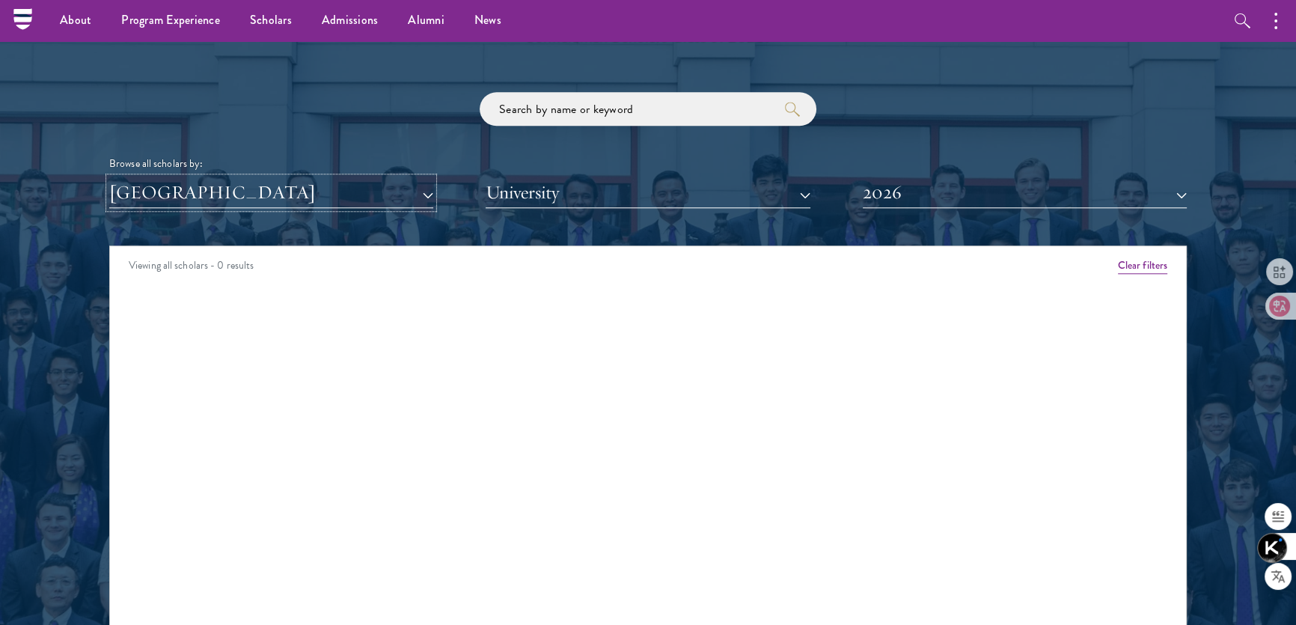
click at [217, 195] on button "[GEOGRAPHIC_DATA]" at bounding box center [271, 192] width 324 height 31
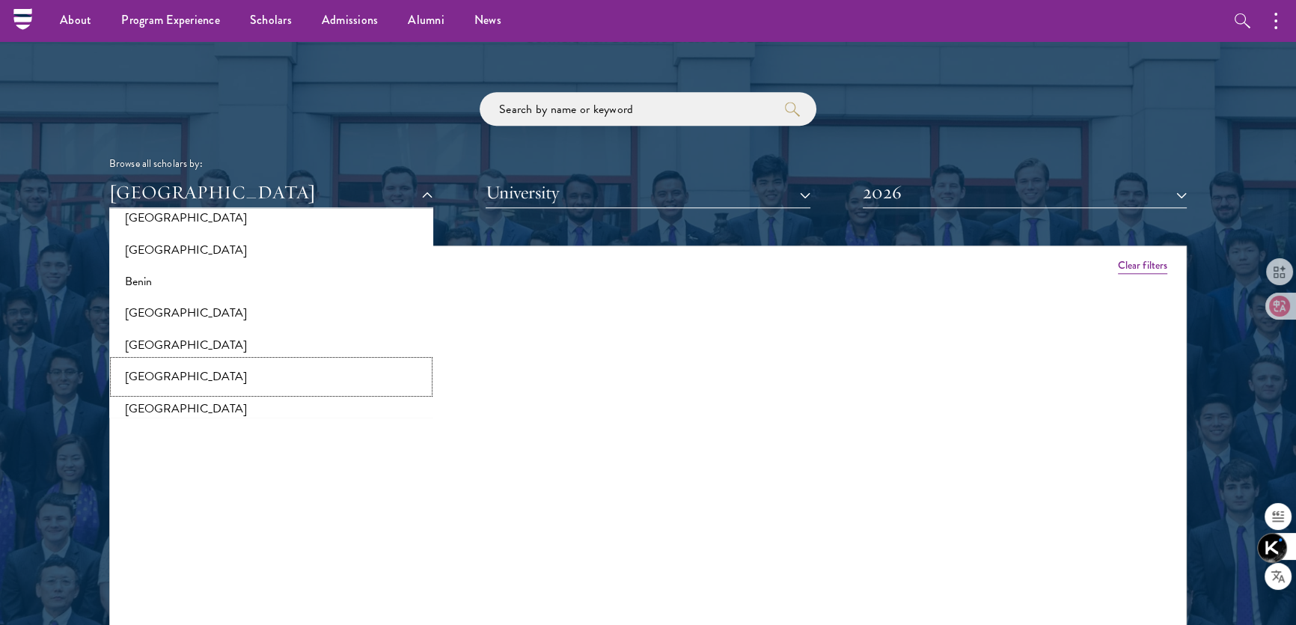
click at [150, 373] on button "[GEOGRAPHIC_DATA]" at bounding box center [271, 376] width 315 height 31
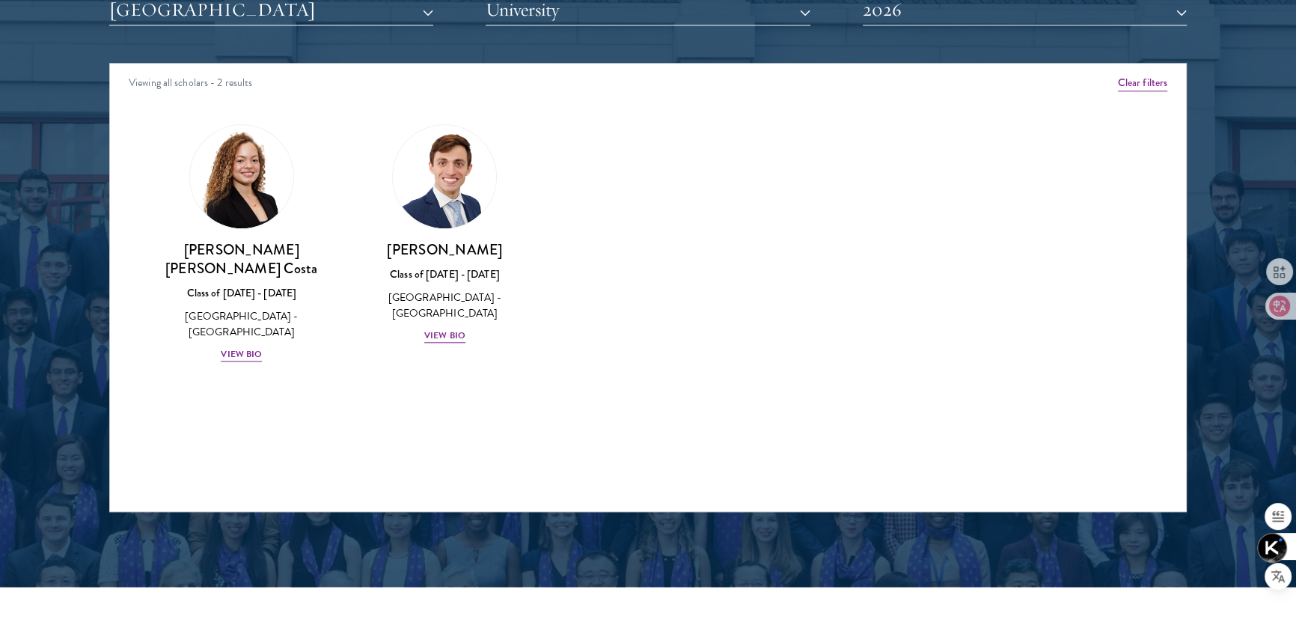
scroll to position [1945, 0]
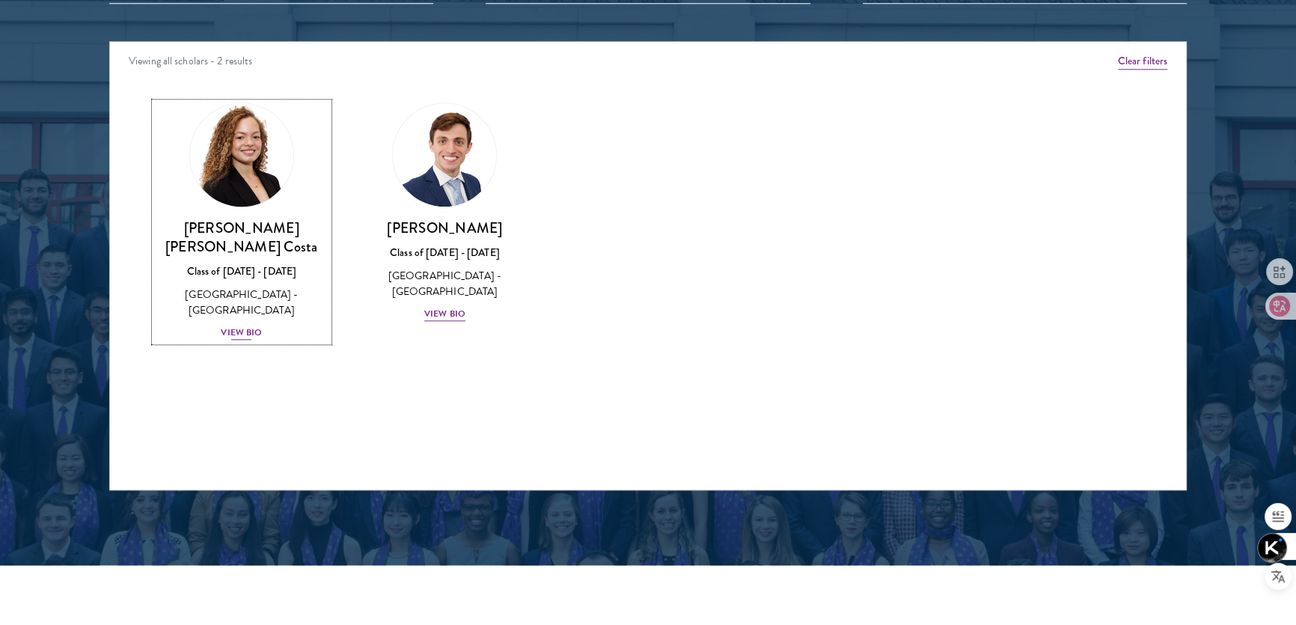
click at [246, 325] on div "View Bio" at bounding box center [241, 332] width 41 height 14
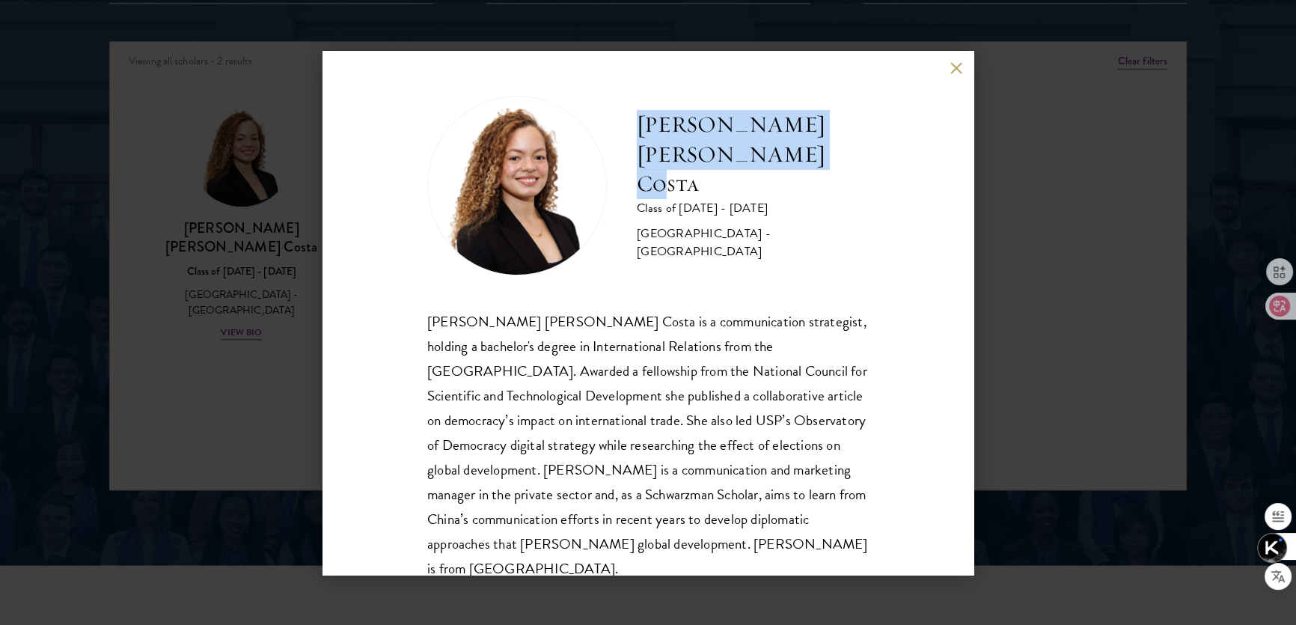
drag, startPoint x: 642, startPoint y: 152, endPoint x: 842, endPoint y: 177, distance: 201.4
click at [842, 177] on h2 "[PERSON_NAME] [PERSON_NAME] Costa" at bounding box center [753, 155] width 232 height 90
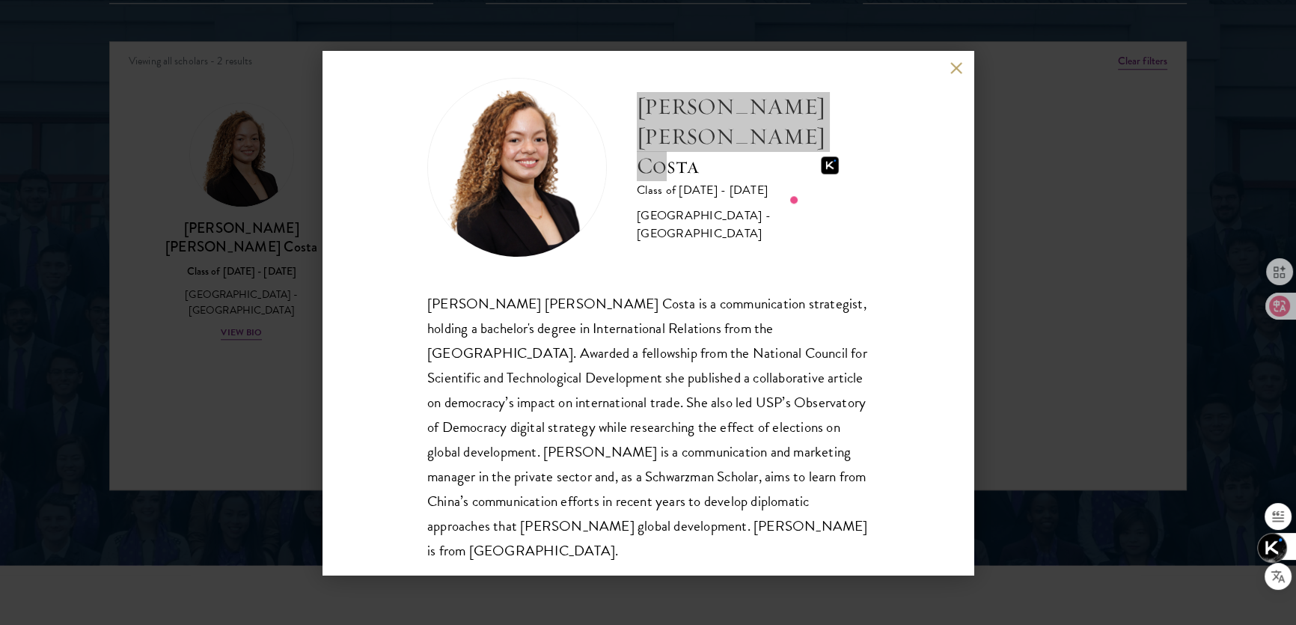
scroll to position [26, 0]
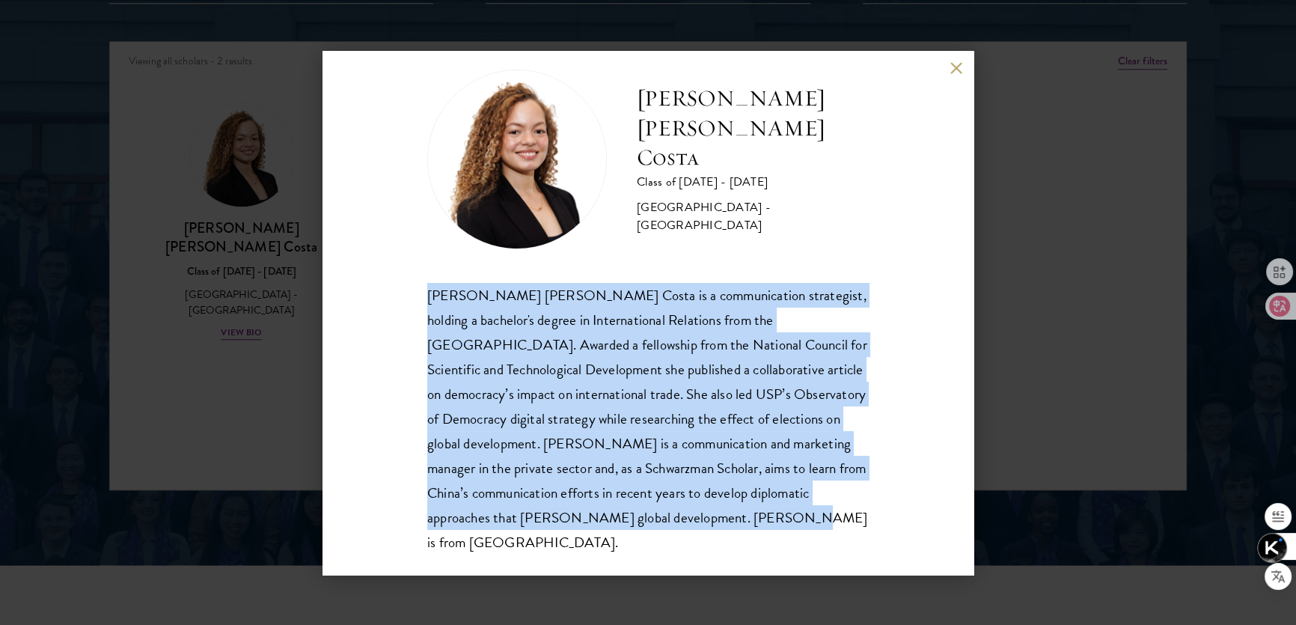
drag, startPoint x: 428, startPoint y: 296, endPoint x: 750, endPoint y: 513, distance: 388.3
click at [759, 517] on div "[PERSON_NAME] [PERSON_NAME] Costa is a communication strategist, holding a bach…" at bounding box center [647, 419] width 441 height 272
click at [691, 258] on div "[PERSON_NAME] [PERSON_NAME] Costa Class of [DATE] - [DATE] [GEOGRAPHIC_DATA] - …" at bounding box center [647, 313] width 441 height 486
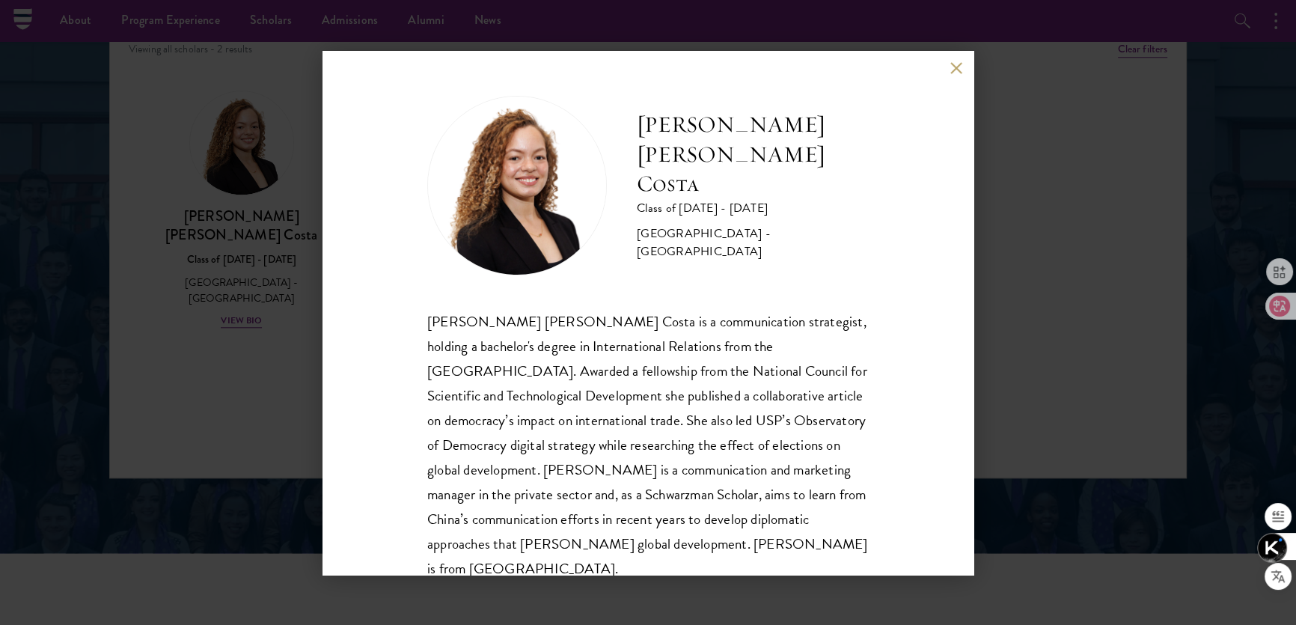
scroll to position [1945, 0]
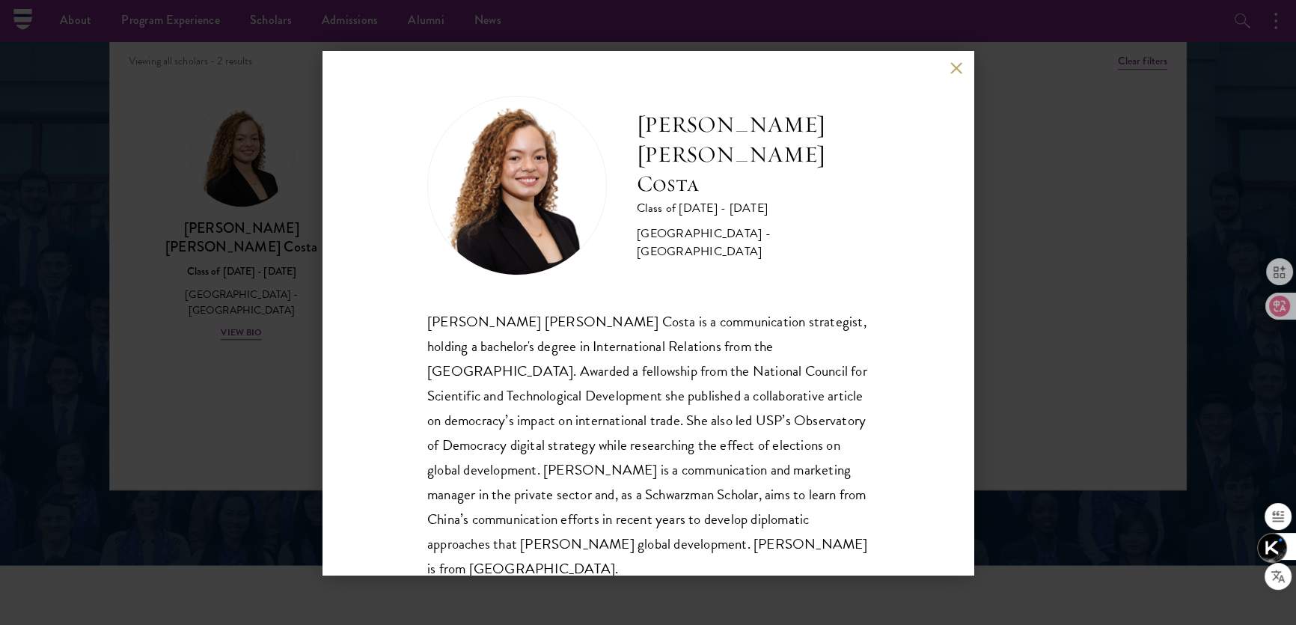
click at [950, 78] on div "[PERSON_NAME] [PERSON_NAME] Costa Class of [DATE] - [DATE] [GEOGRAPHIC_DATA] - …" at bounding box center [647, 313] width 651 height 524
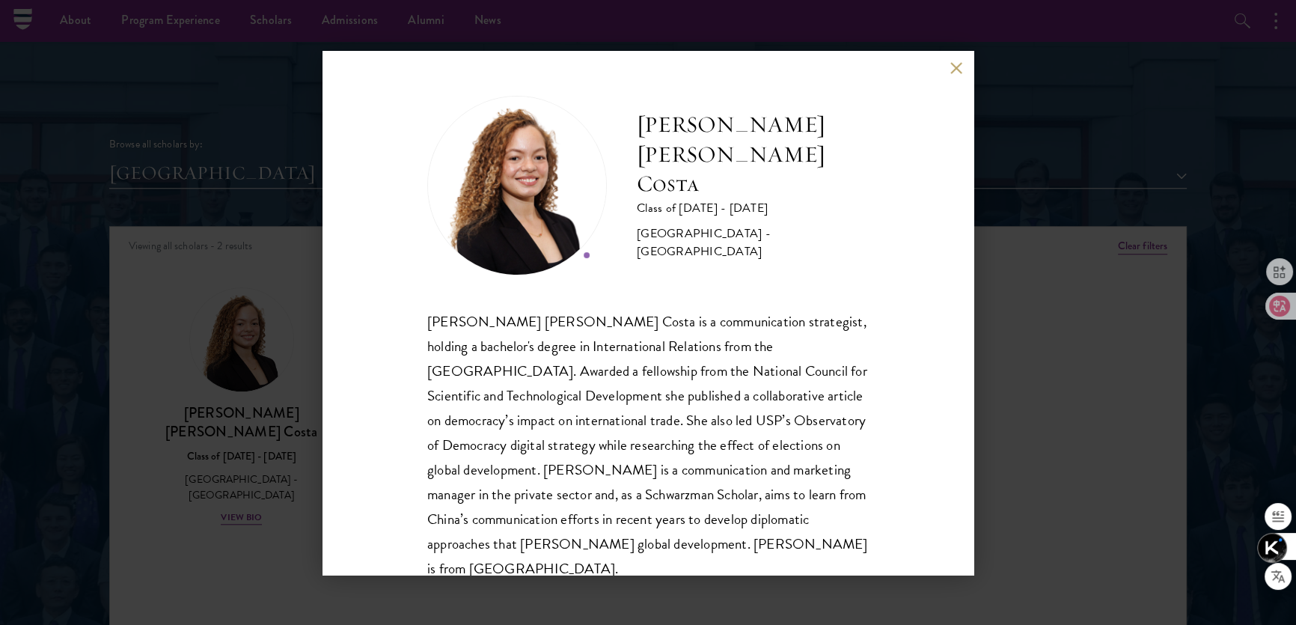
scroll to position [1741, 0]
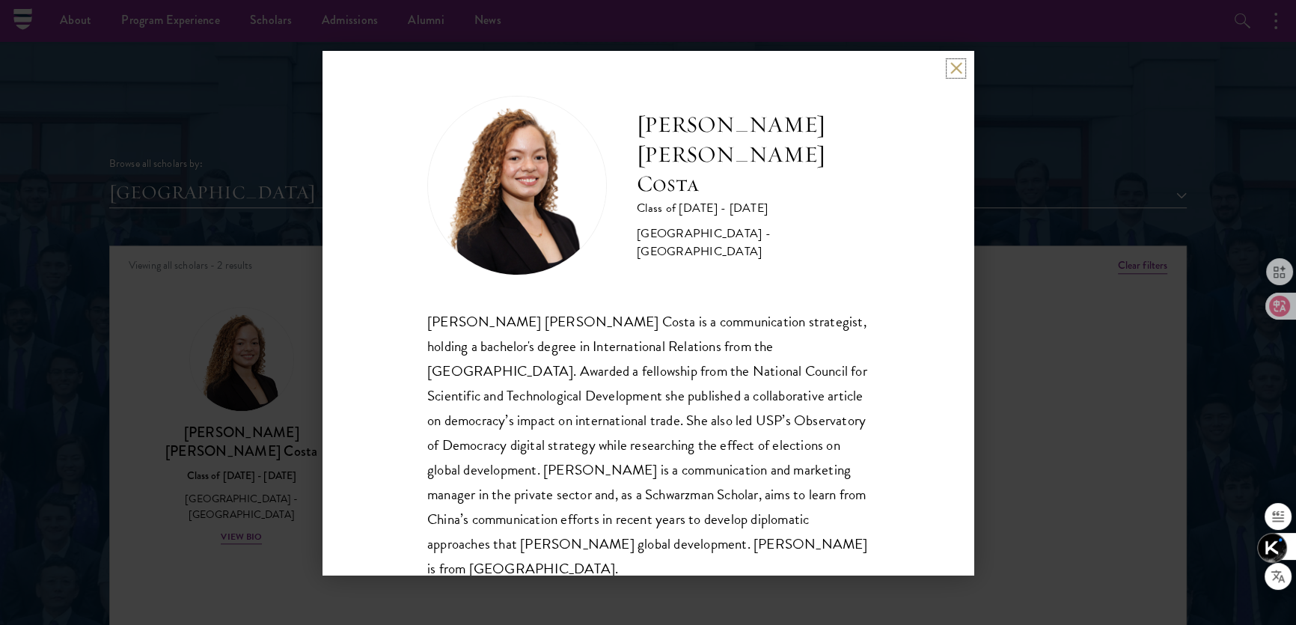
click at [958, 68] on button at bounding box center [956, 68] width 13 height 13
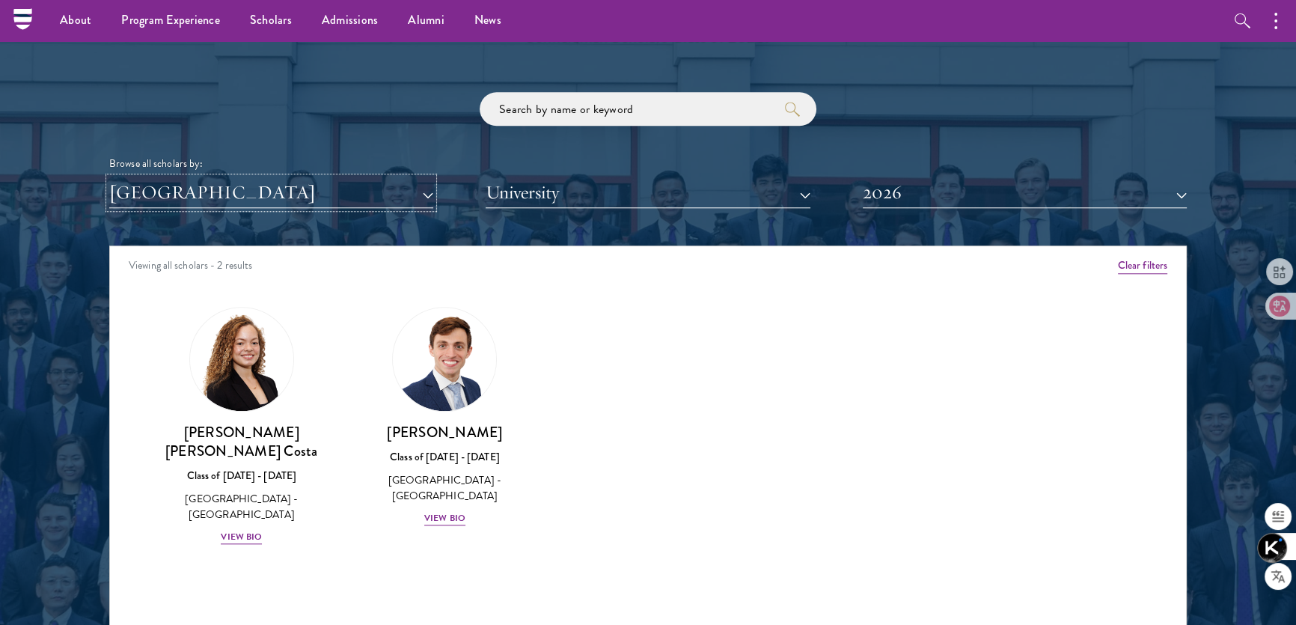
click at [381, 195] on button "[GEOGRAPHIC_DATA]" at bounding box center [271, 192] width 324 height 31
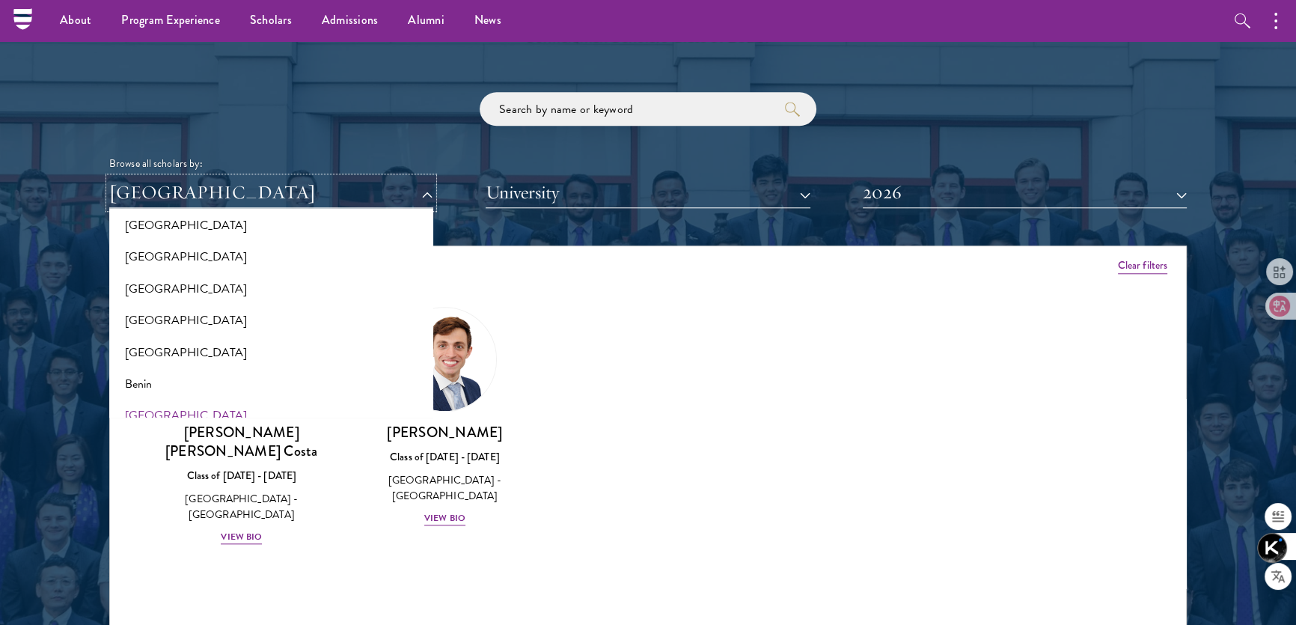
scroll to position [135, 0]
click at [186, 288] on button "[GEOGRAPHIC_DATA]" at bounding box center [271, 290] width 315 height 31
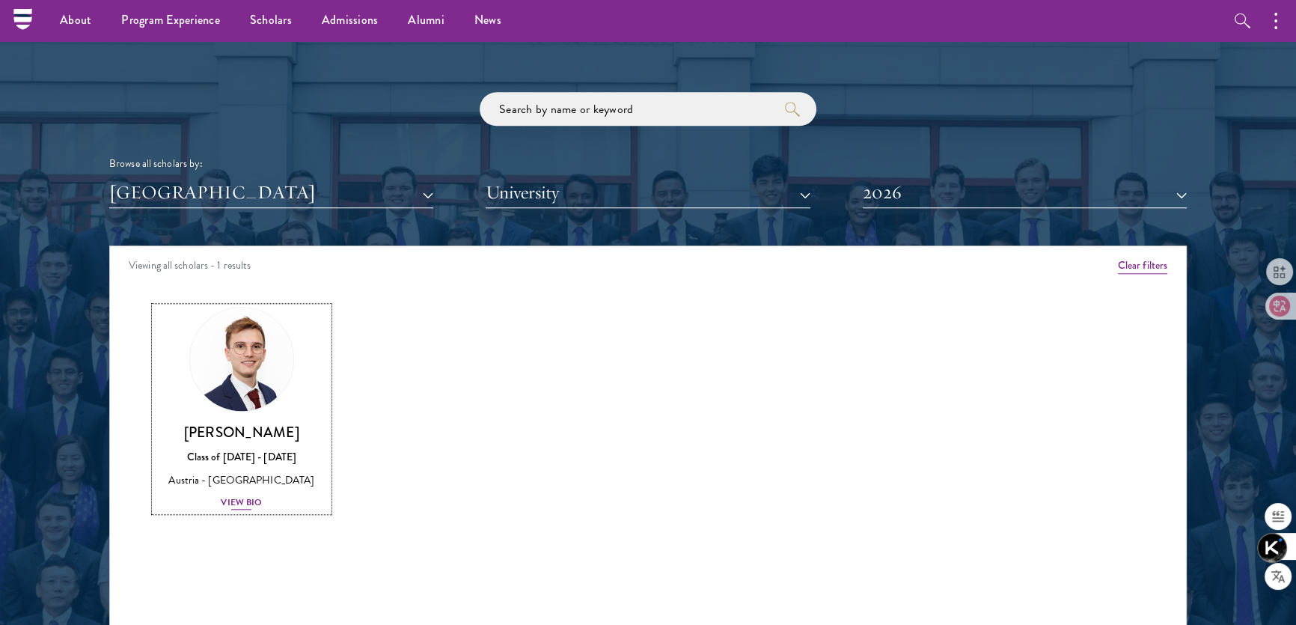
click at [253, 506] on div "View Bio" at bounding box center [241, 502] width 41 height 14
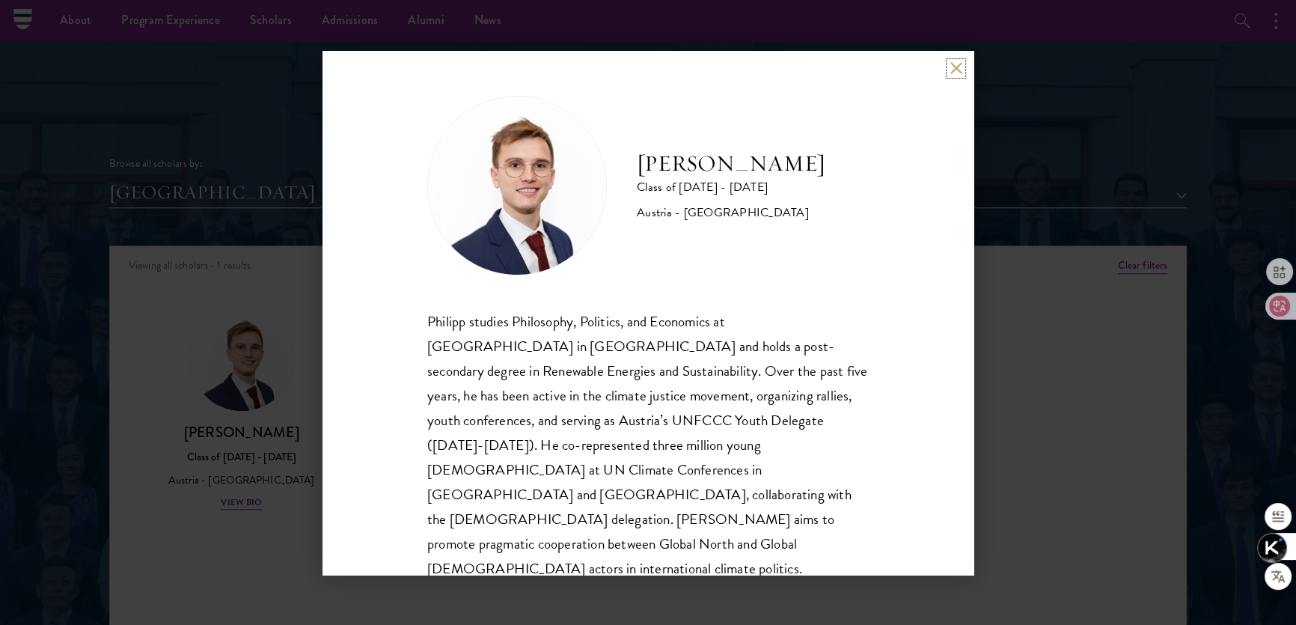
click at [953, 70] on button at bounding box center [956, 68] width 13 height 13
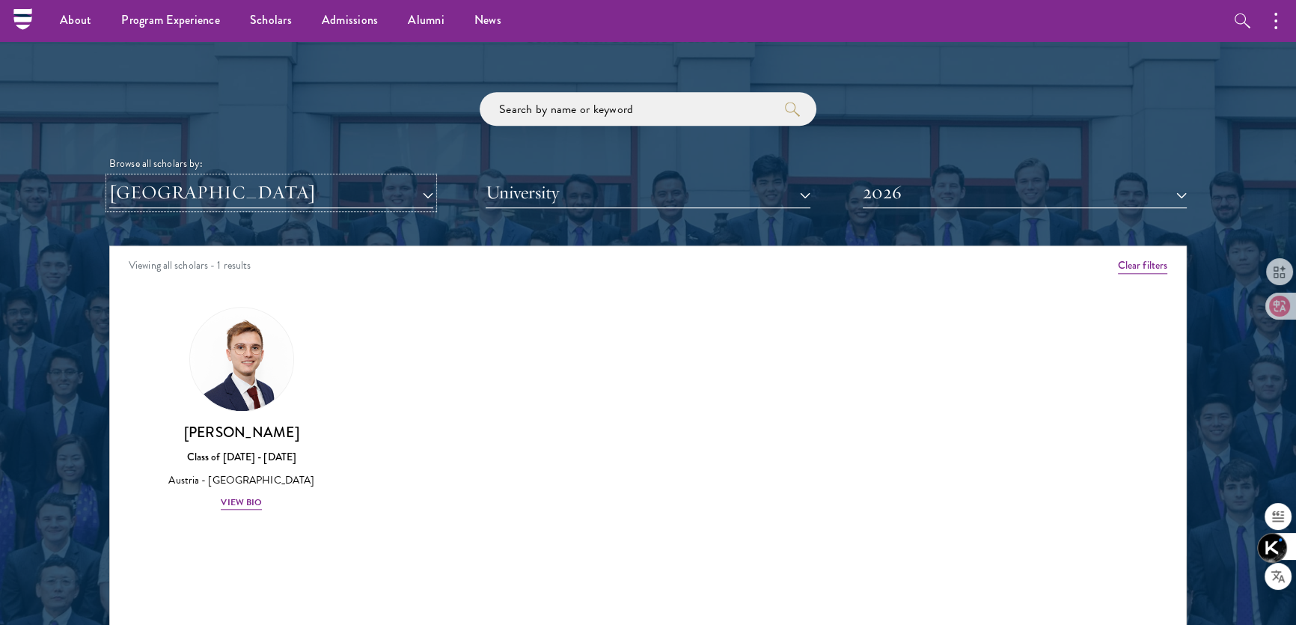
click at [426, 191] on button "[GEOGRAPHIC_DATA]" at bounding box center [271, 192] width 324 height 31
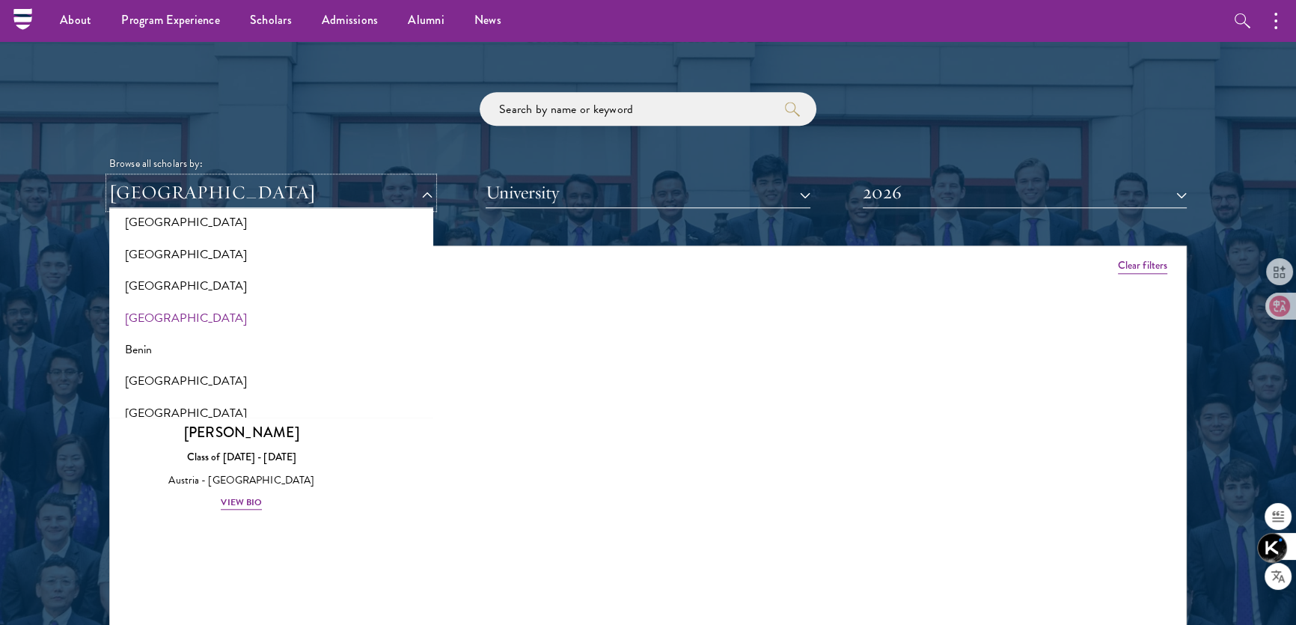
scroll to position [272, 0]
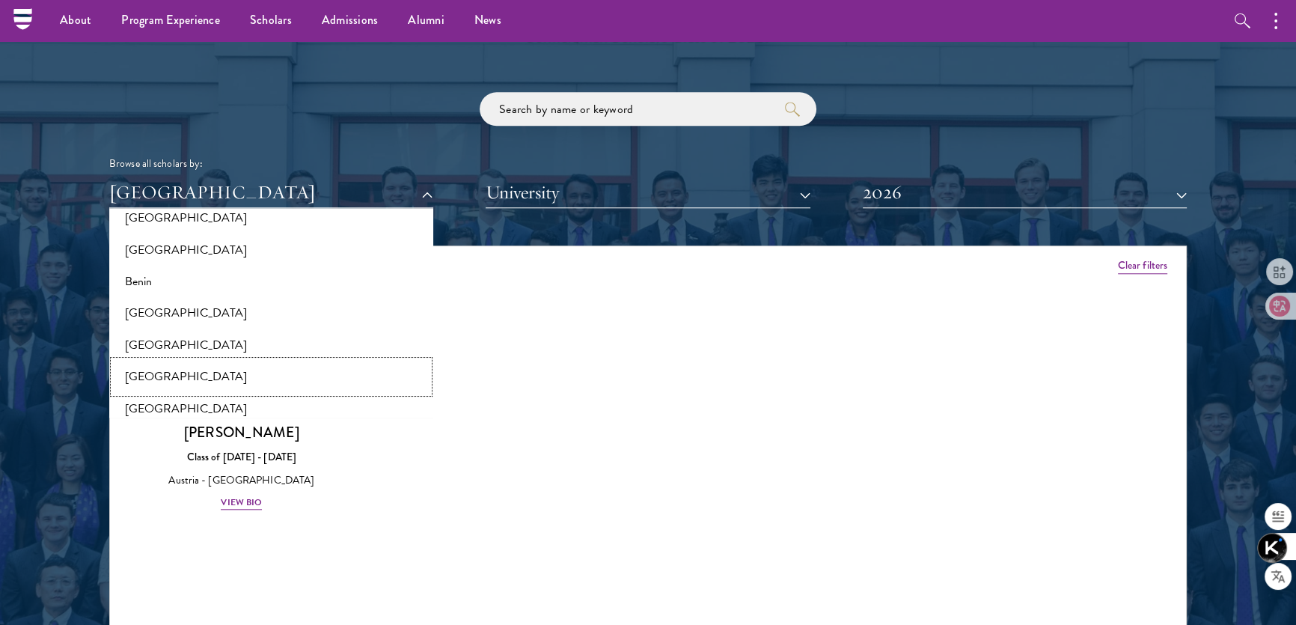
click at [171, 370] on button "[GEOGRAPHIC_DATA]" at bounding box center [271, 376] width 315 height 31
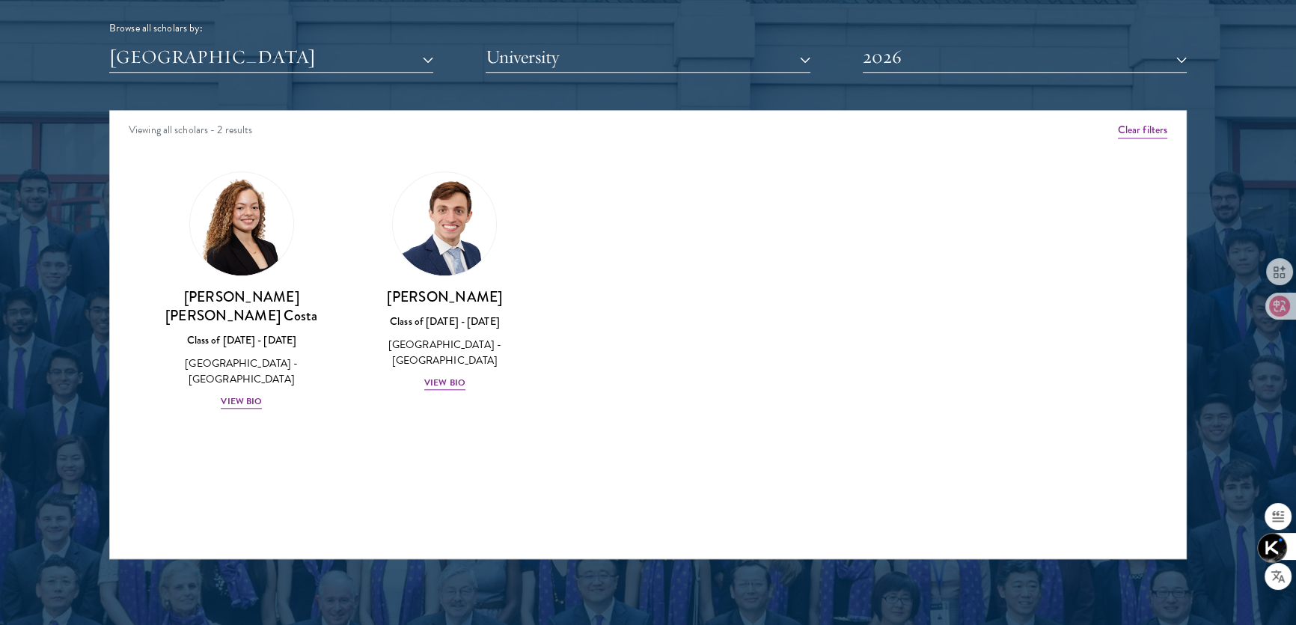
scroll to position [1877, 0]
click at [253, 394] on div "View Bio" at bounding box center [241, 401] width 41 height 14
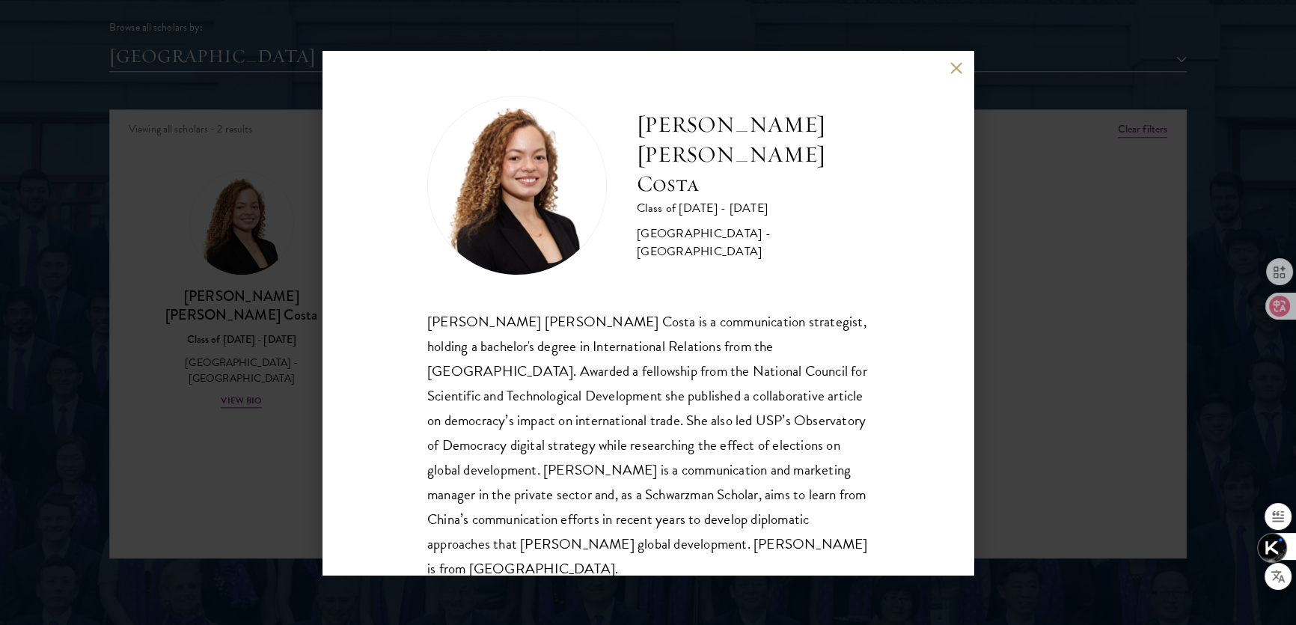
scroll to position [26, 0]
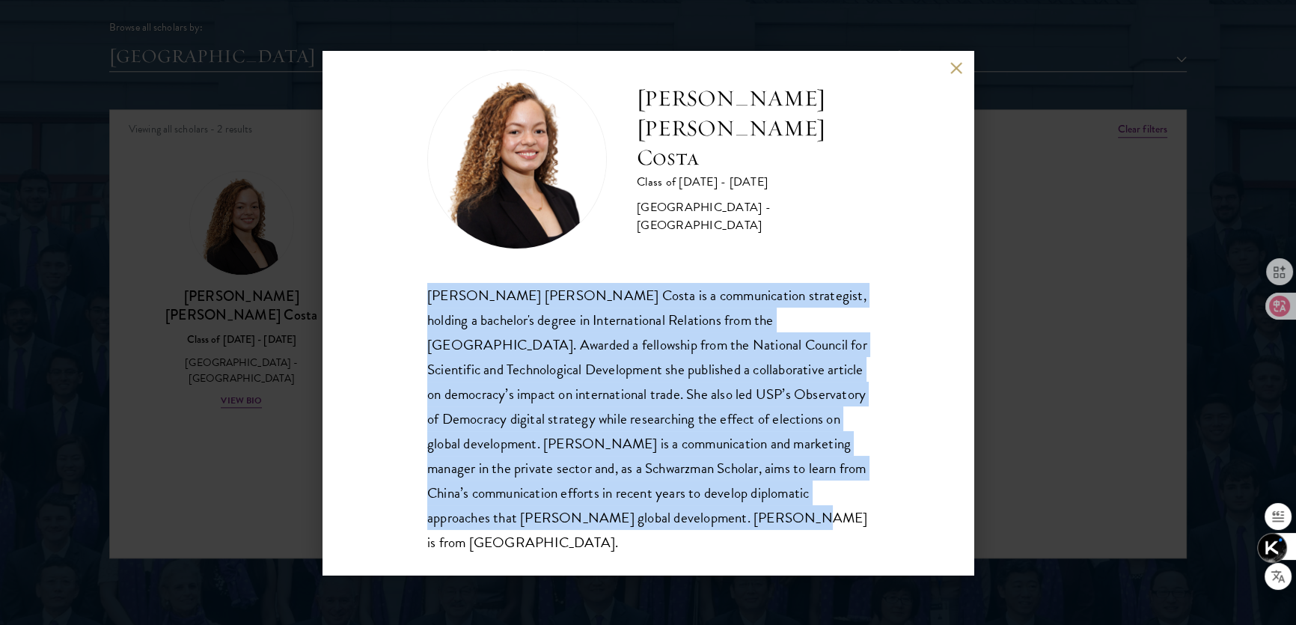
drag, startPoint x: 419, startPoint y: 302, endPoint x: 736, endPoint y: 518, distance: 383.9
click at [736, 518] on div "[PERSON_NAME] [PERSON_NAME] Costa Class of [DATE] - [DATE] [GEOGRAPHIC_DATA] - …" at bounding box center [647, 313] width 651 height 524
click at [950, 73] on button at bounding box center [956, 68] width 13 height 13
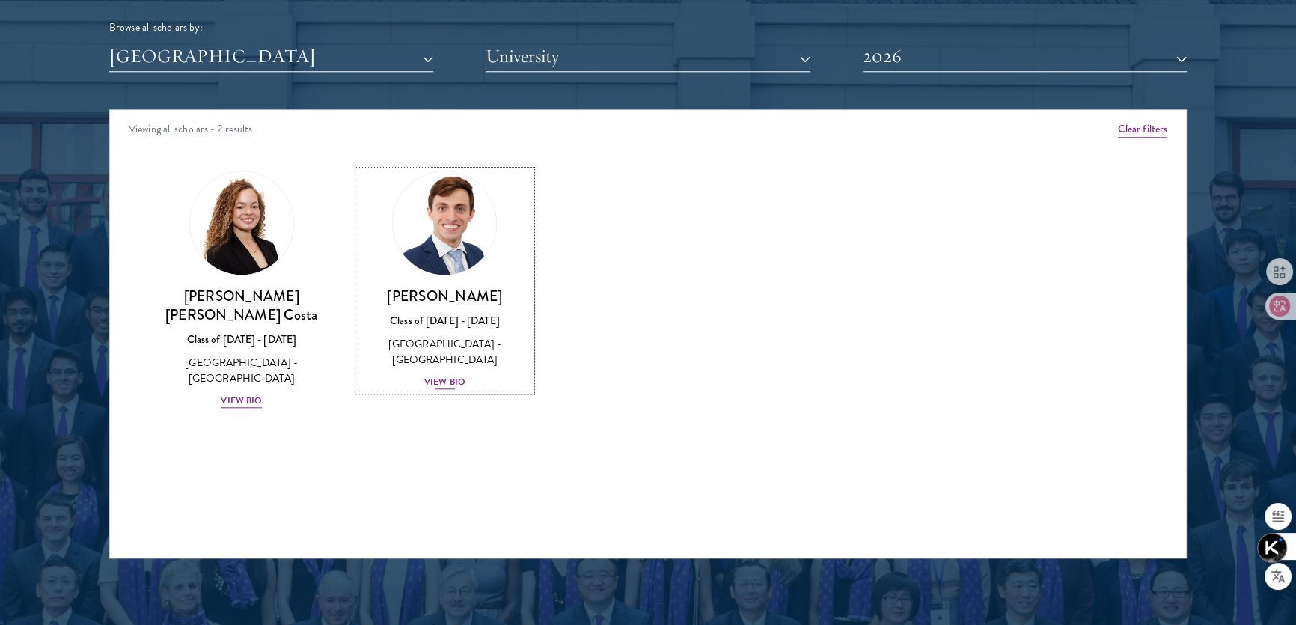
click at [458, 386] on div "View Bio" at bounding box center [444, 382] width 41 height 14
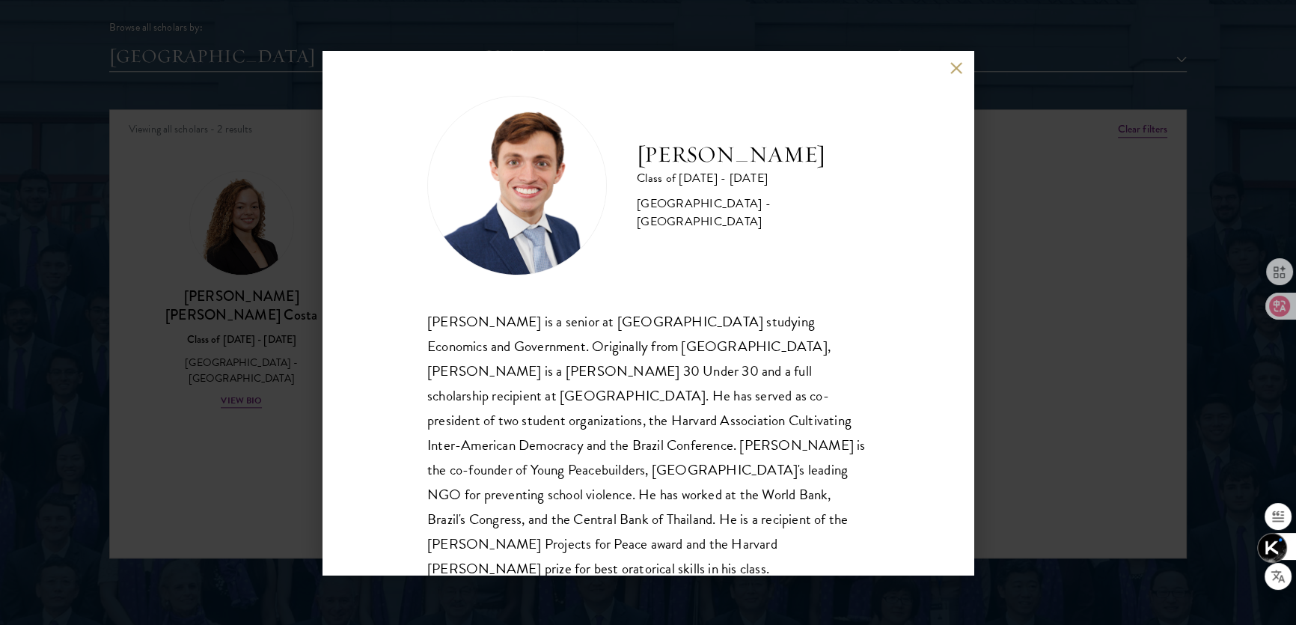
drag, startPoint x: 643, startPoint y: 129, endPoint x: 810, endPoint y: 171, distance: 172.9
click at [810, 170] on h2 "[PERSON_NAME]" at bounding box center [753, 155] width 232 height 30
drag, startPoint x: 638, startPoint y: 135, endPoint x: 986, endPoint y: 210, distance: 356.6
click at [805, 170] on h2 "[PERSON_NAME]" at bounding box center [753, 155] width 232 height 30
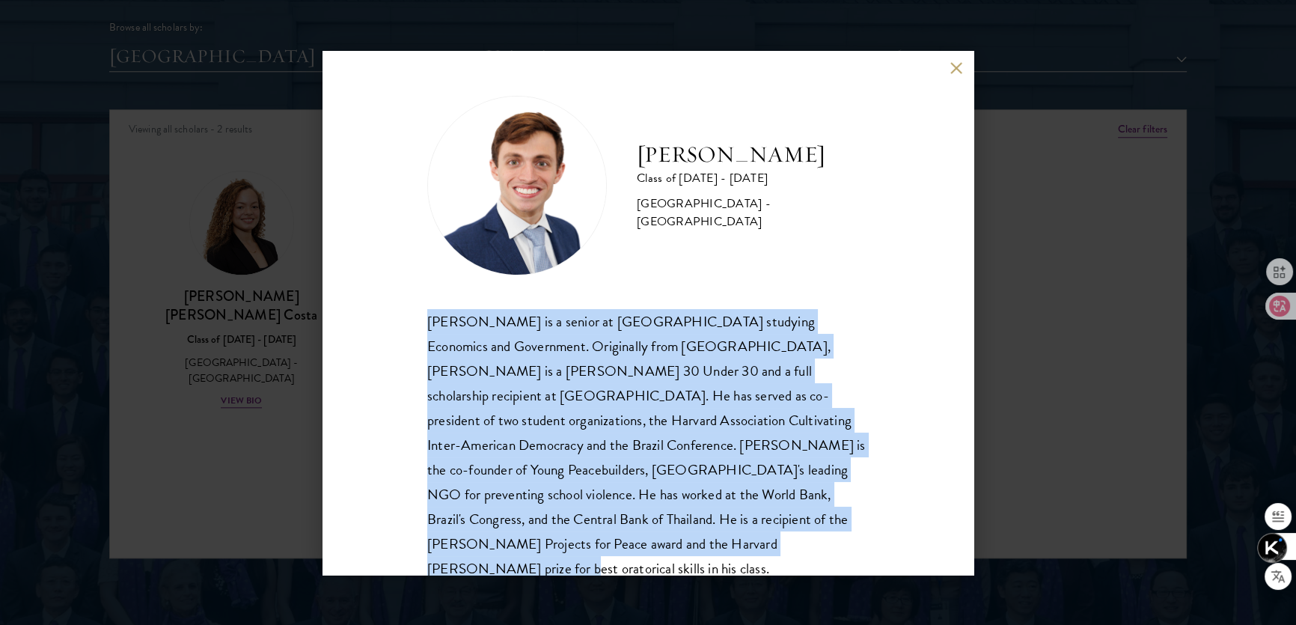
drag, startPoint x: 428, startPoint y: 321, endPoint x: 639, endPoint y: 541, distance: 304.8
click at [639, 541] on div "[PERSON_NAME] is a senior at [GEOGRAPHIC_DATA] studying Economics and Governmen…" at bounding box center [647, 457] width 441 height 297
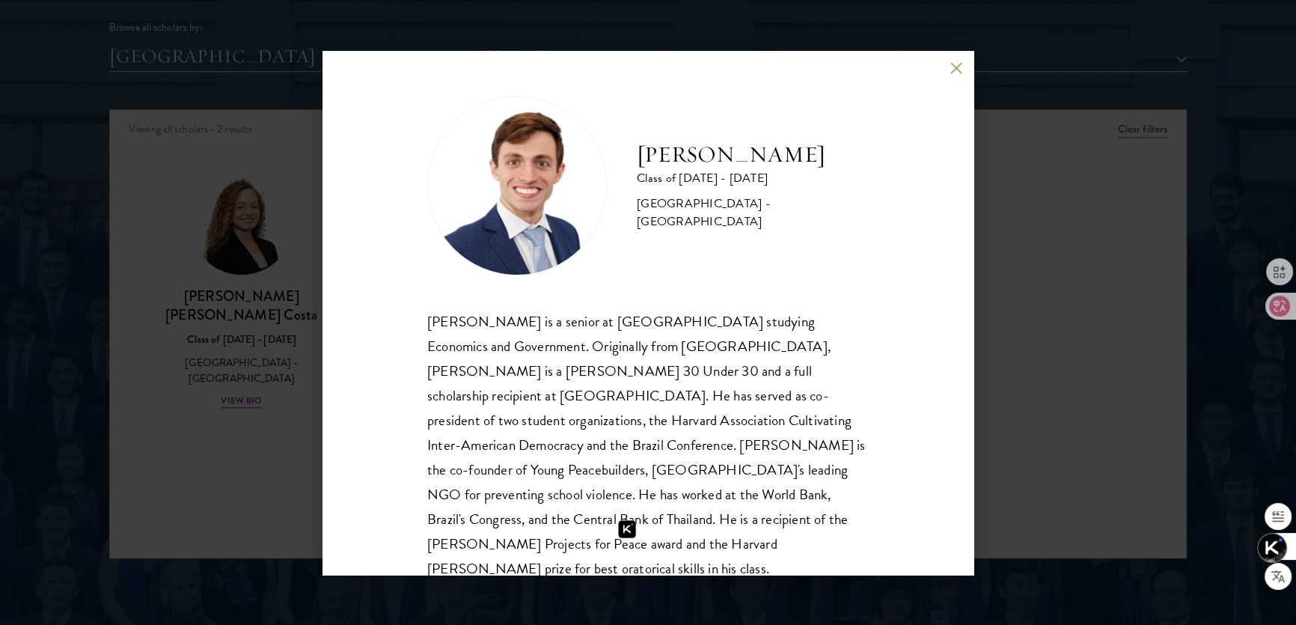
click at [693, 230] on div "[GEOGRAPHIC_DATA] - [GEOGRAPHIC_DATA]" at bounding box center [753, 213] width 232 height 36
click at [958, 68] on button at bounding box center [956, 68] width 13 height 13
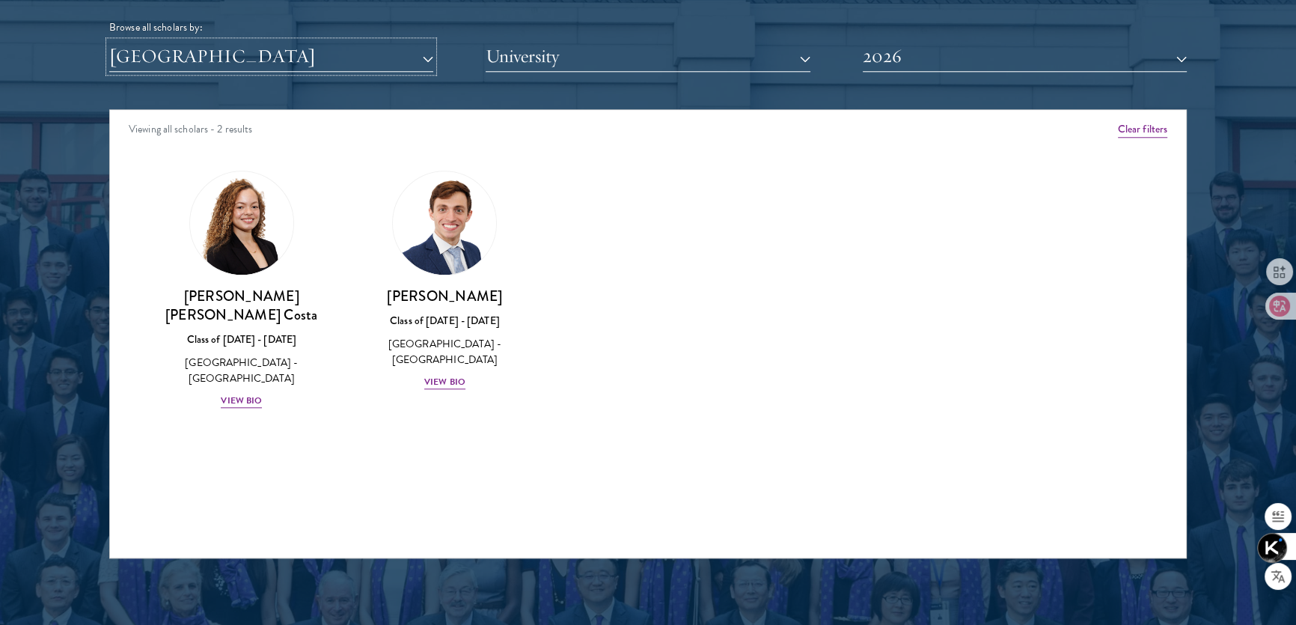
click at [403, 52] on button "[GEOGRAPHIC_DATA]" at bounding box center [271, 56] width 324 height 31
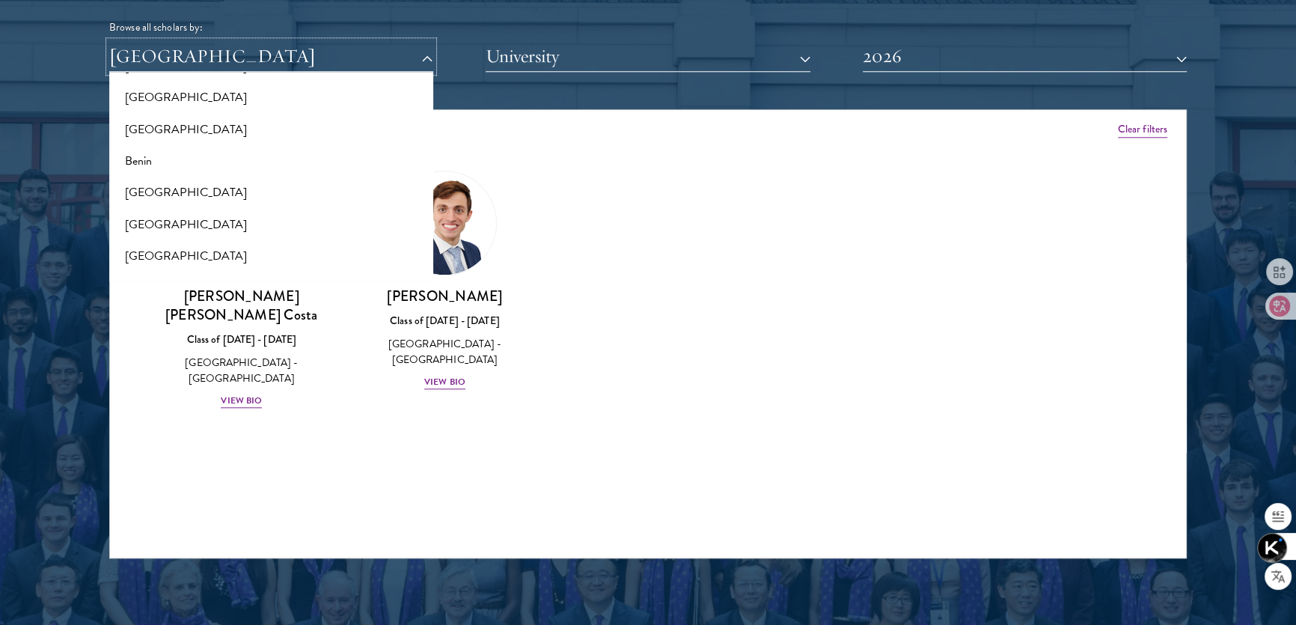
scroll to position [272, 0]
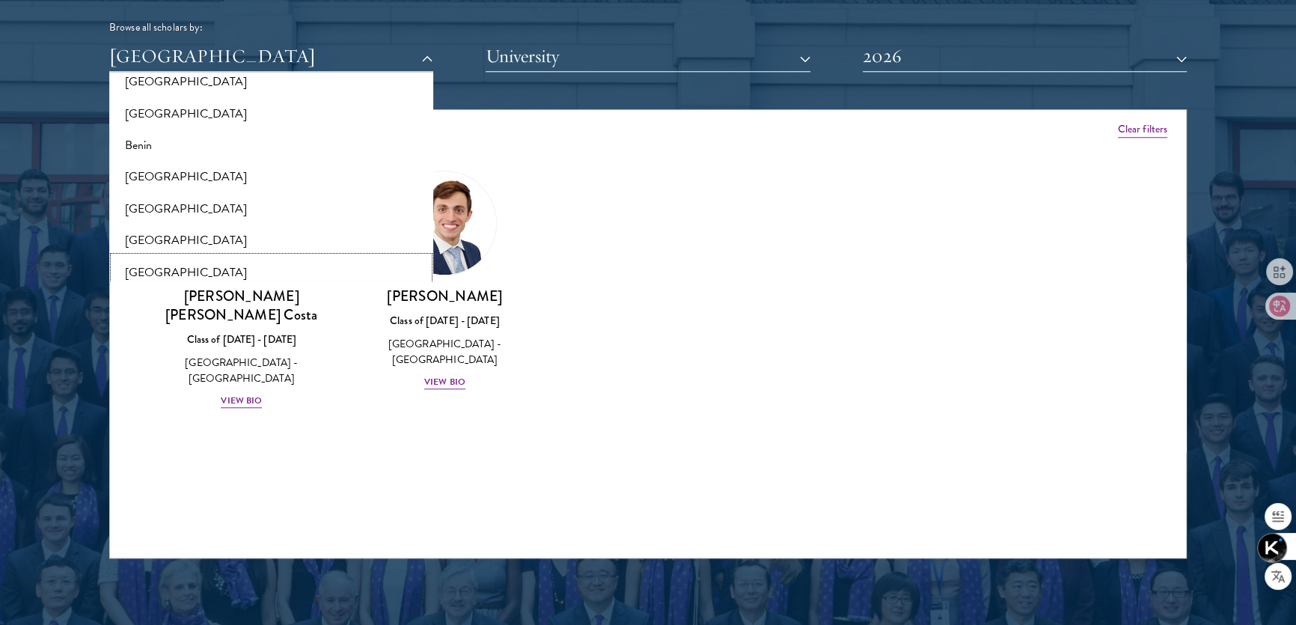
click at [180, 264] on button "[GEOGRAPHIC_DATA]" at bounding box center [271, 272] width 315 height 31
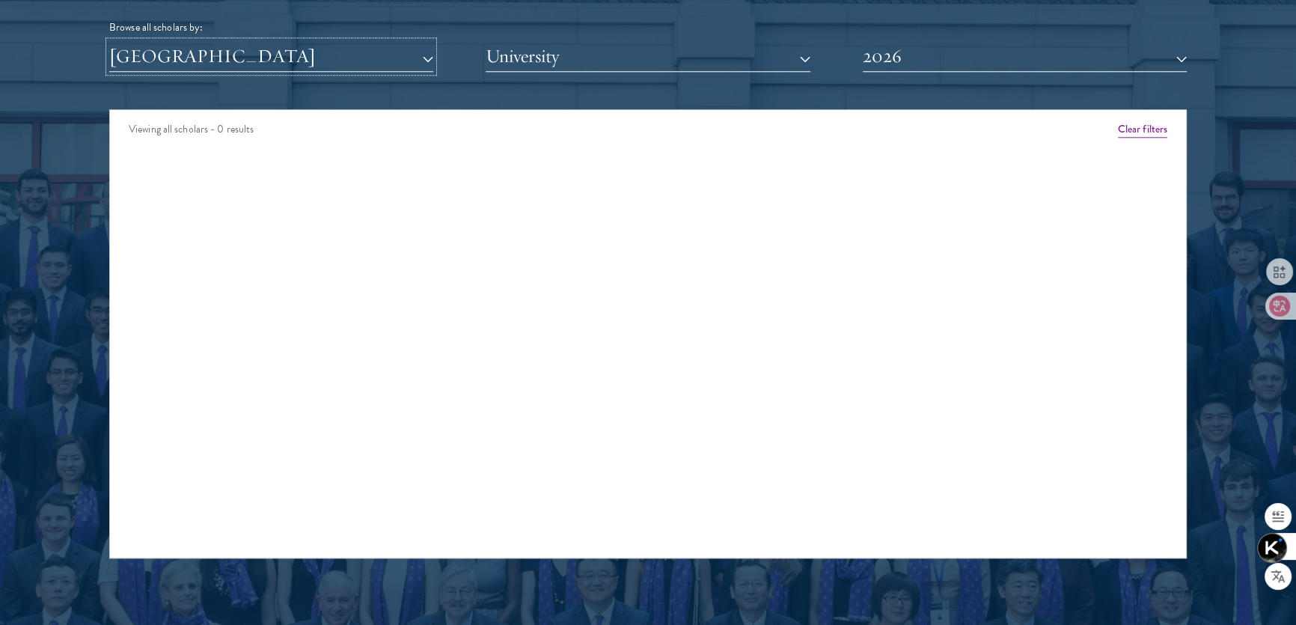
click at [394, 64] on button "[GEOGRAPHIC_DATA]" at bounding box center [271, 56] width 324 height 31
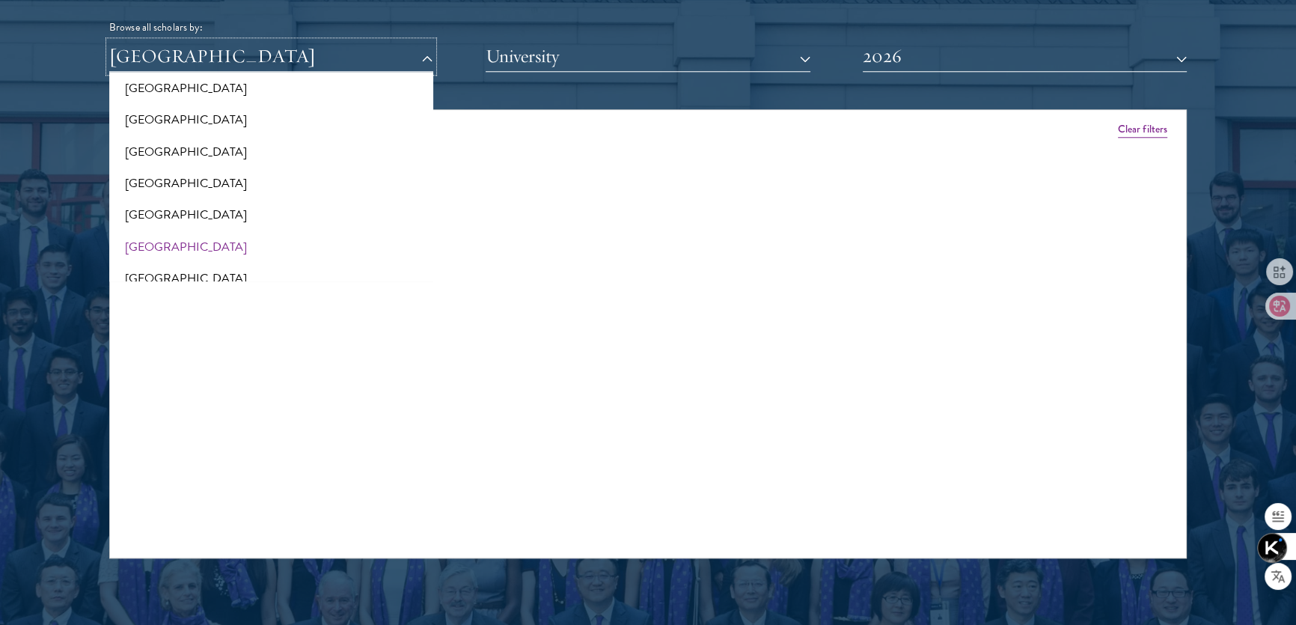
scroll to position [408, 0]
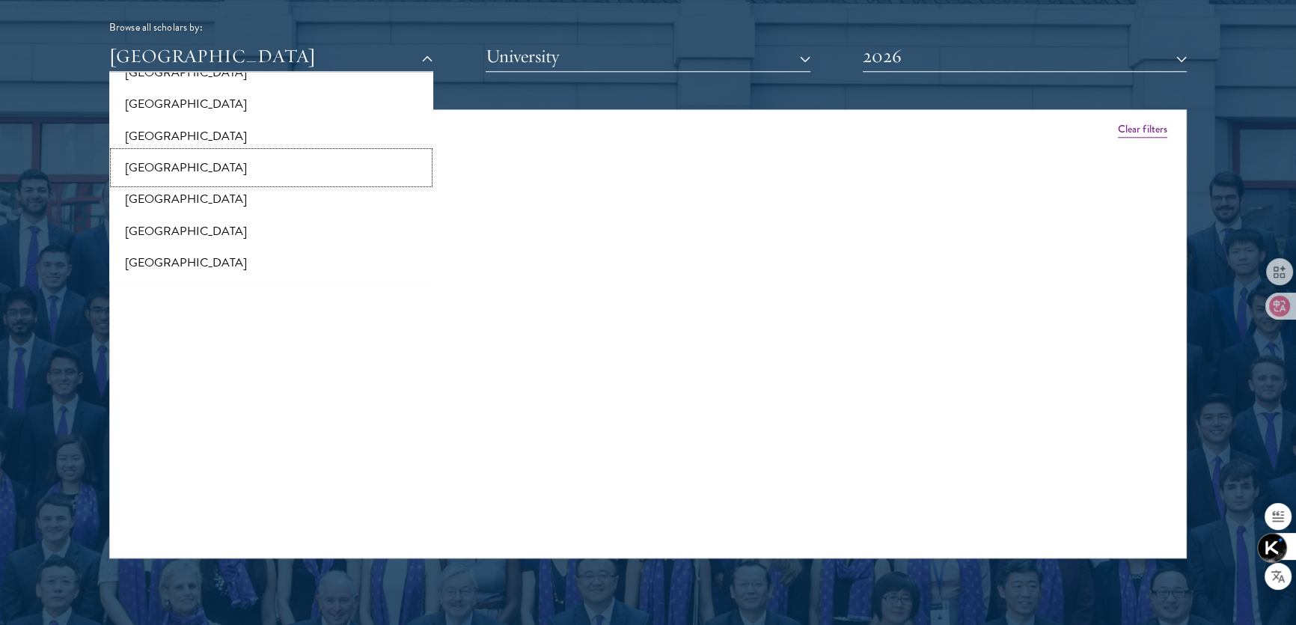
click at [156, 172] on button "[GEOGRAPHIC_DATA]" at bounding box center [271, 167] width 315 height 31
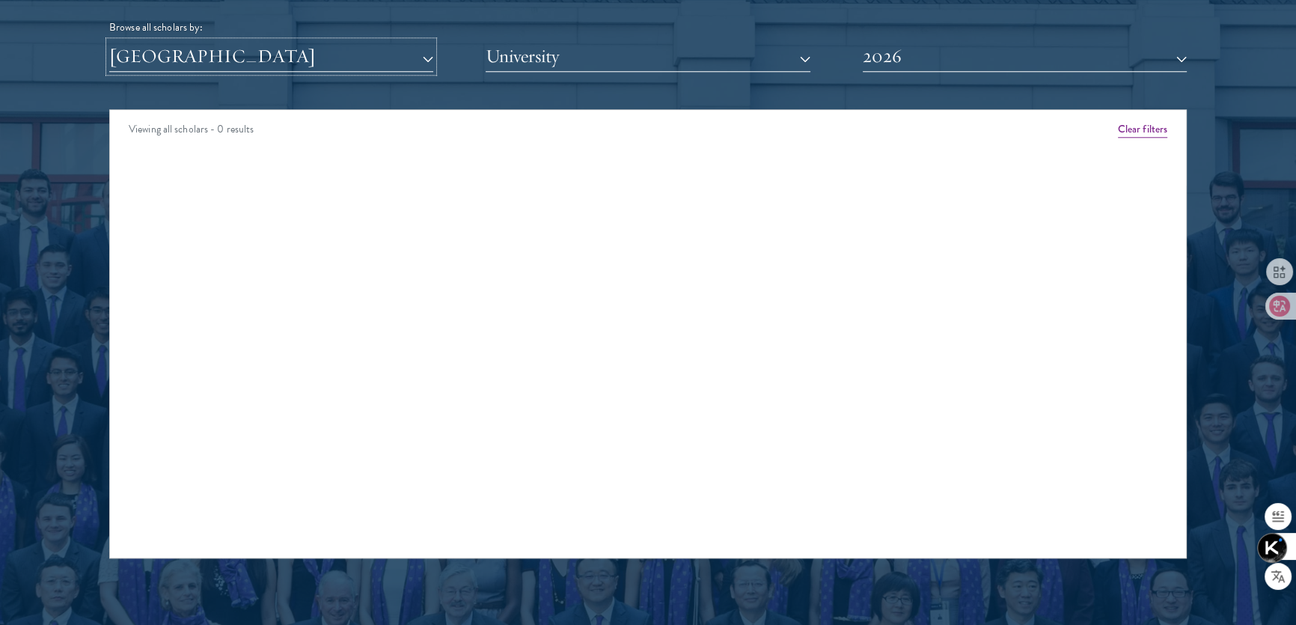
click at [310, 50] on button "[GEOGRAPHIC_DATA]" at bounding box center [271, 56] width 324 height 31
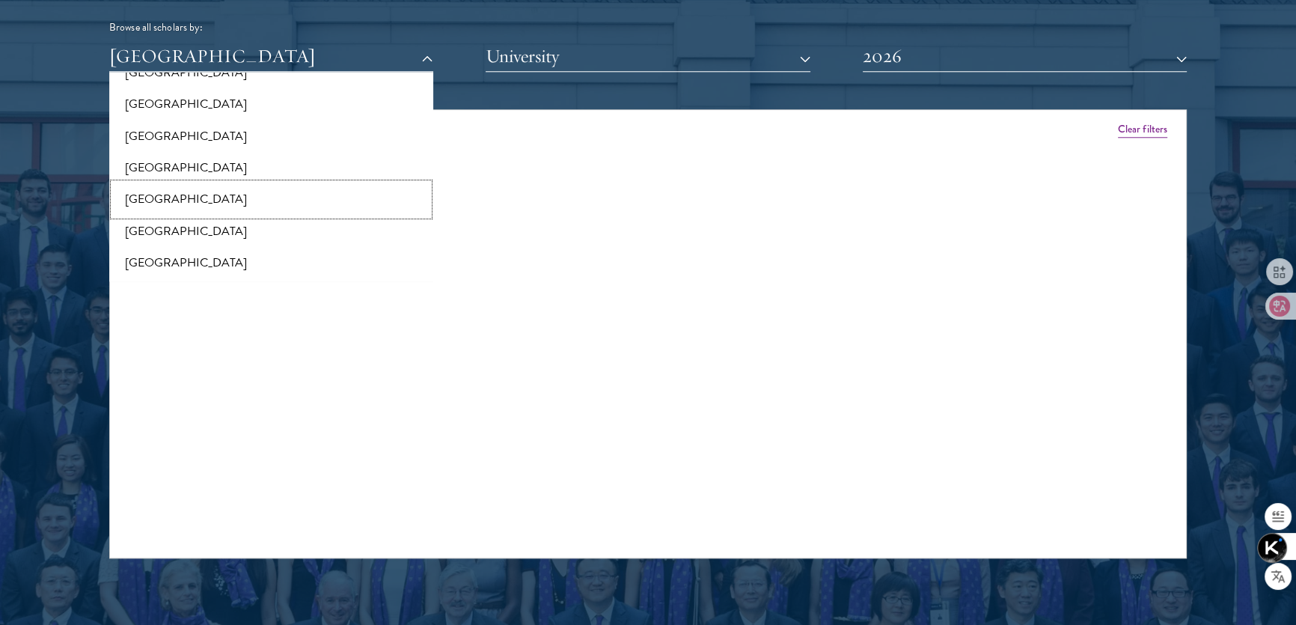
click at [179, 201] on button "[GEOGRAPHIC_DATA]" at bounding box center [271, 198] width 315 height 31
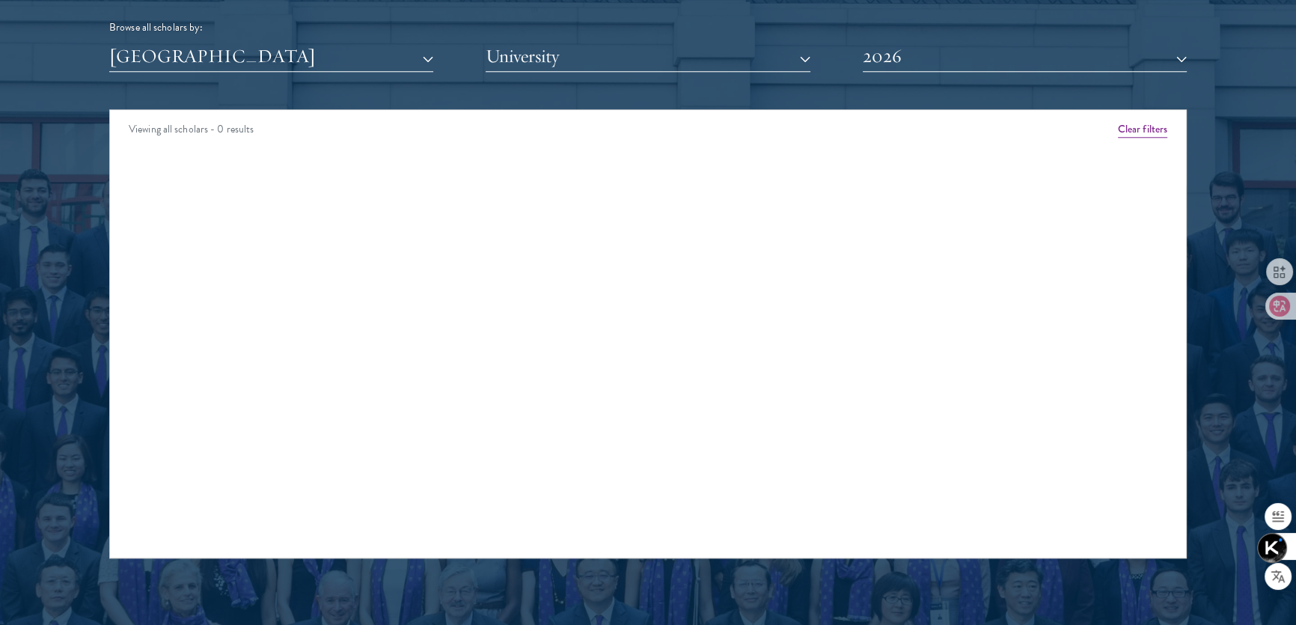
drag, startPoint x: 266, startPoint y: 31, endPoint x: 266, endPoint y: 44, distance: 13.5
click at [266, 31] on div "Browse all scholars by:" at bounding box center [647, 27] width 1077 height 16
click at [264, 61] on button "[GEOGRAPHIC_DATA]" at bounding box center [271, 56] width 324 height 31
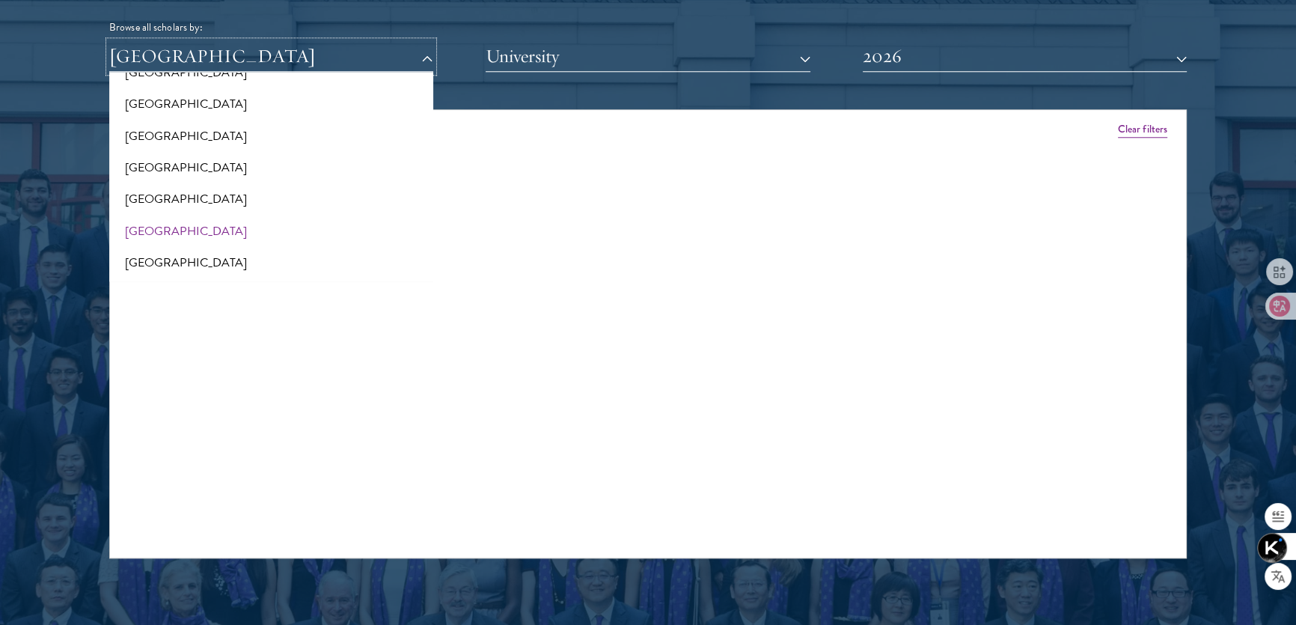
scroll to position [476, 0]
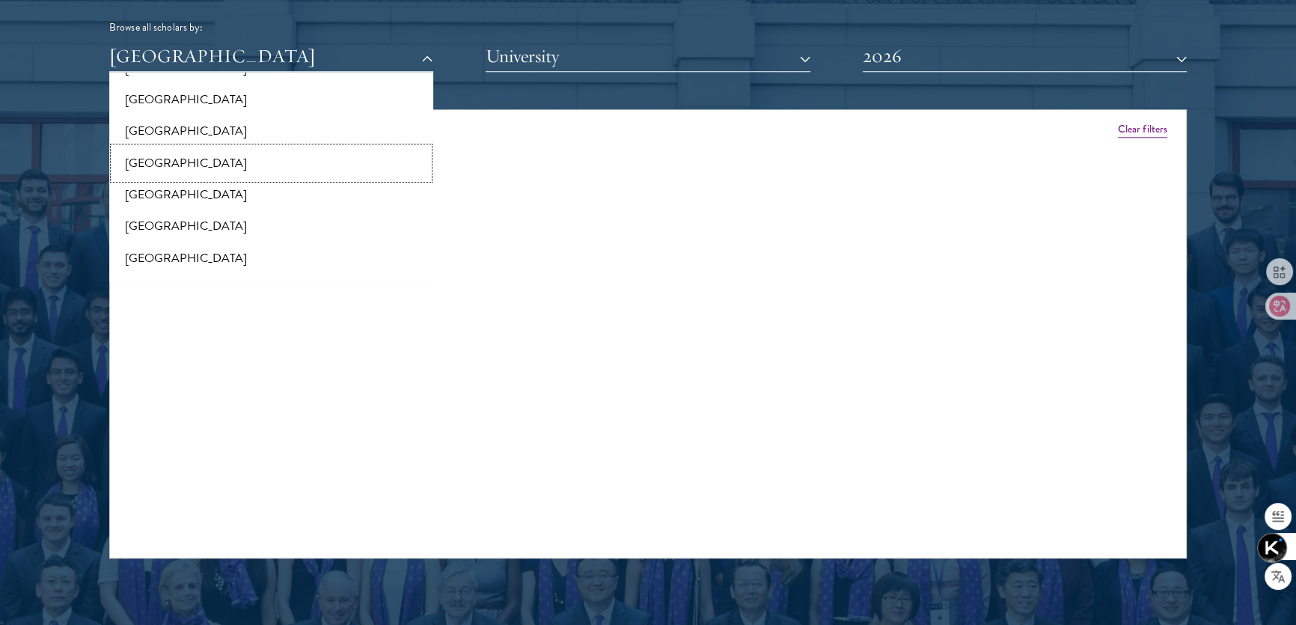
click at [162, 166] on button "[GEOGRAPHIC_DATA]" at bounding box center [271, 162] width 315 height 31
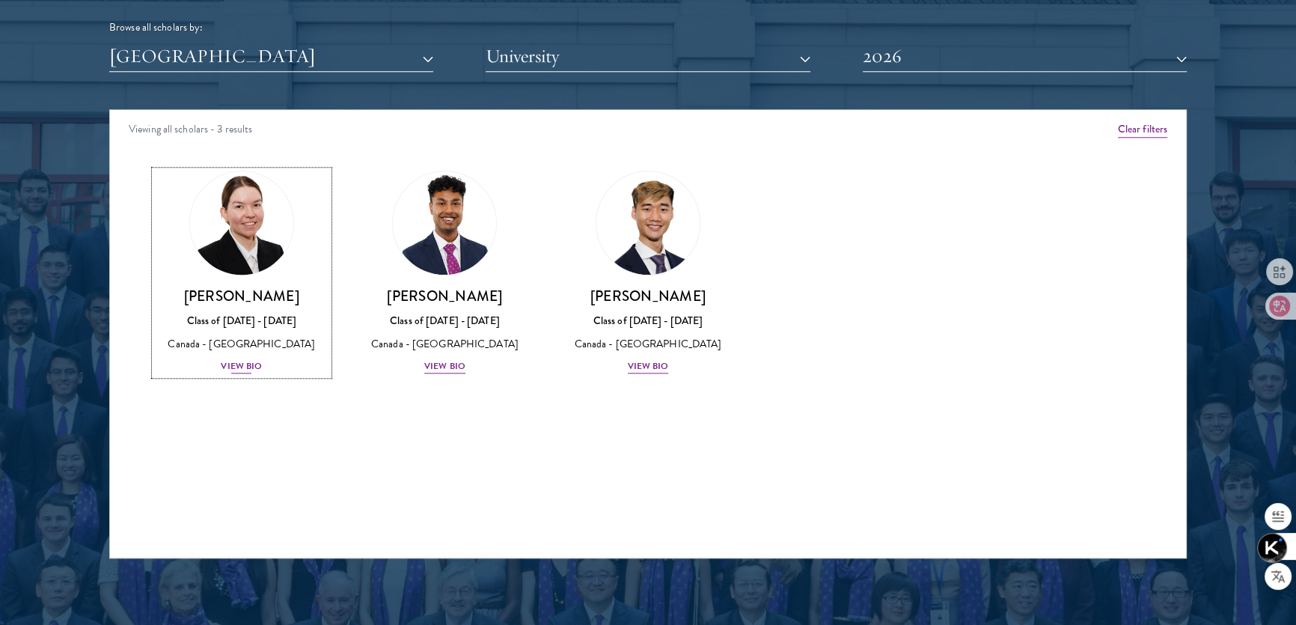
click at [242, 365] on div "View Bio" at bounding box center [241, 366] width 41 height 14
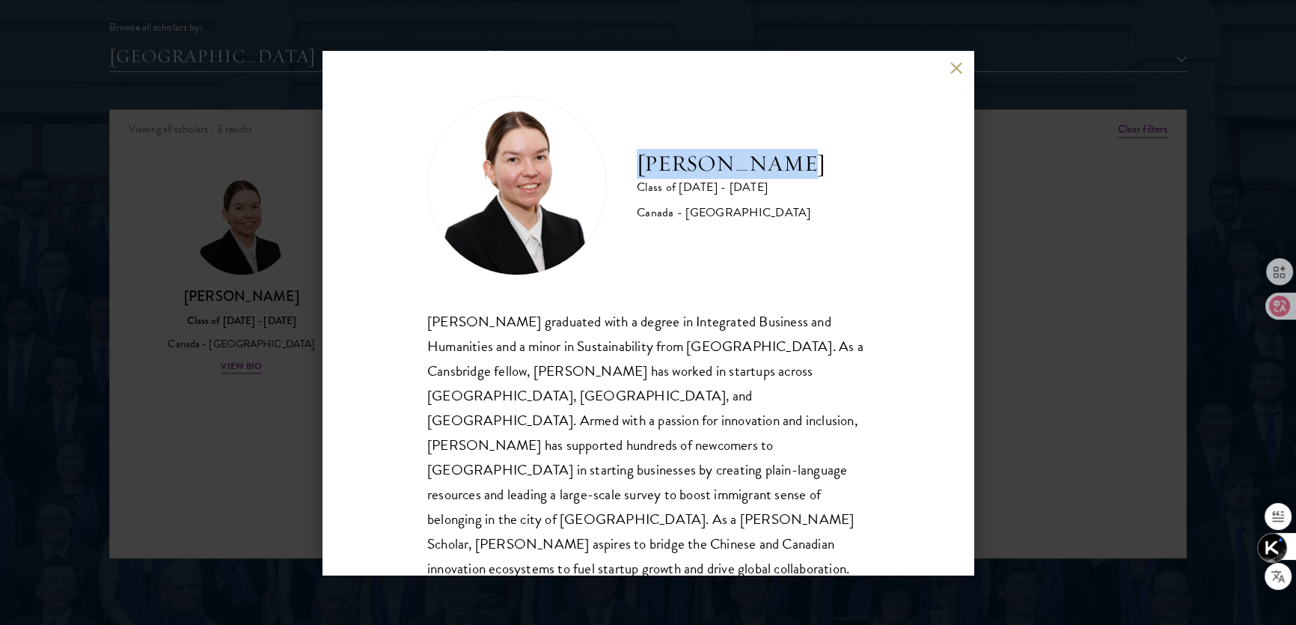
drag, startPoint x: 641, startPoint y: 155, endPoint x: 798, endPoint y: 174, distance: 159.1
click at [798, 174] on div "[PERSON_NAME] Class of [DATE] - [DATE] [GEOGRAPHIC_DATA] - [GEOGRAPHIC_DATA]" at bounding box center [647, 186] width 441 height 180
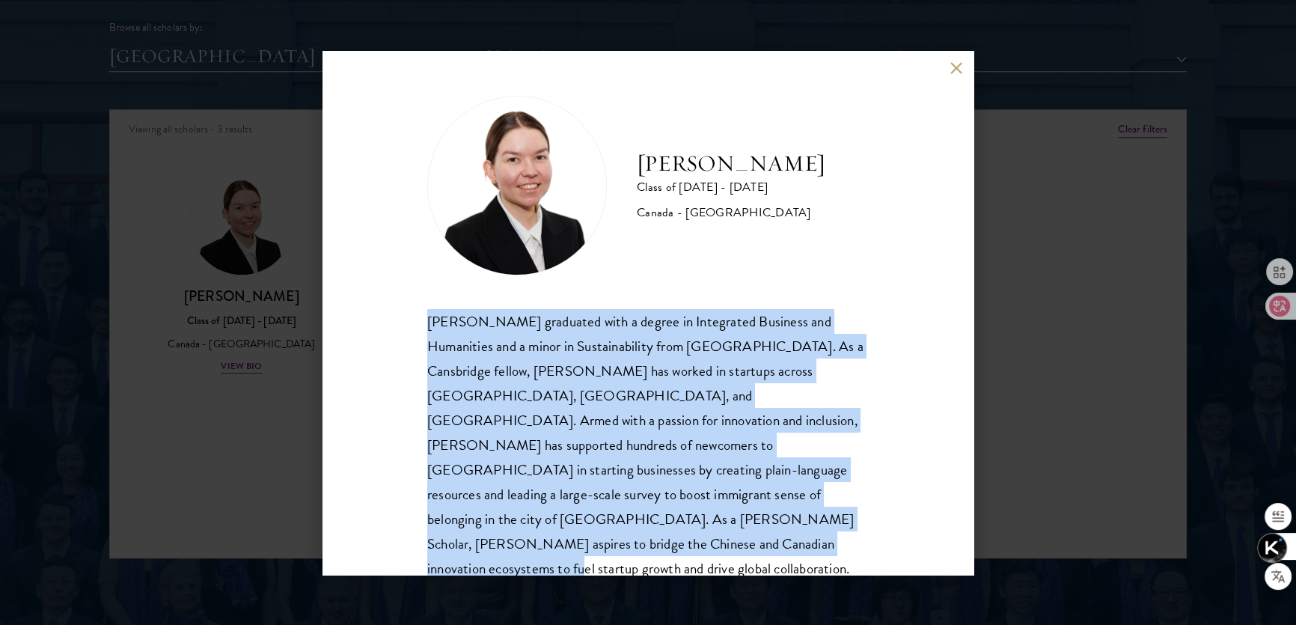
drag, startPoint x: 419, startPoint y: 315, endPoint x: 581, endPoint y: 542, distance: 279.0
click at [581, 542] on div "[PERSON_NAME] Class of [DATE] - [DATE] [GEOGRAPHIC_DATA] - [GEOGRAPHIC_DATA] [P…" at bounding box center [647, 313] width 651 height 524
